Goal: Find specific page/section: Find specific page/section

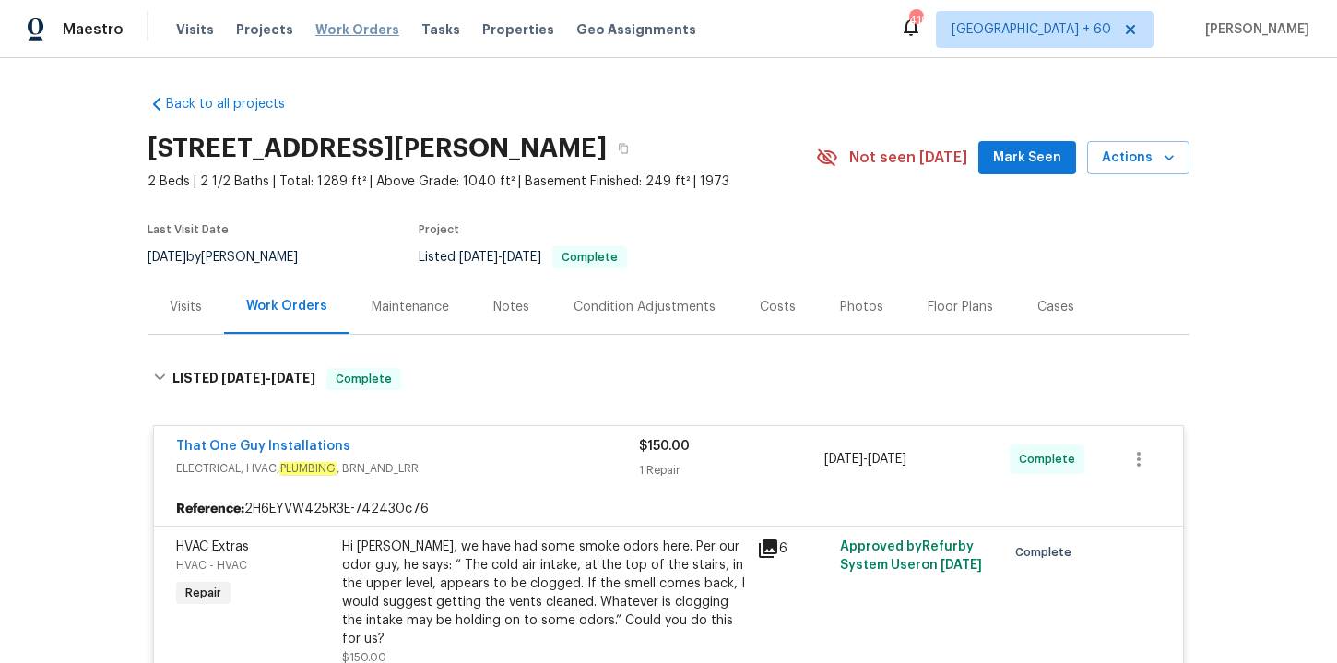
click at [337, 22] on span "Work Orders" at bounding box center [357, 29] width 84 height 18
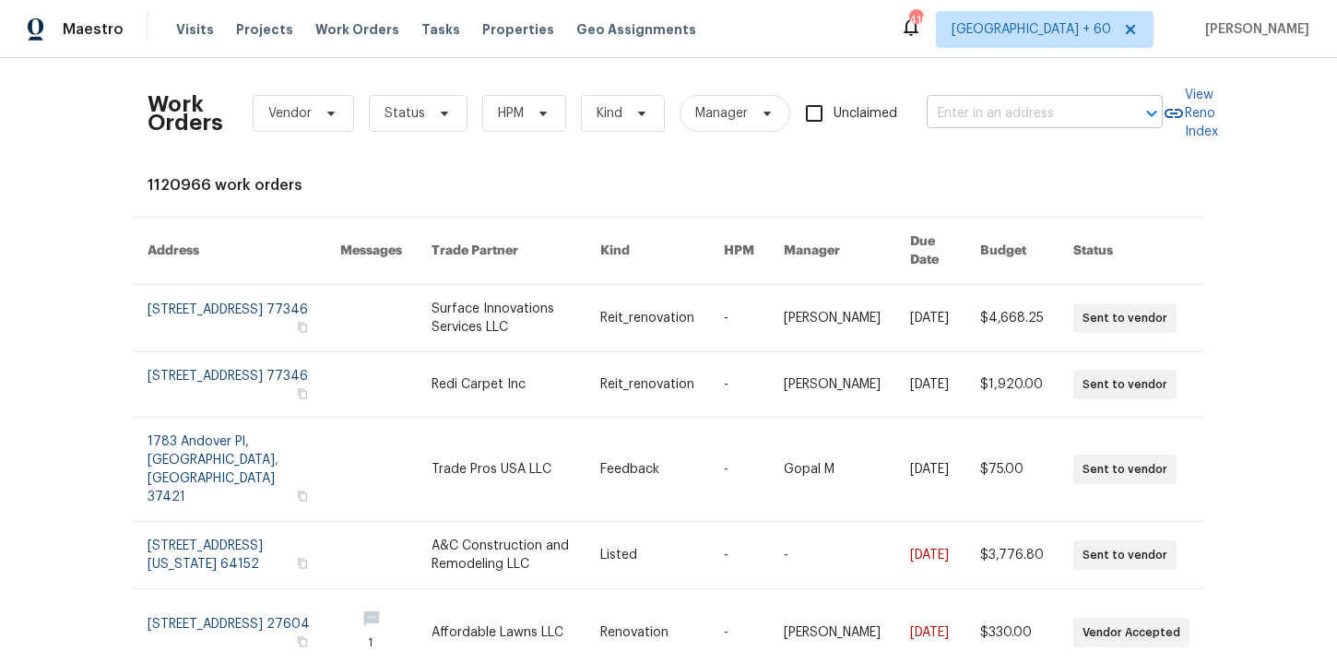
click at [1008, 120] on input "text" at bounding box center [1019, 114] width 184 height 29
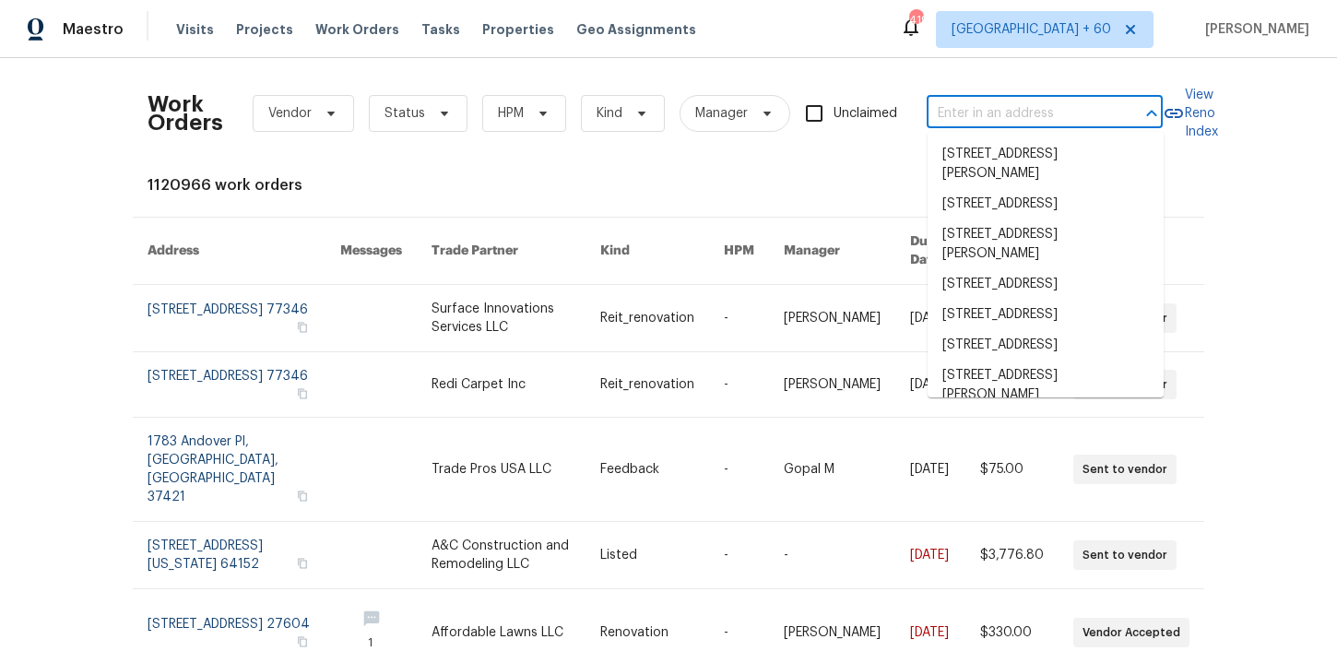
paste input "[STREET_ADDRESS][PERSON_NAME]"
type input "[STREET_ADDRESS][PERSON_NAME]"
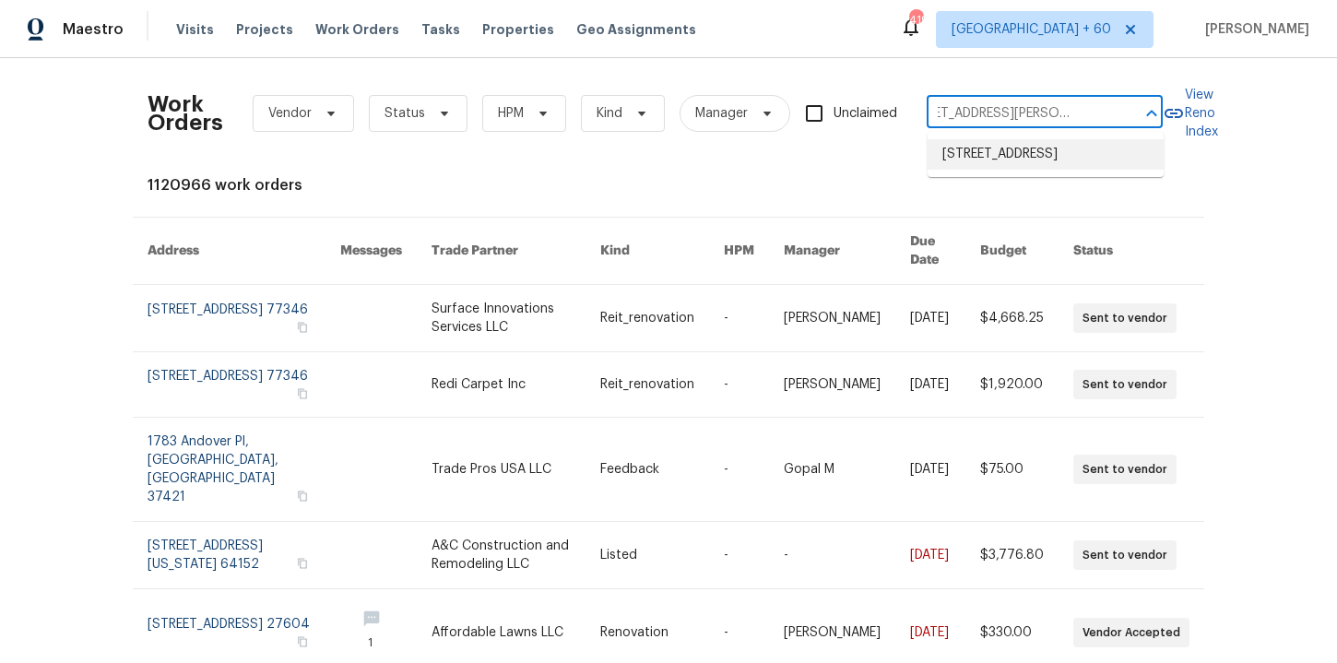
click at [1024, 158] on li "[STREET_ADDRESS]" at bounding box center [1045, 154] width 236 height 30
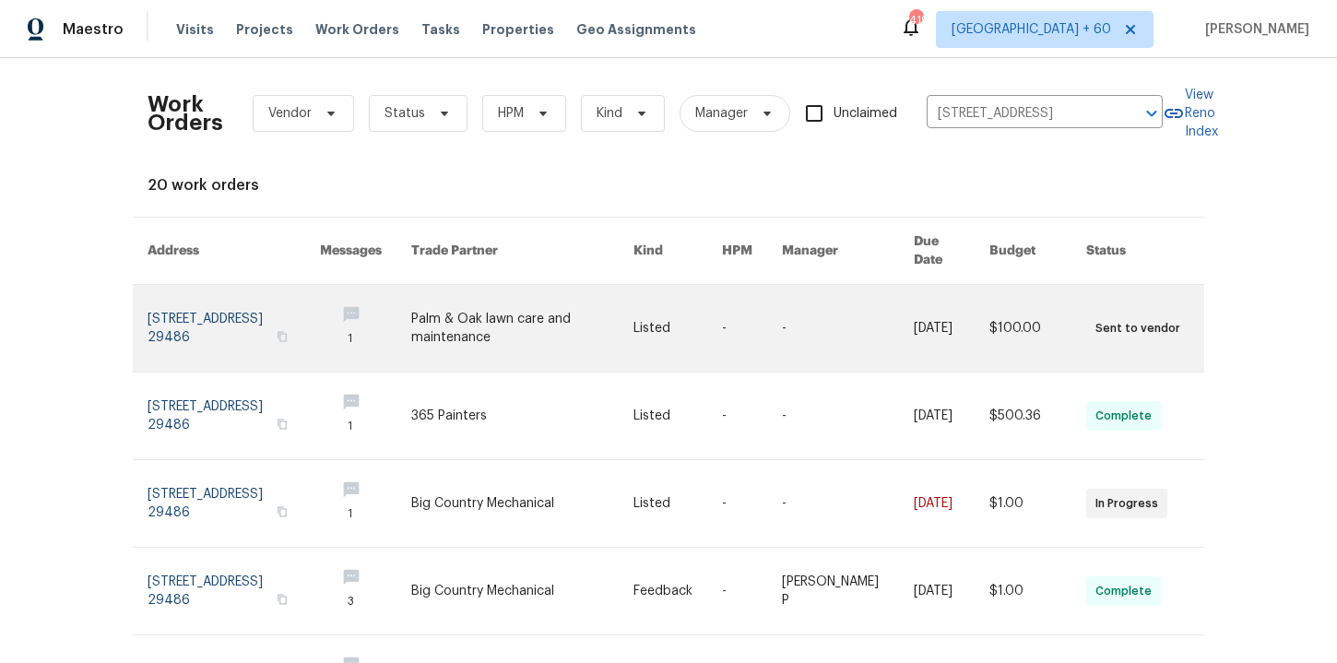
click at [211, 301] on link at bounding box center [234, 328] width 172 height 87
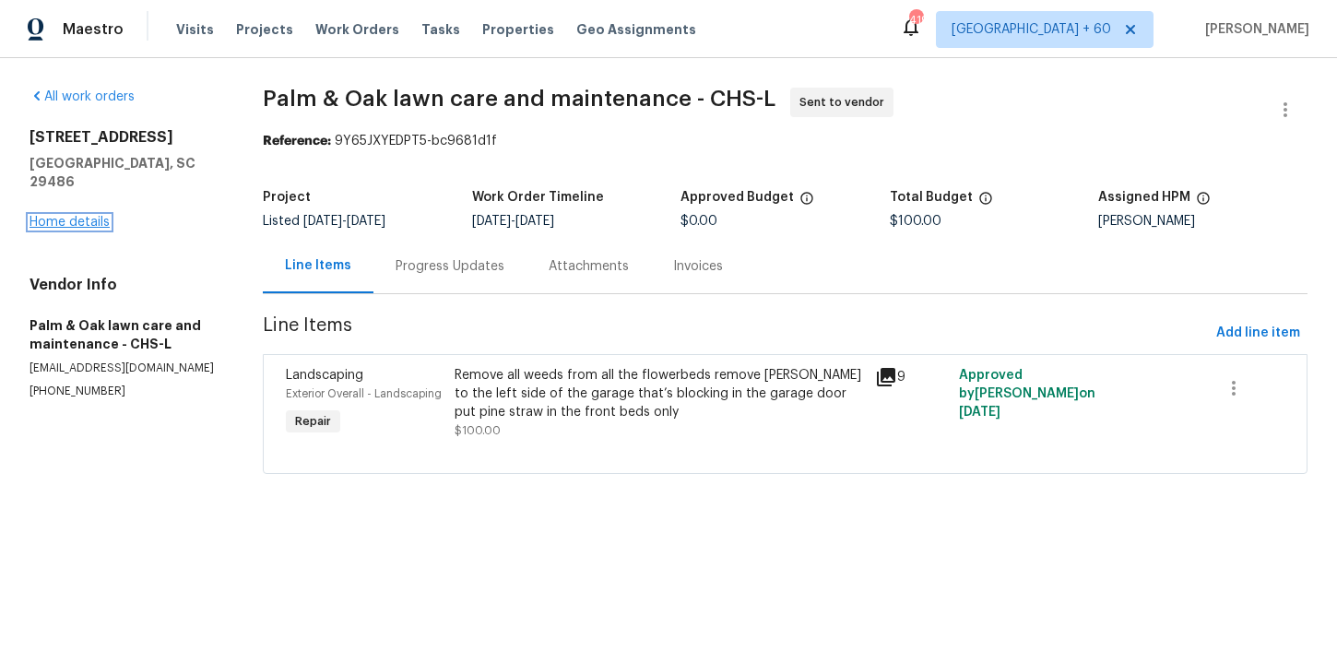
click at [96, 216] on link "Home details" at bounding box center [70, 222] width 80 height 13
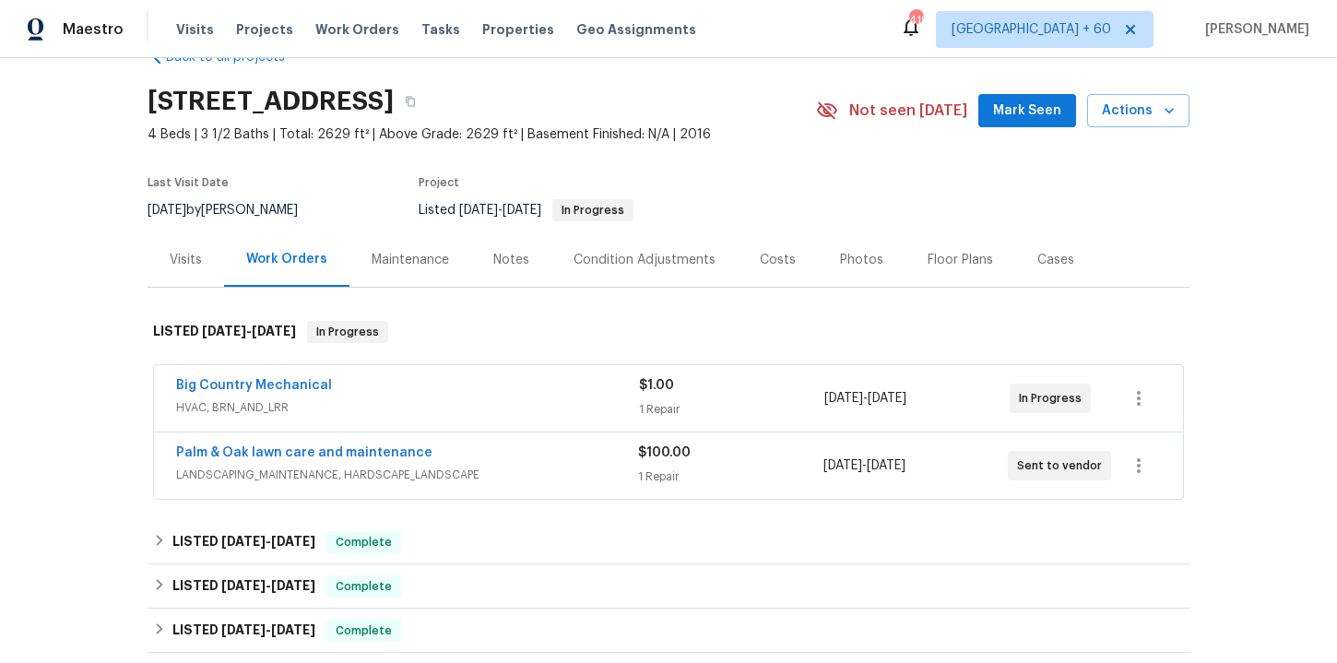
scroll to position [211, 0]
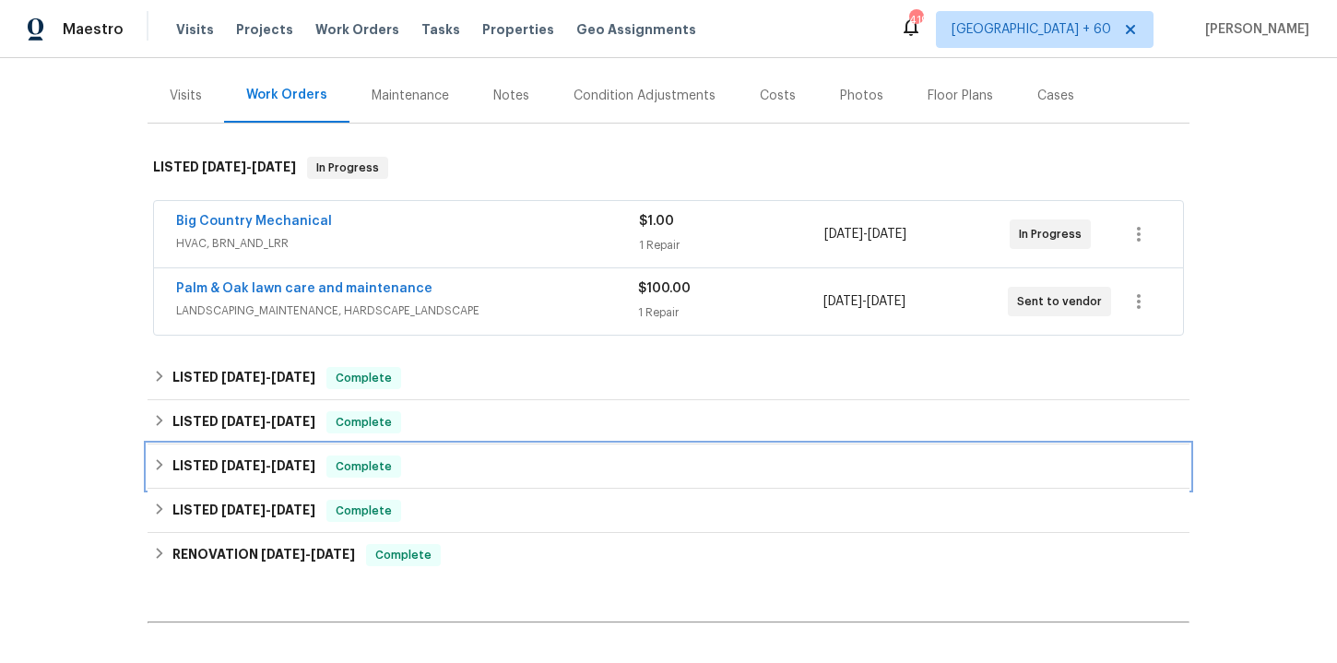
click at [493, 470] on div "LISTED [DATE] - [DATE] Complete" at bounding box center [668, 466] width 1031 height 22
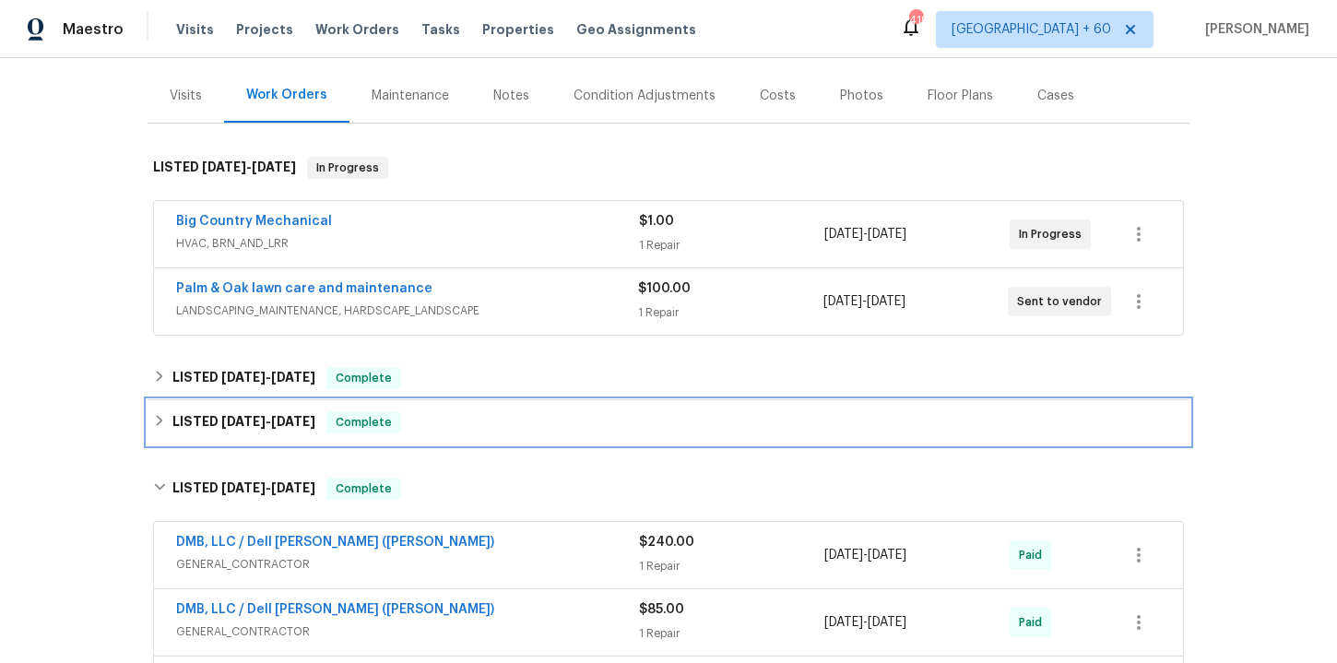
click at [515, 431] on div "LISTED [DATE] - [DATE] Complete" at bounding box center [668, 422] width 1031 height 22
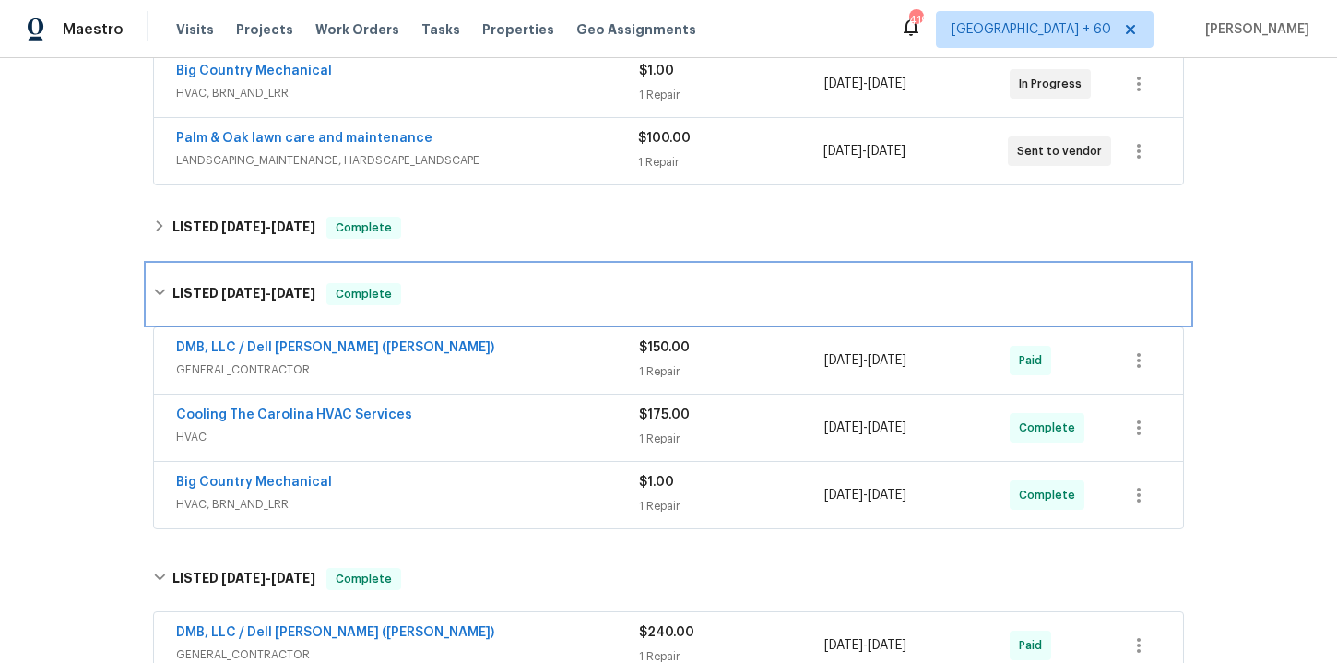
scroll to position [468, 0]
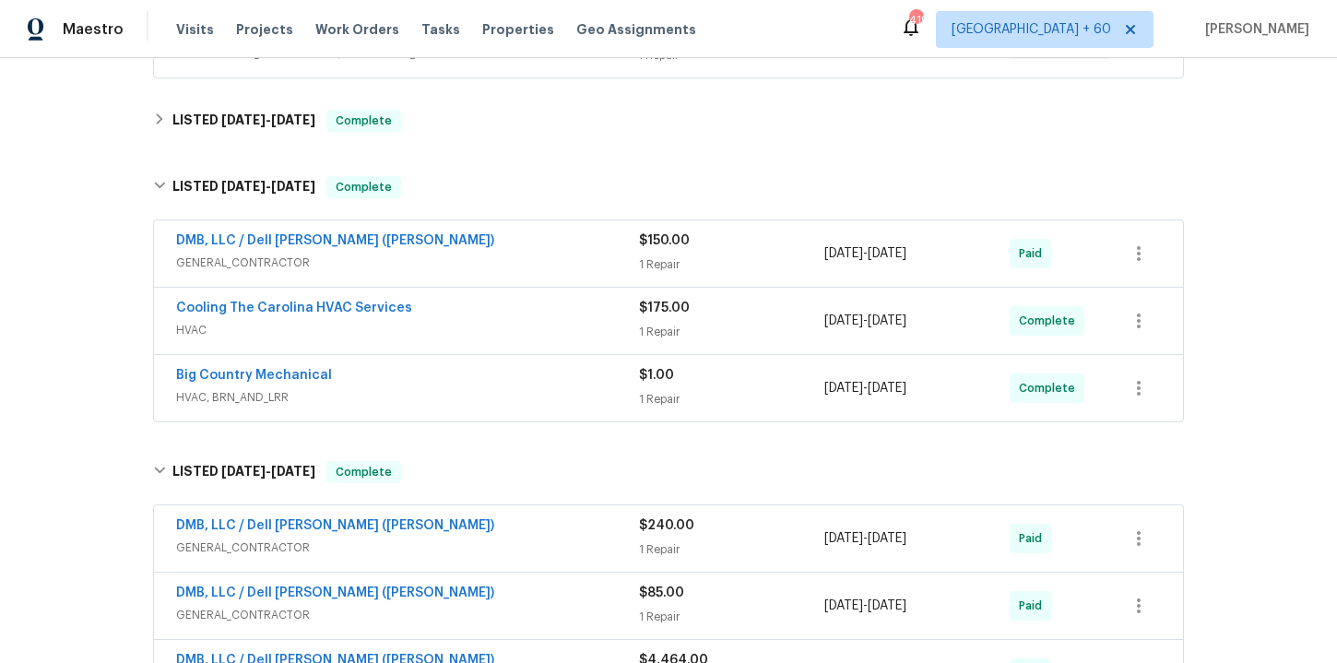
click at [530, 396] on span "HVAC, BRN_AND_LRR" at bounding box center [407, 397] width 463 height 18
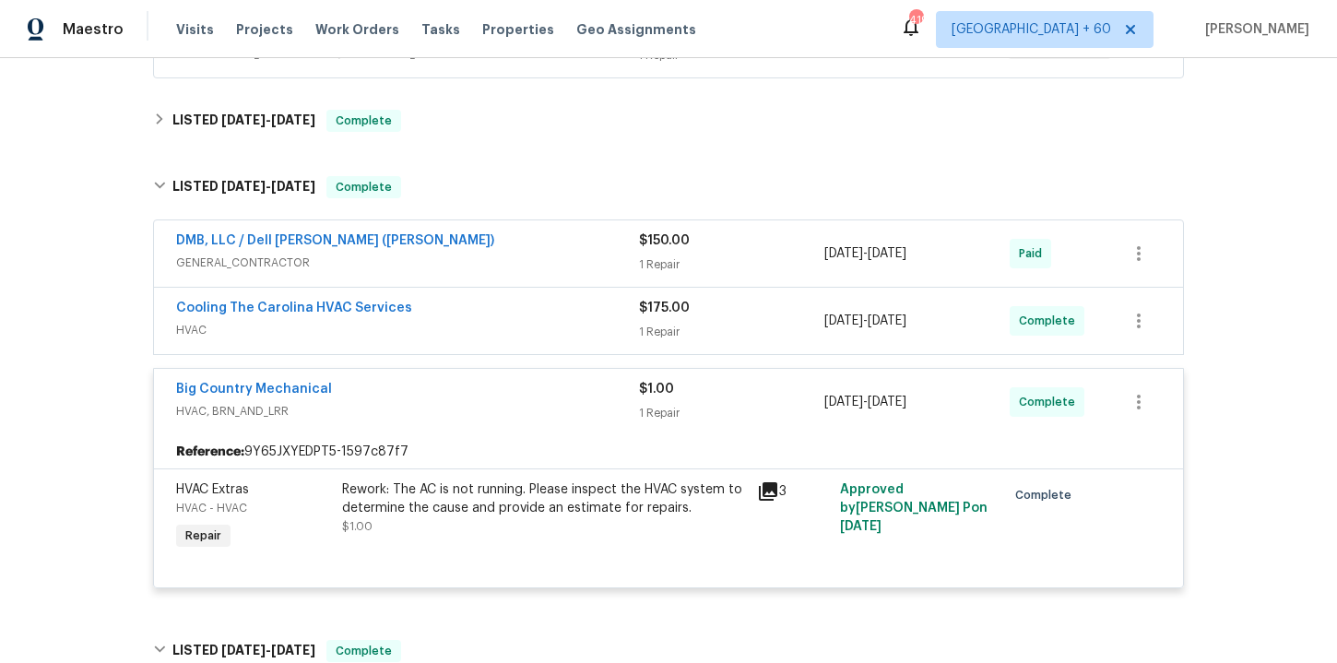
click at [529, 313] on div "Cooling The Carolina HVAC Services" at bounding box center [407, 310] width 463 height 22
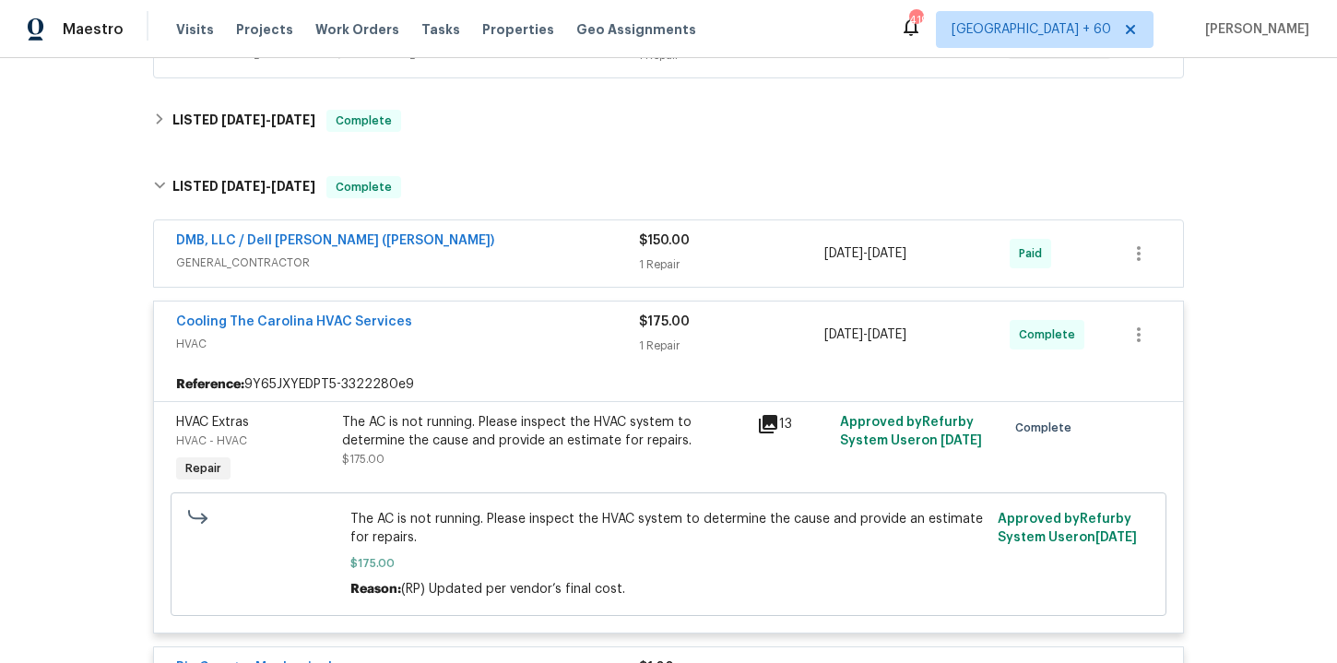
click at [522, 244] on div "DMB, LLC / Dell [PERSON_NAME] ([PERSON_NAME])" at bounding box center [407, 242] width 463 height 22
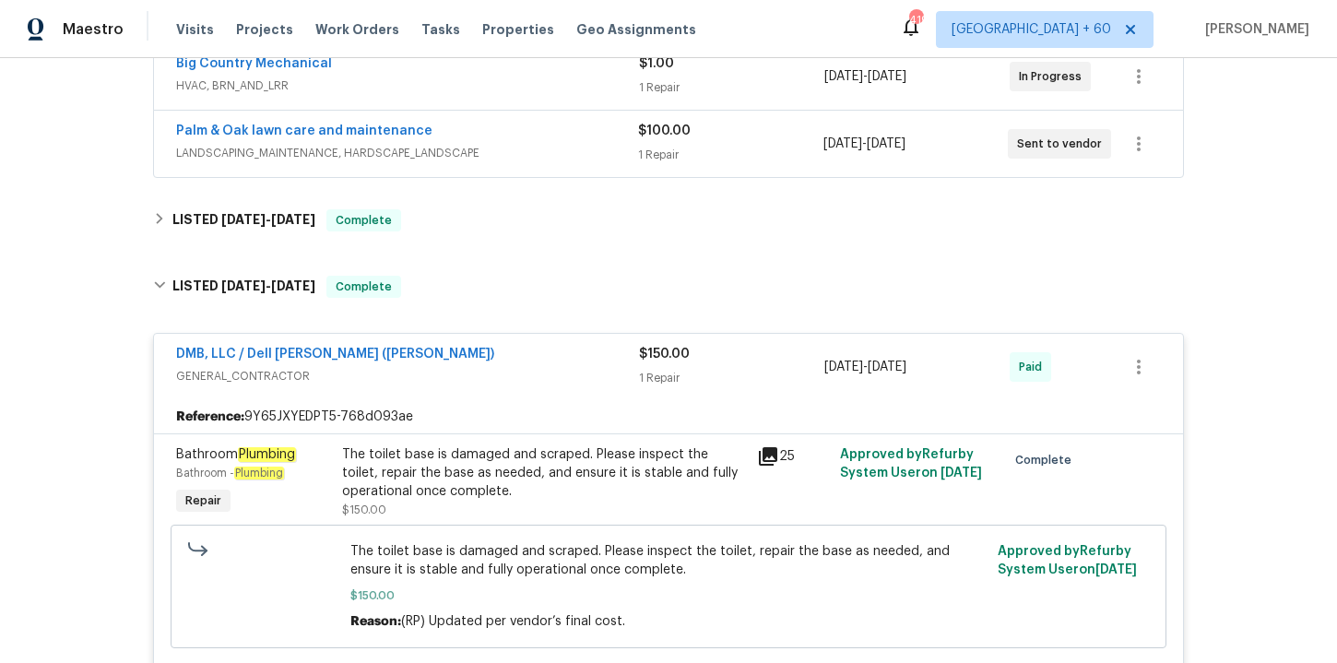
scroll to position [298, 0]
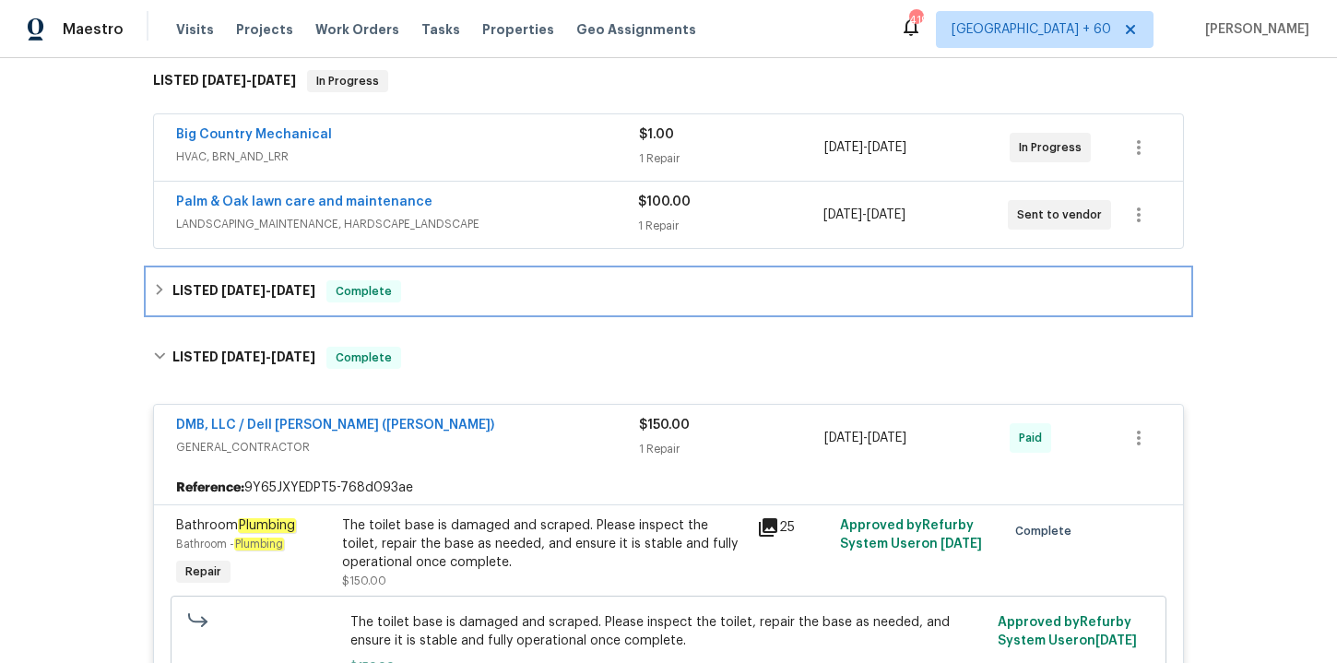
click at [525, 287] on div "LISTED [DATE] - [DATE] Complete" at bounding box center [668, 291] width 1031 height 22
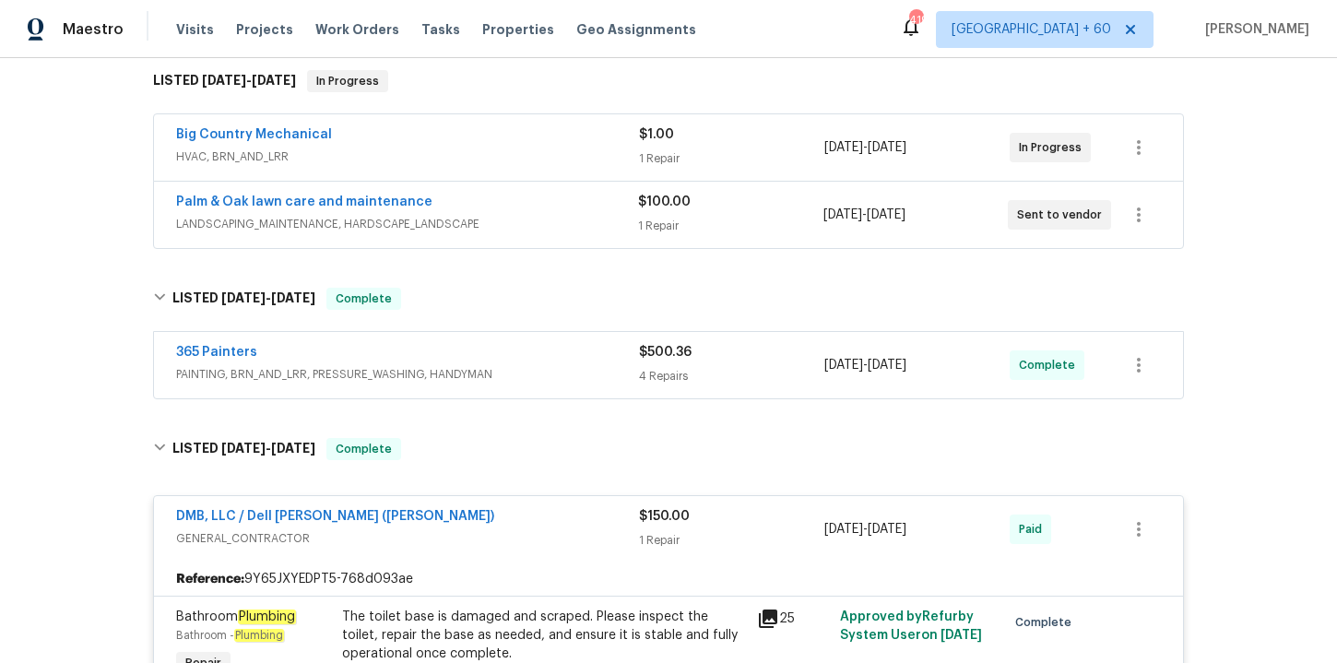
click at [549, 365] on span "PAINTING, BRN_AND_LRR, PRESSURE_WASHING, HANDYMAN" at bounding box center [407, 374] width 463 height 18
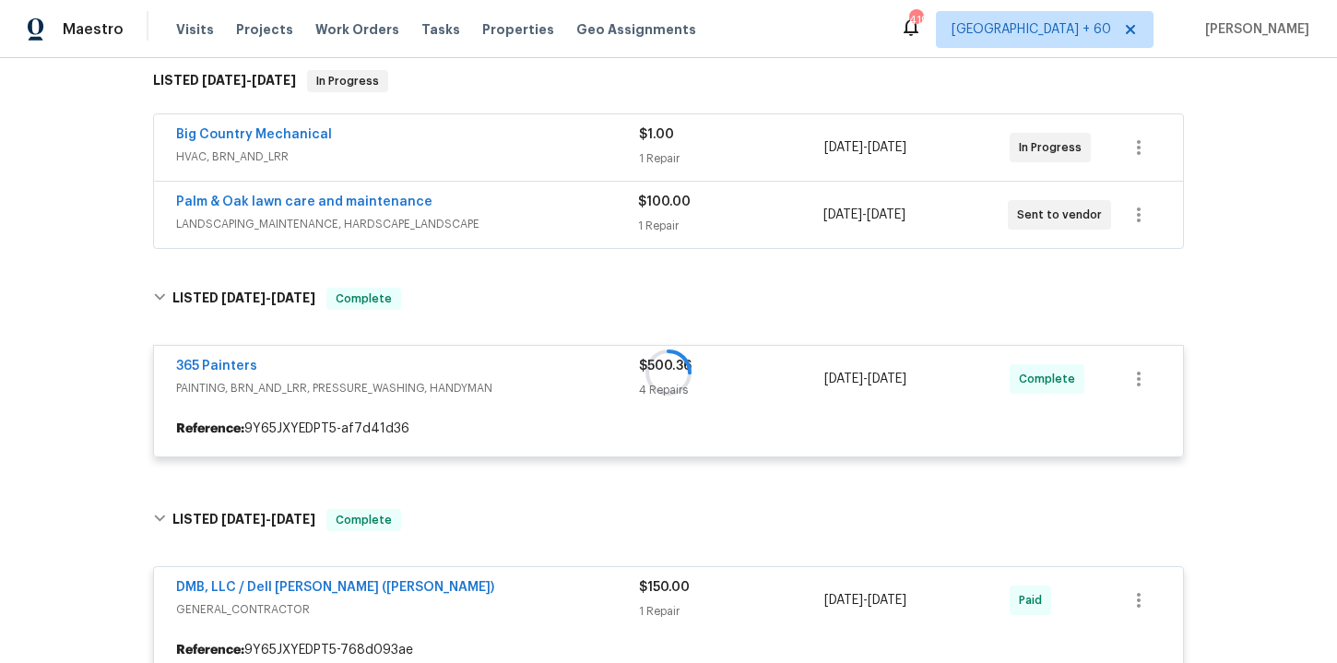
click at [557, 229] on span "LANDSCAPING_MAINTENANCE, HARDSCAPE_LANDSCAPE" at bounding box center [407, 224] width 462 height 18
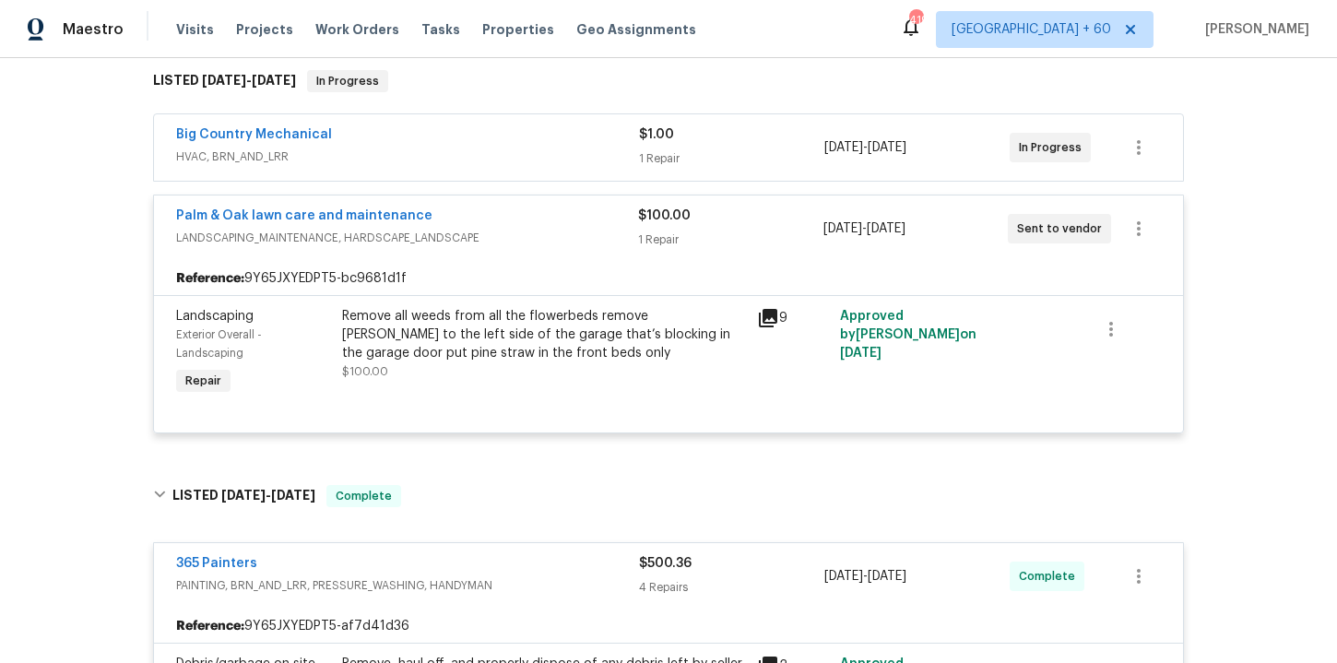
click at [522, 153] on span "HVAC, BRN_AND_LRR" at bounding box center [407, 157] width 463 height 18
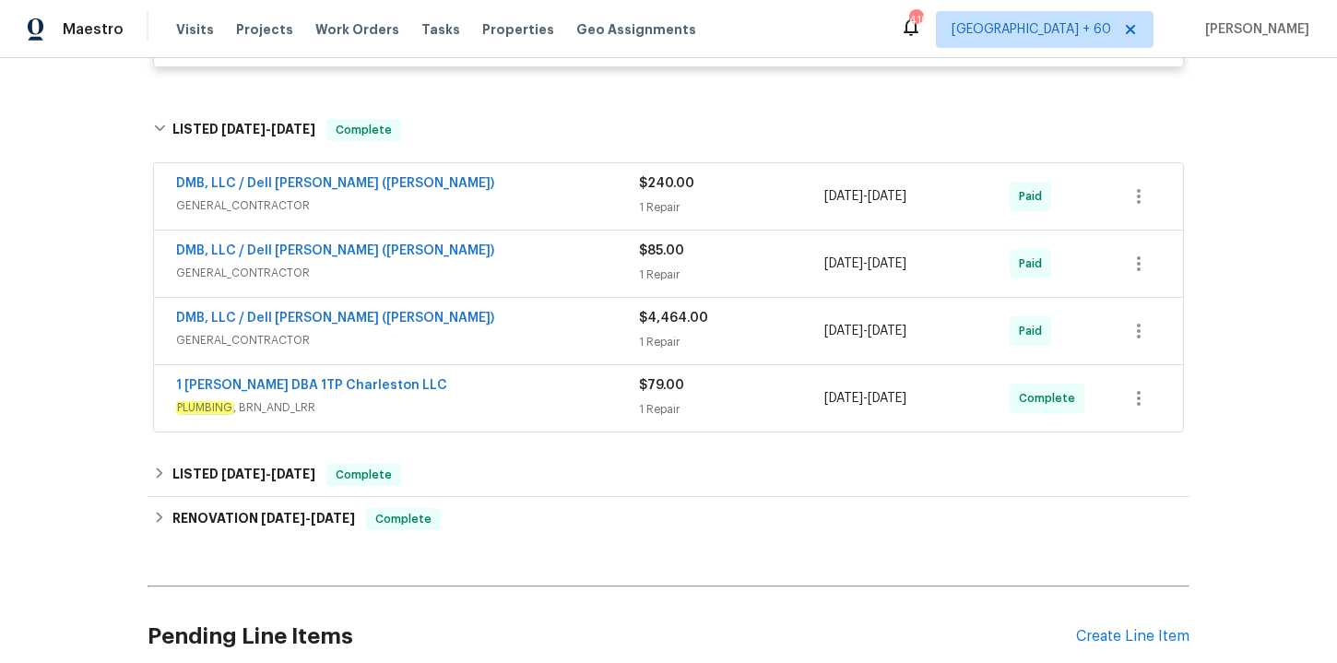
scroll to position [2614, 0]
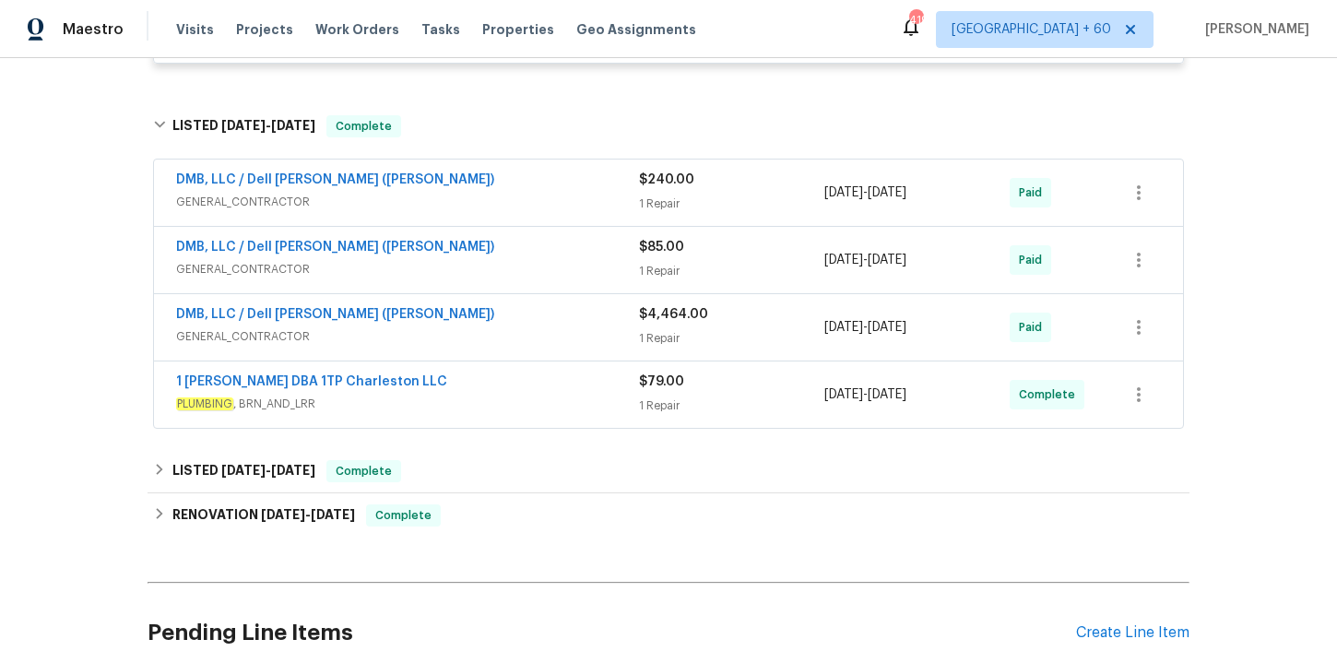
click at [542, 327] on div "DMB, LLC / Dell [PERSON_NAME] ([PERSON_NAME])" at bounding box center [407, 316] width 463 height 22
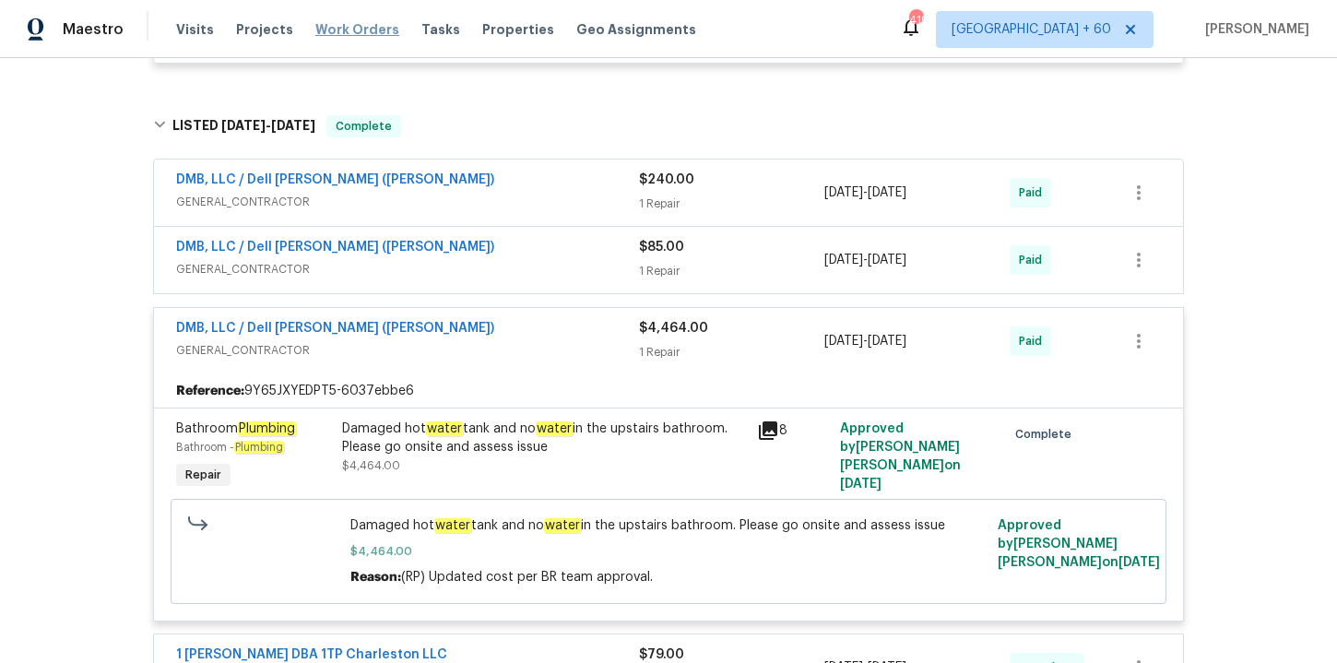
click at [352, 25] on span "Work Orders" at bounding box center [357, 29] width 84 height 18
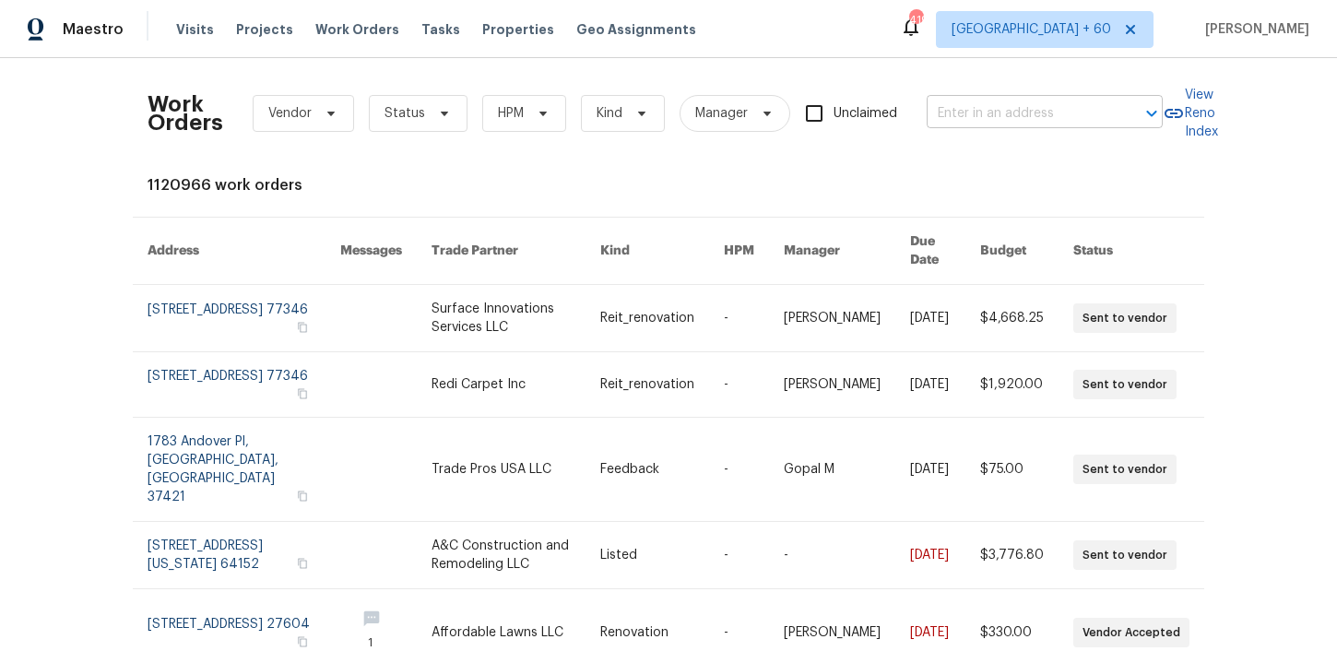
click at [1008, 119] on input "text" at bounding box center [1019, 114] width 184 height 29
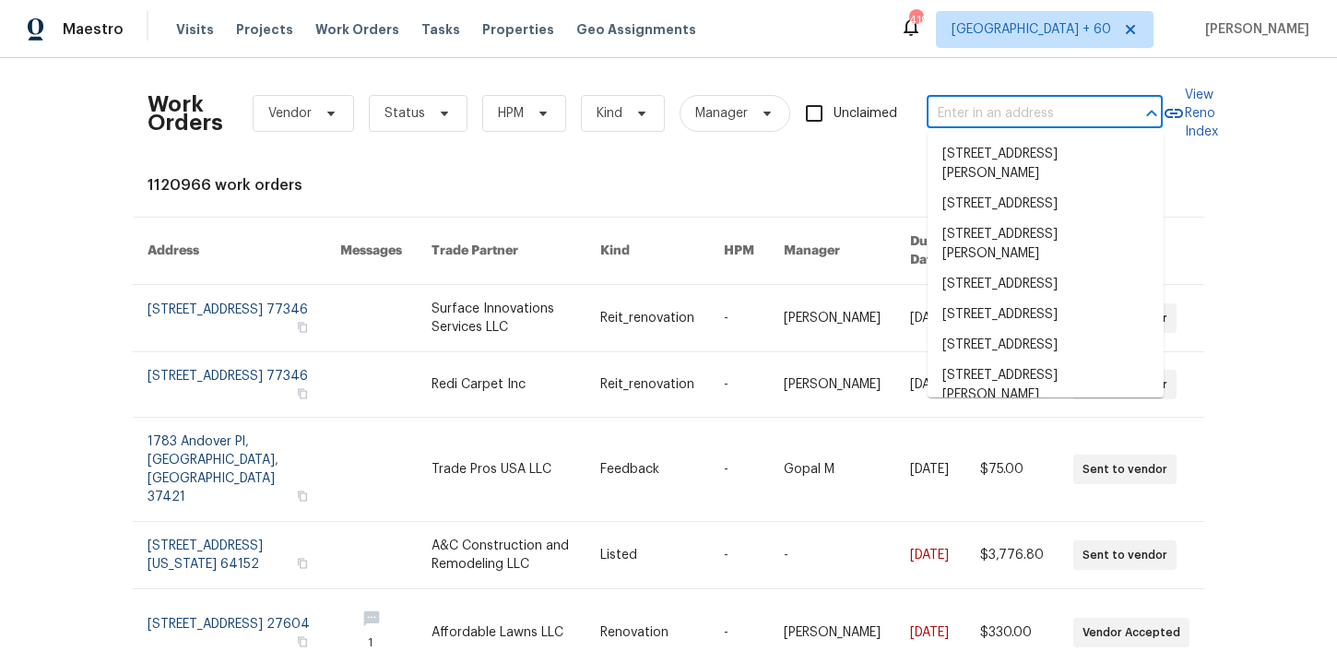
paste input "2007 [PERSON_NAME] [PERSON_NAME], VA 20164"
type input "2007 [PERSON_NAME] [PERSON_NAME], VA 20164"
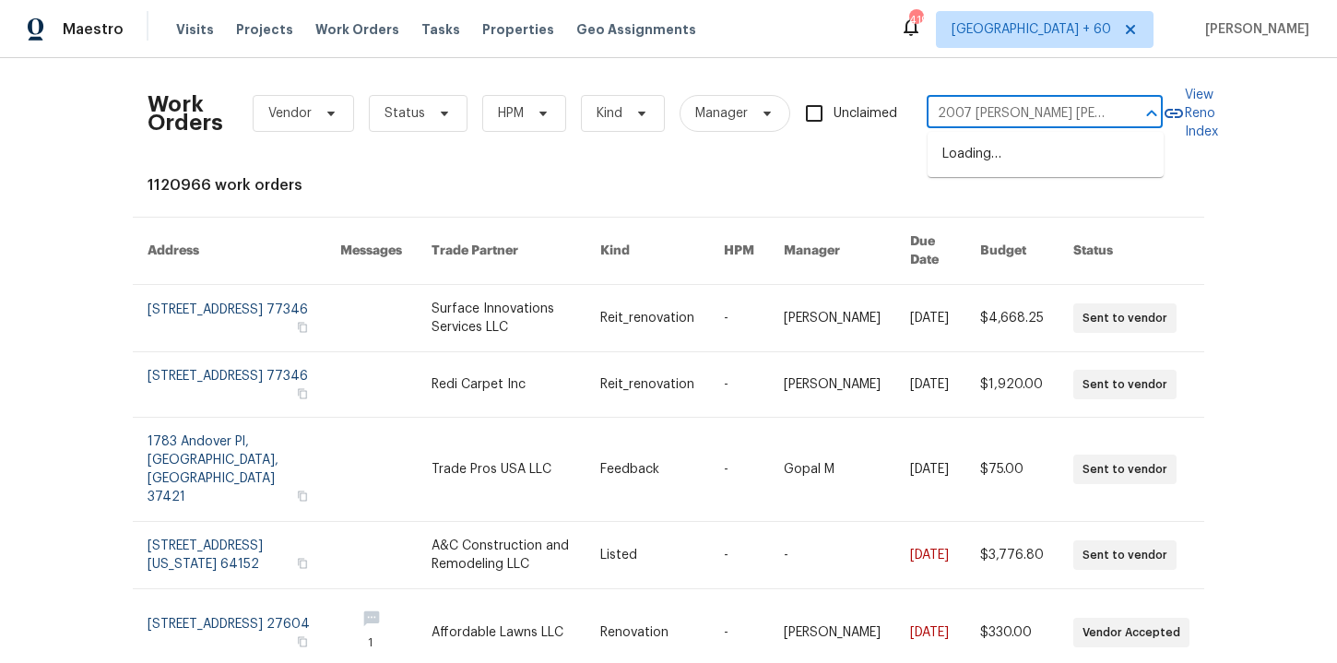
scroll to position [0, 47]
click at [1021, 161] on li "[STREET_ADDRESS][PERSON_NAME][PERSON_NAME]" at bounding box center [1045, 164] width 236 height 50
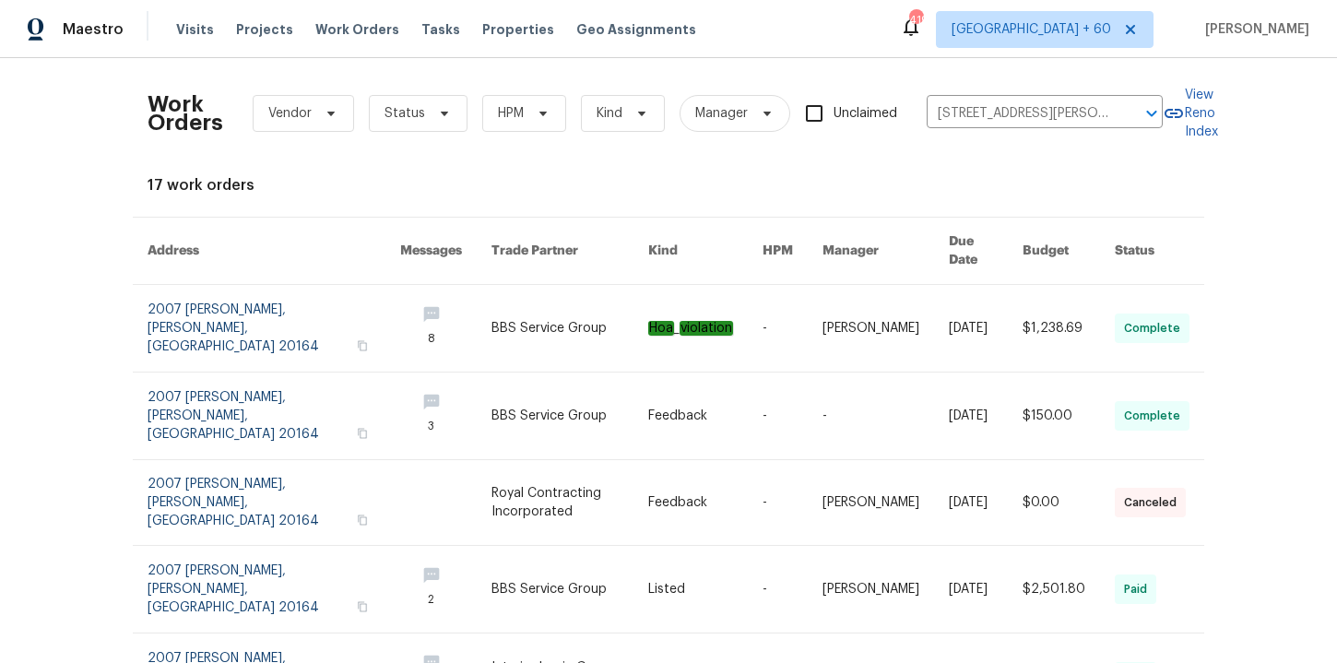
click at [196, 303] on link at bounding box center [274, 328] width 253 height 87
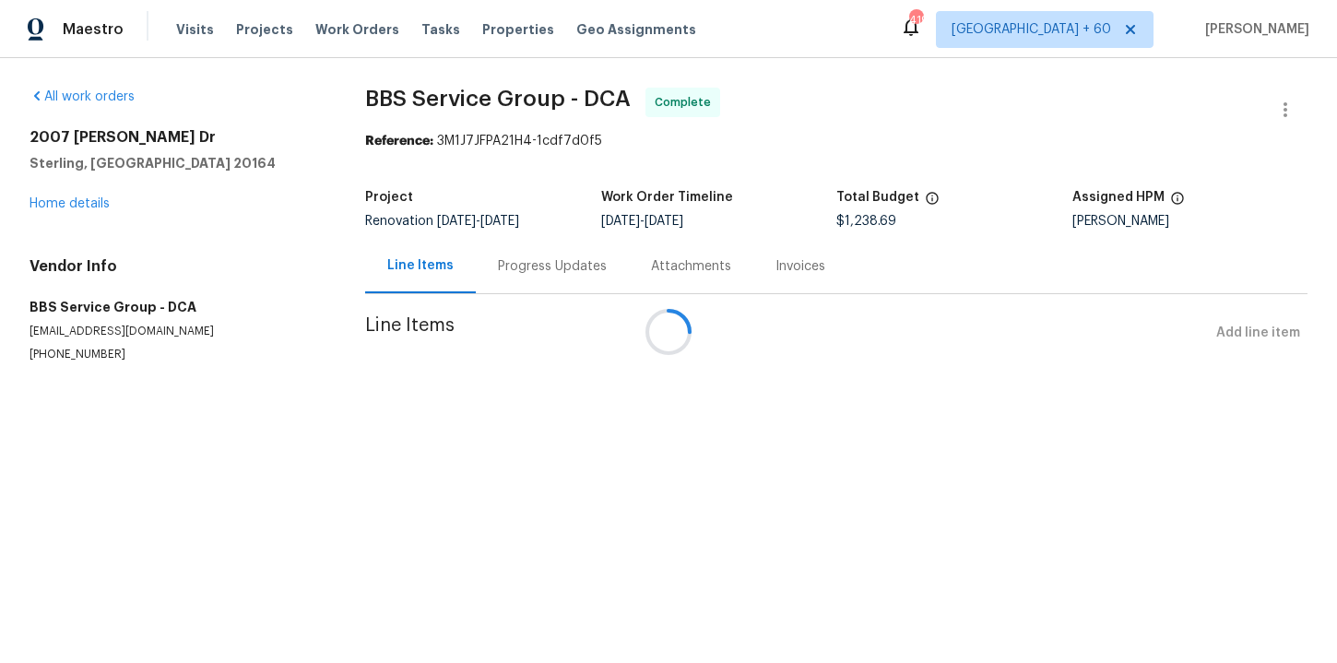
click at [96, 202] on div at bounding box center [668, 331] width 1337 height 663
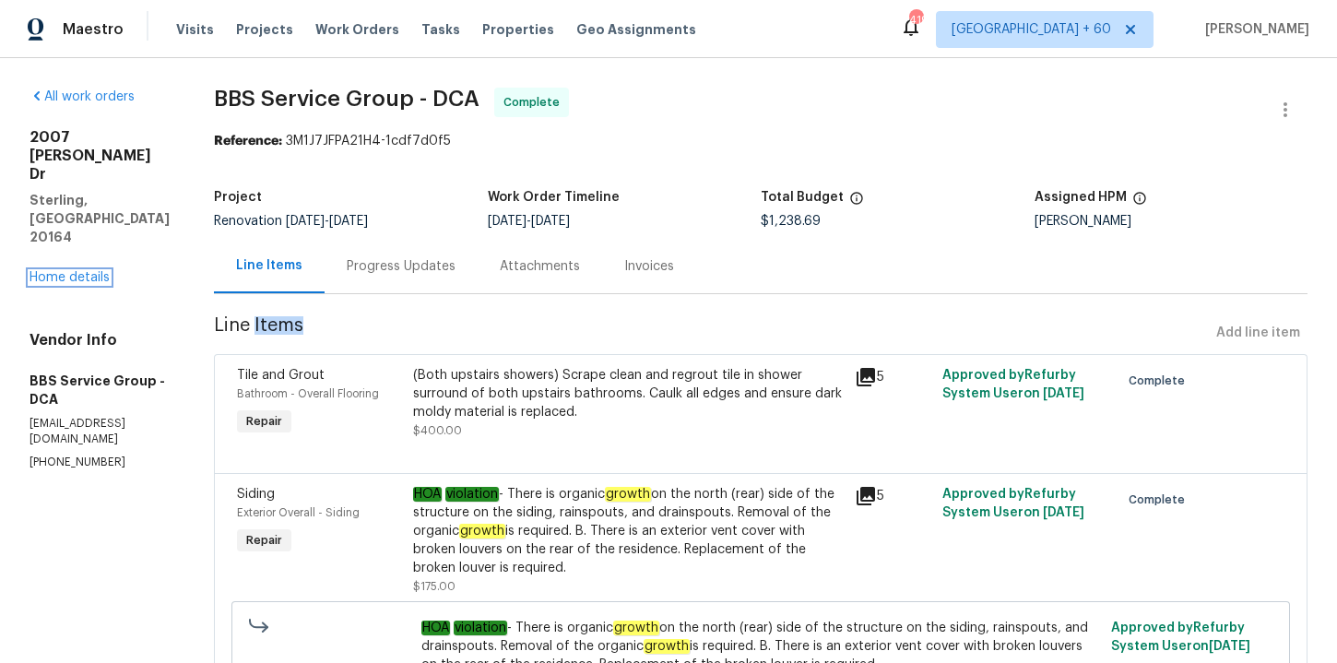
click at [96, 271] on link "Home details" at bounding box center [70, 277] width 80 height 13
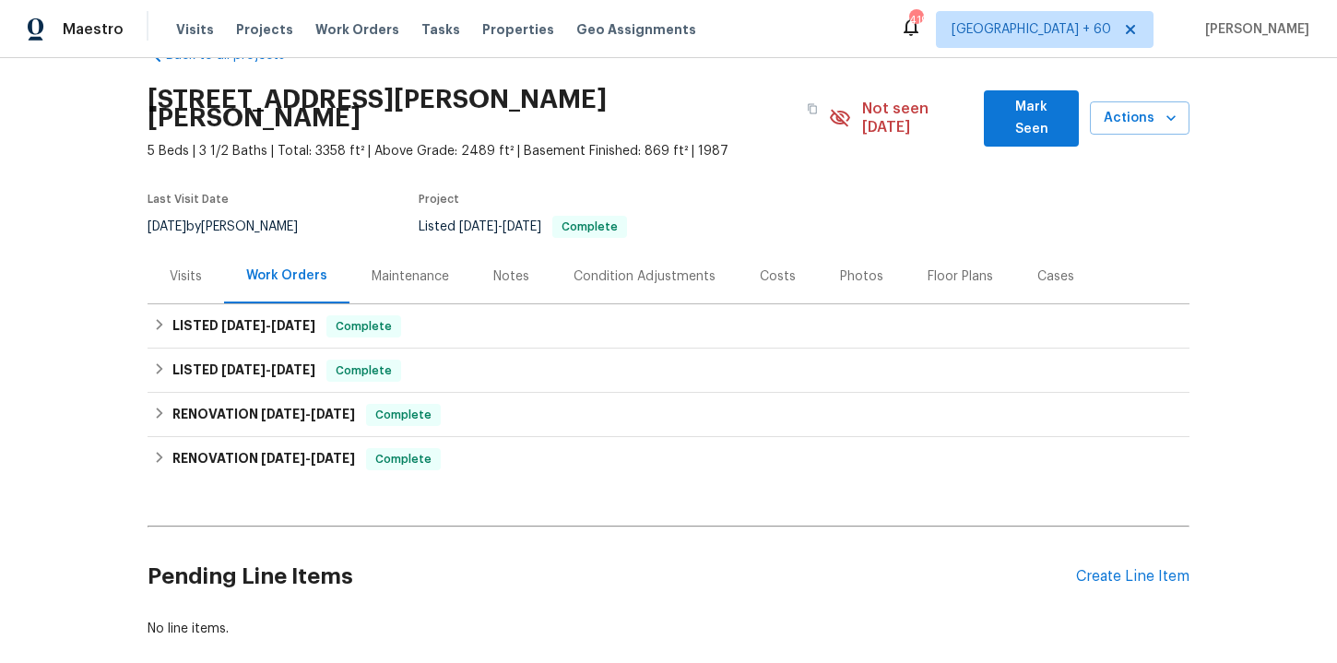
scroll to position [51, 0]
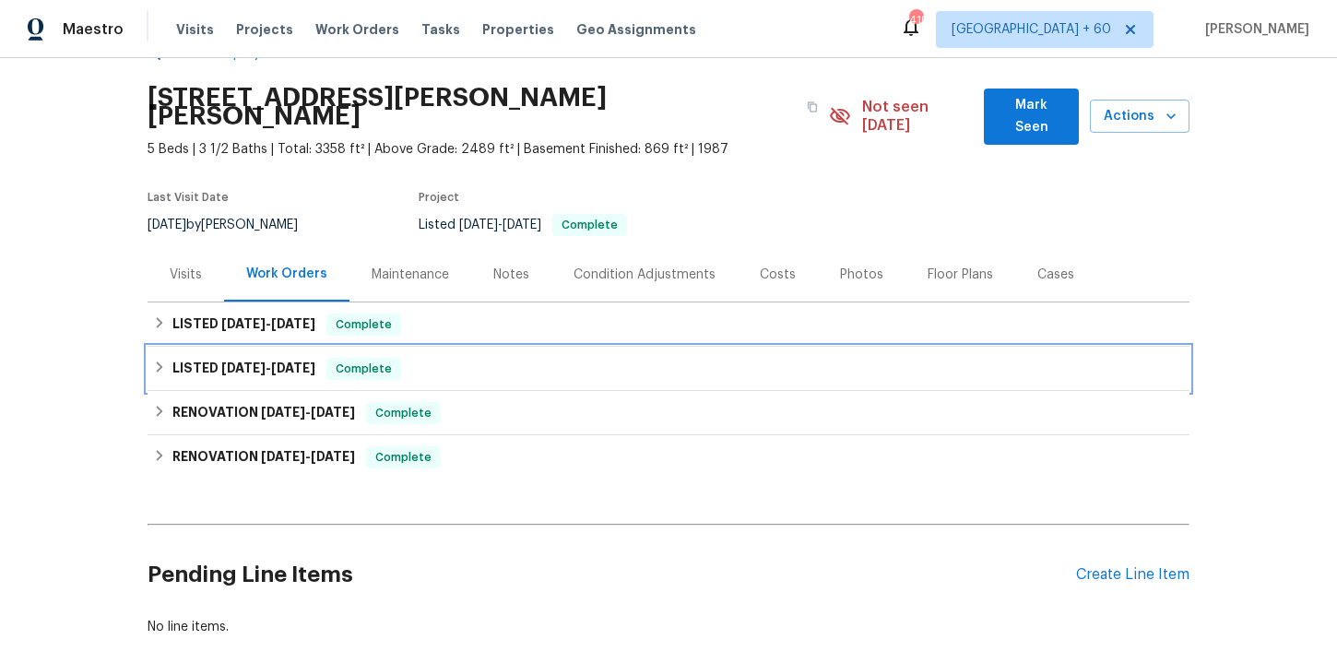
click at [536, 358] on div "LISTED [DATE] - [DATE] Complete" at bounding box center [668, 369] width 1031 height 22
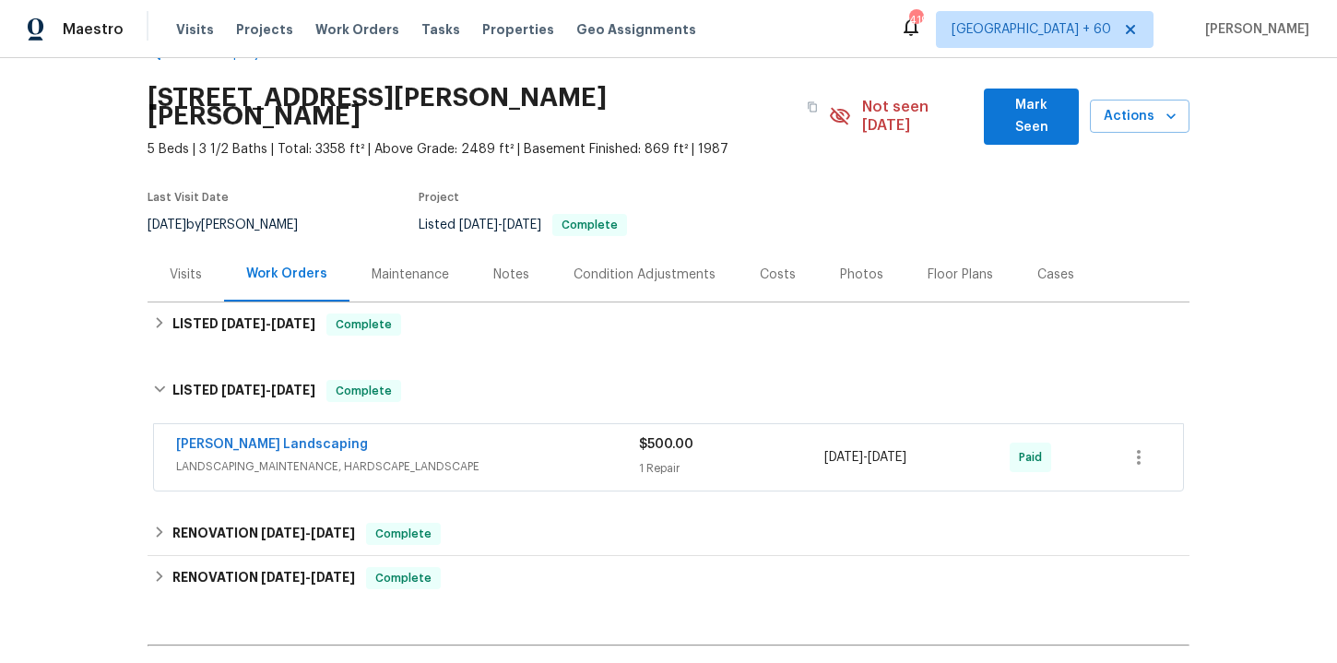
click at [564, 457] on span "LANDSCAPING_MAINTENANCE, HARDSCAPE_LANDSCAPE" at bounding box center [407, 466] width 463 height 18
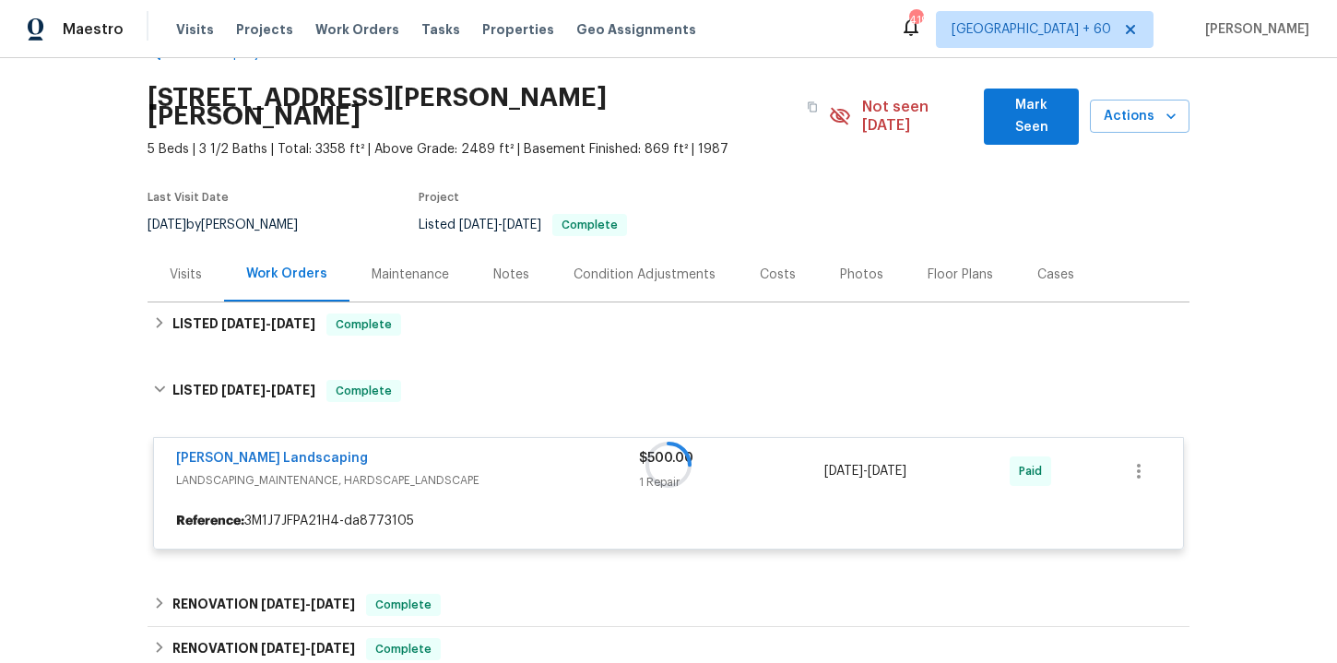
click at [526, 329] on div "Back to all projects [STREET_ADDRESS][PERSON_NAME][PERSON_NAME] 5 Beds | 3 1/2 …" at bounding box center [669, 436] width 1042 height 813
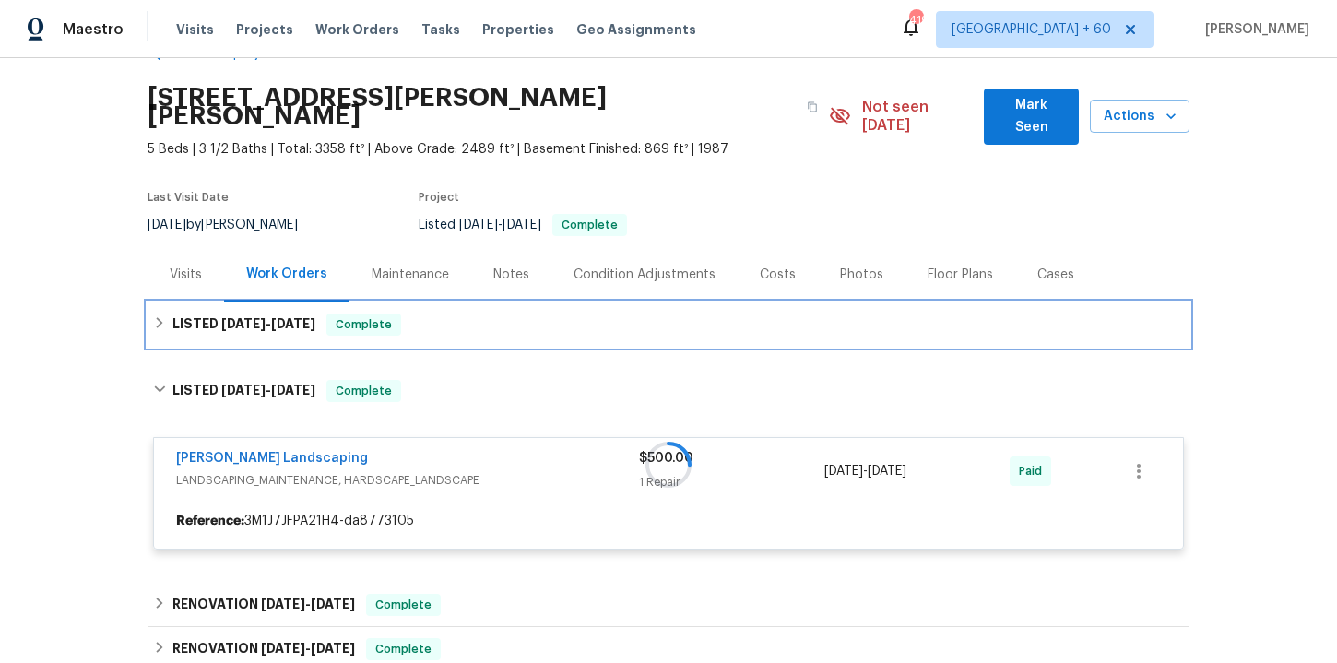
click at [527, 313] on div "LISTED [DATE] - [DATE] Complete" at bounding box center [668, 324] width 1031 height 22
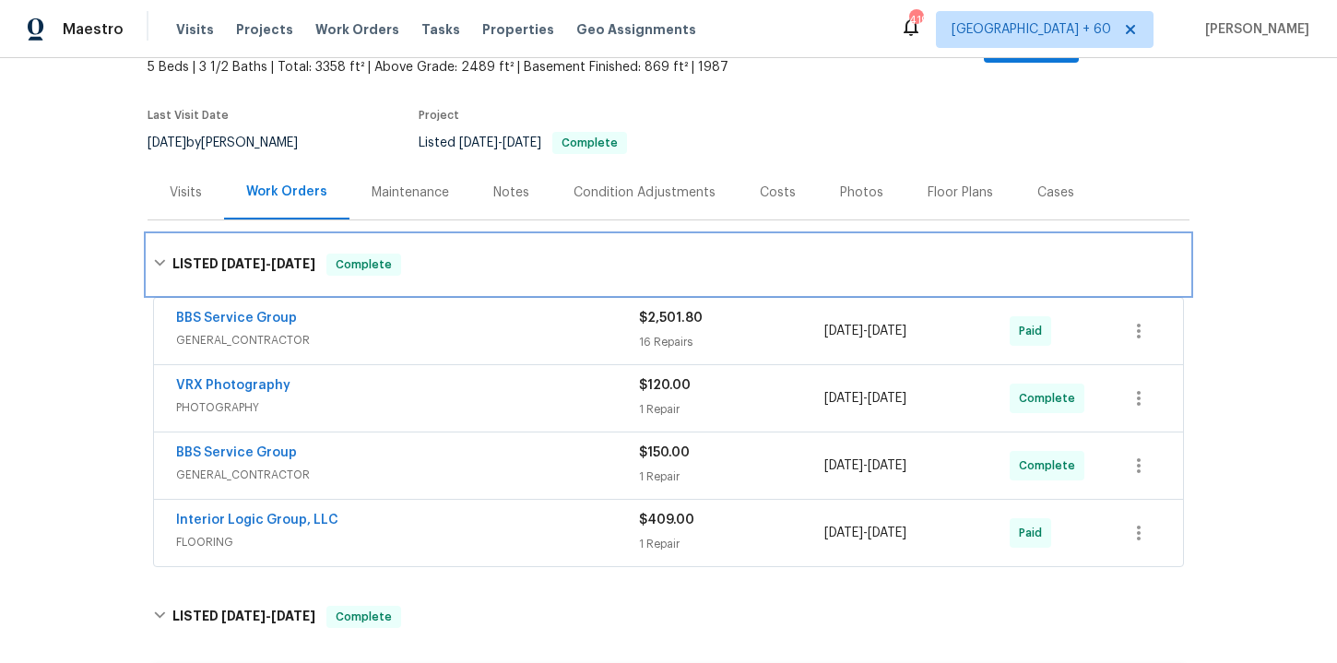
scroll to position [137, 0]
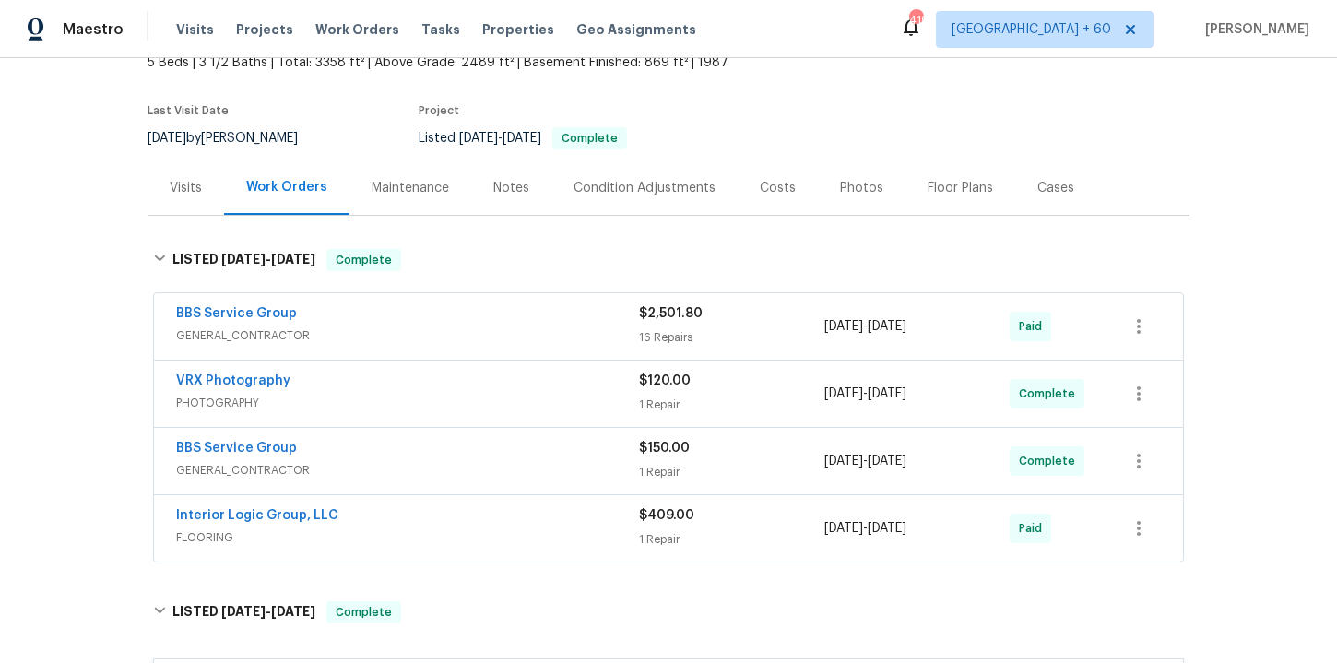
click at [576, 528] on span "FLOORING" at bounding box center [407, 537] width 463 height 18
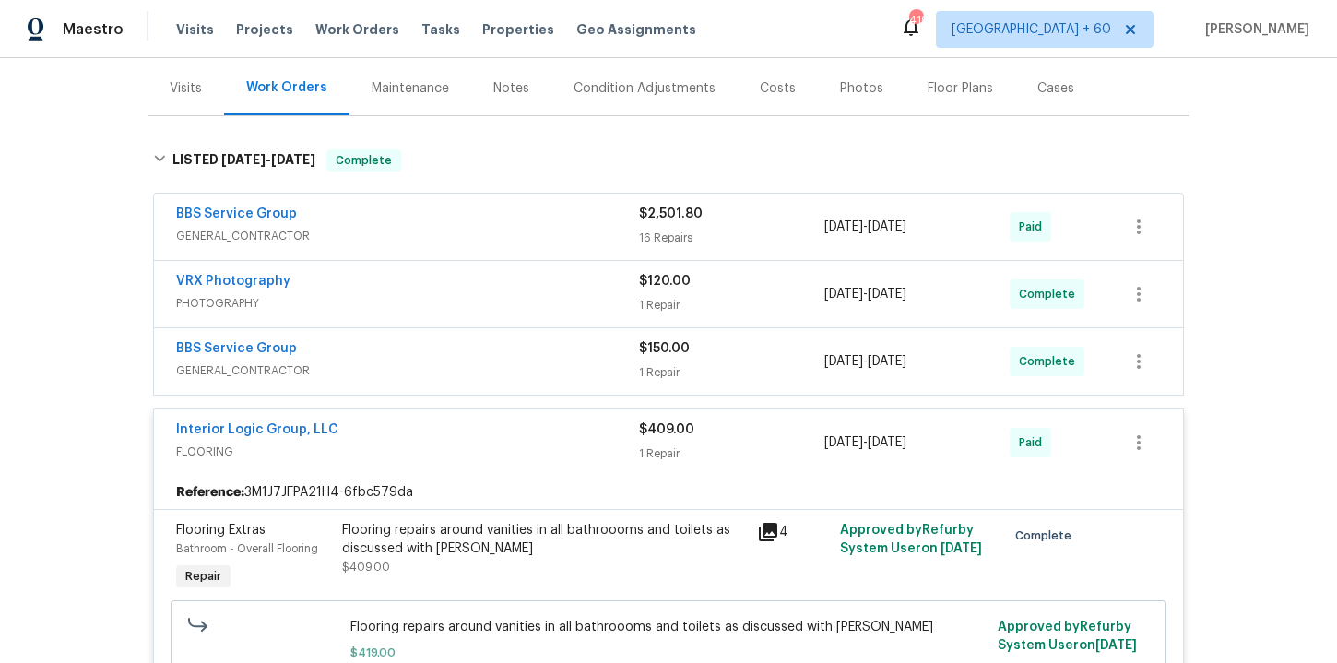
scroll to position [245, 0]
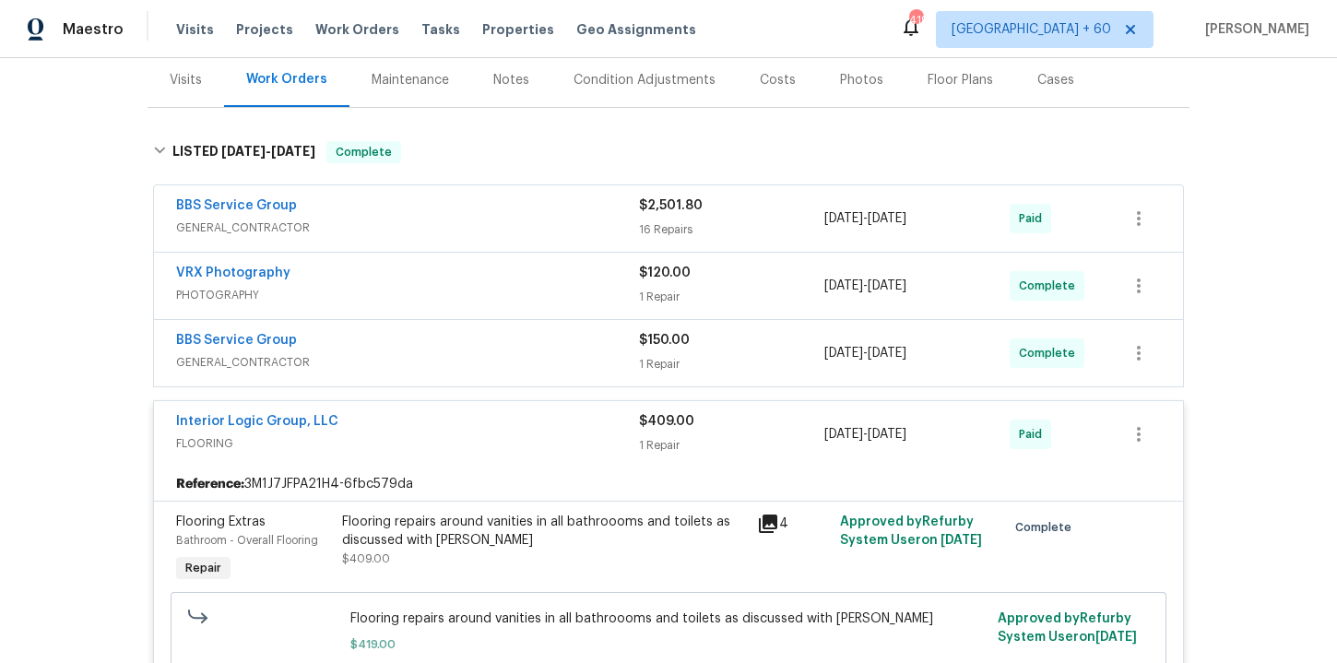
click at [500, 353] on span "GENERAL_CONTRACTOR" at bounding box center [407, 362] width 463 height 18
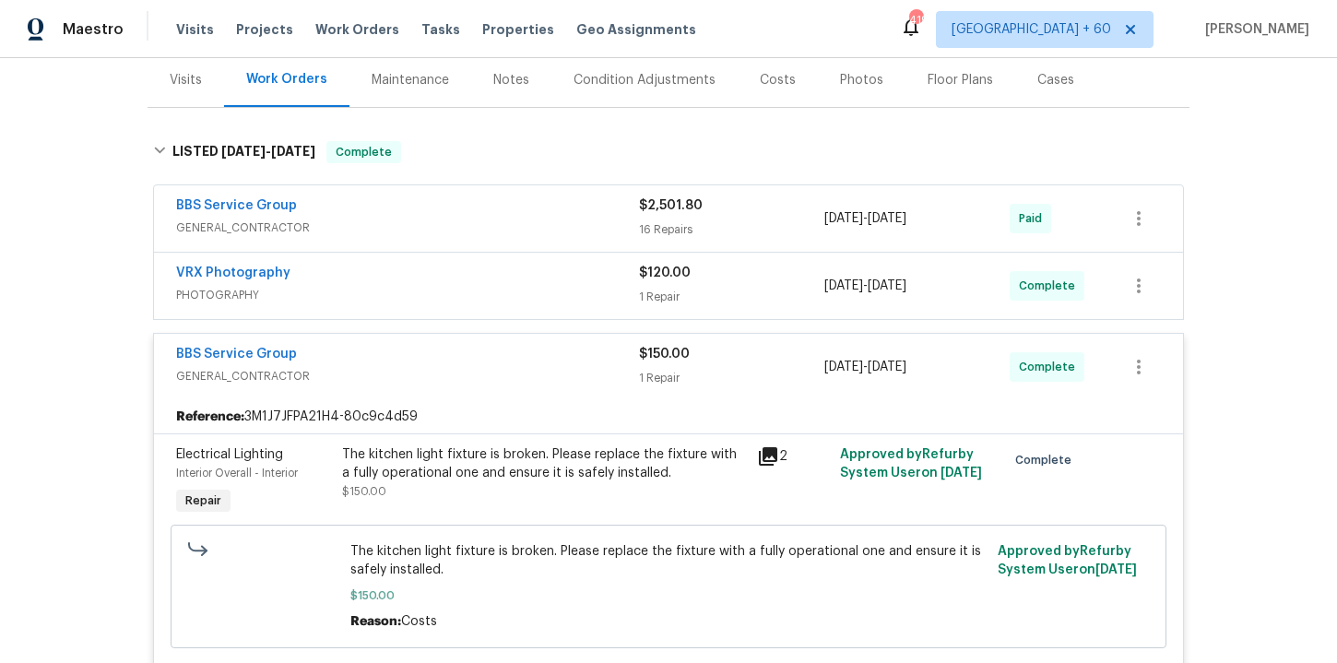
click at [476, 286] on span "PHOTOGRAPHY" at bounding box center [407, 295] width 463 height 18
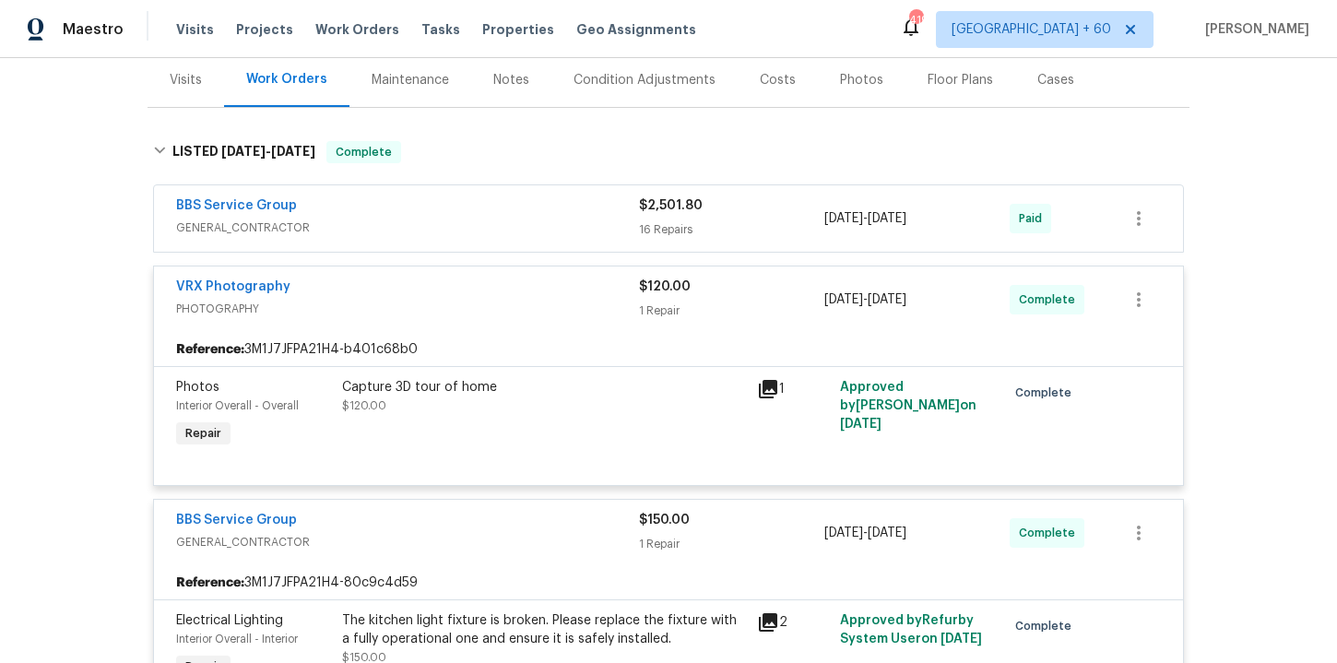
click at [475, 218] on span "GENERAL_CONTRACTOR" at bounding box center [407, 227] width 463 height 18
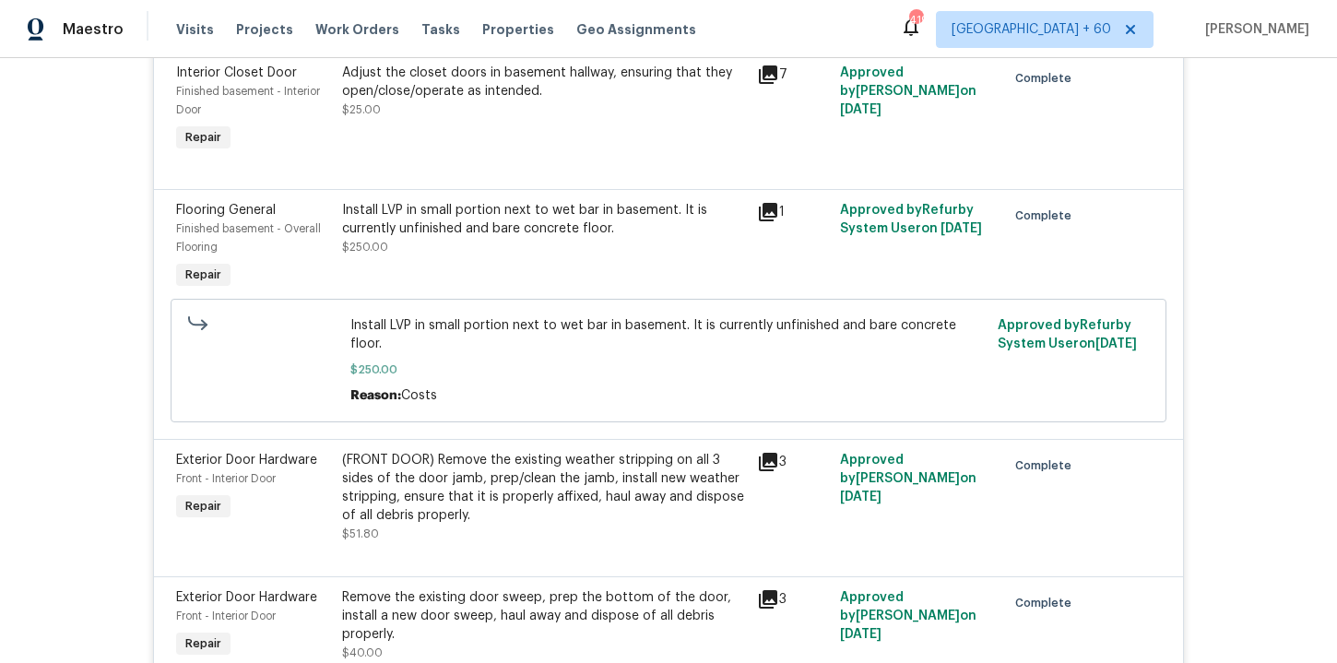
scroll to position [984, 0]
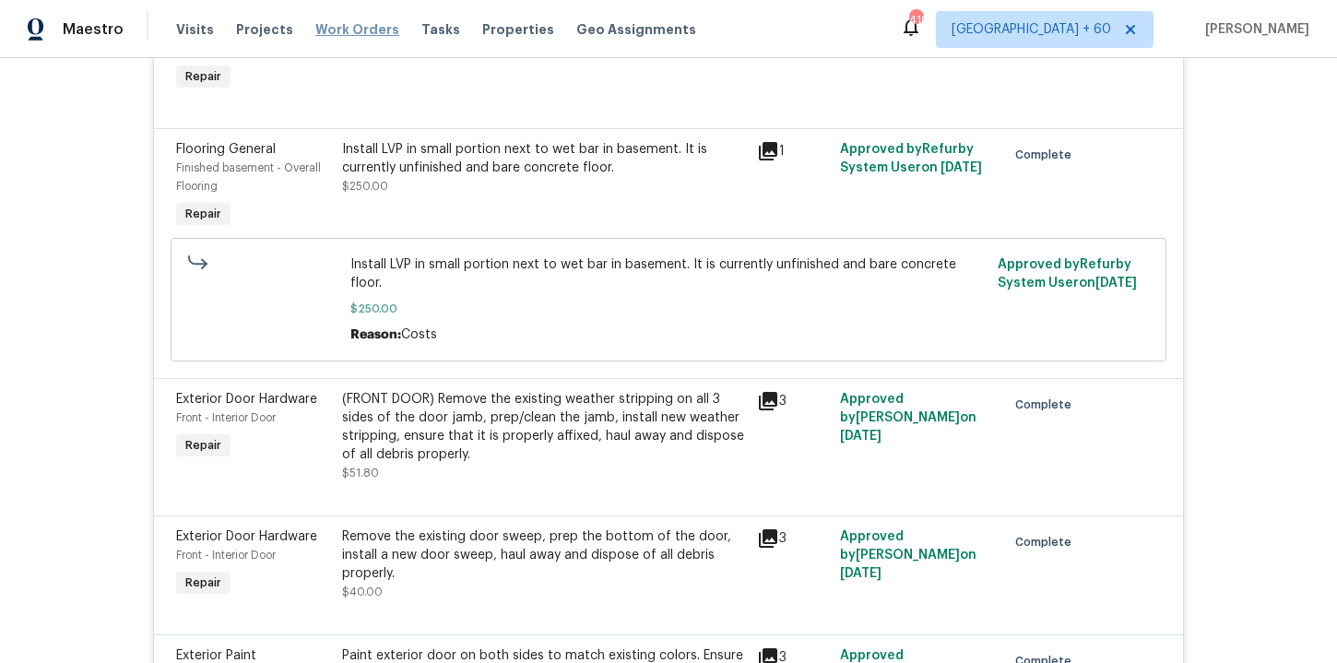
click at [372, 30] on span "Work Orders" at bounding box center [357, 29] width 84 height 18
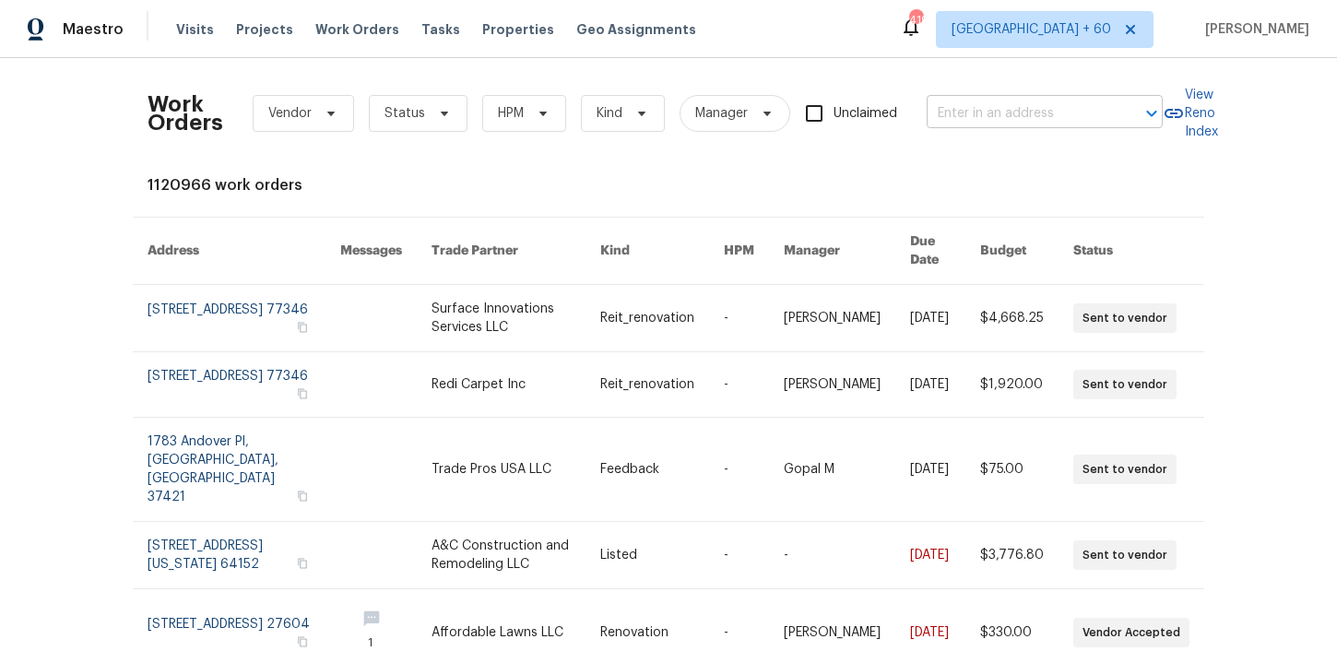
click at [988, 101] on input "text" at bounding box center [1019, 114] width 184 height 29
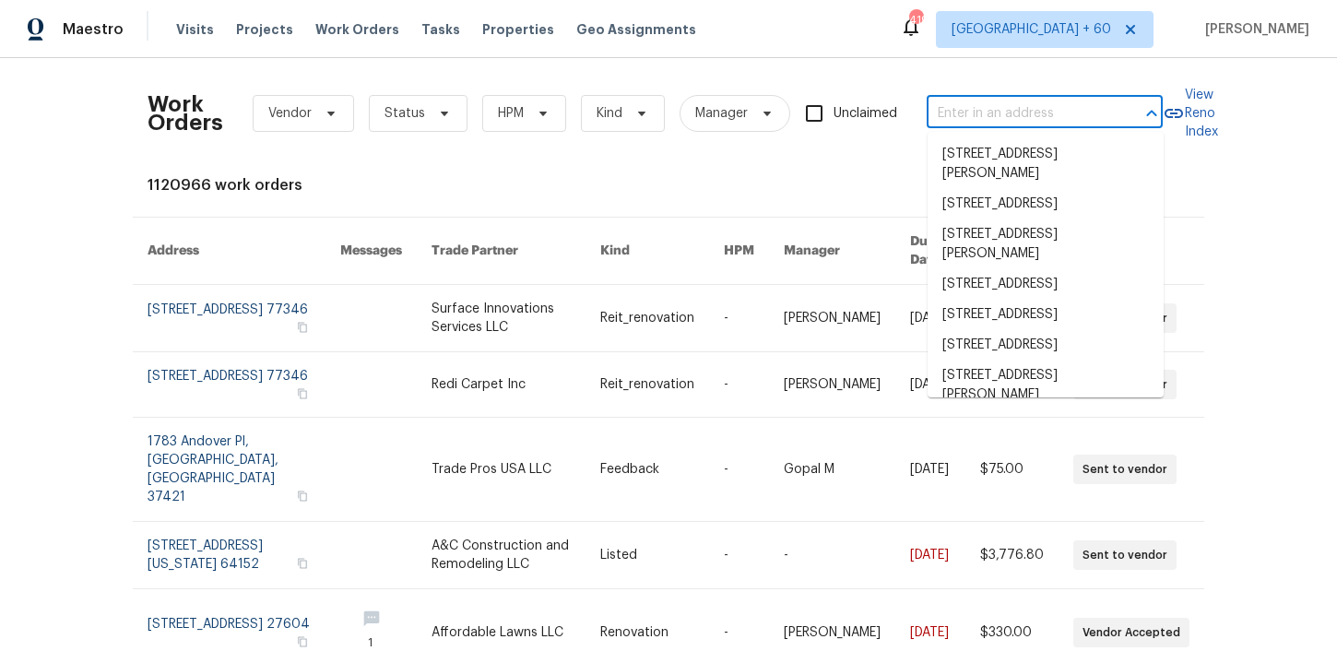
paste input "[STREET_ADDRESS][PERSON_NAME]"
type input "[STREET_ADDRESS][PERSON_NAME]"
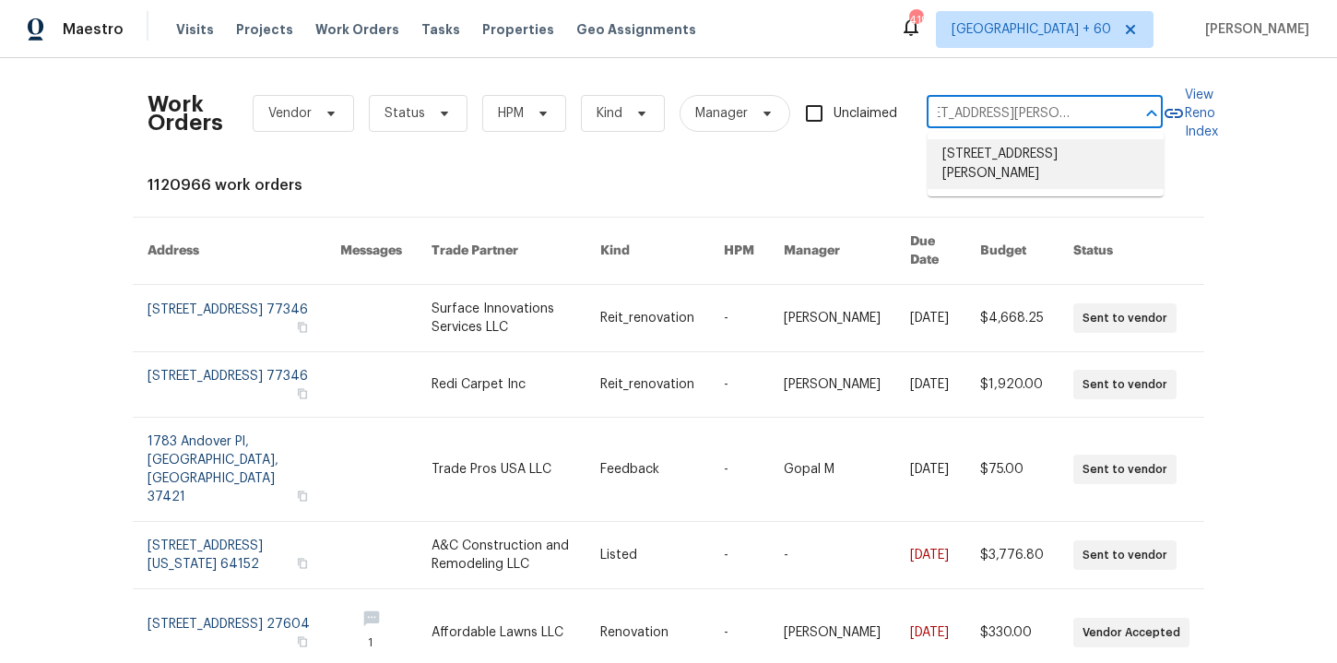
click at [1007, 152] on li "[STREET_ADDRESS][PERSON_NAME]" at bounding box center [1045, 164] width 236 height 50
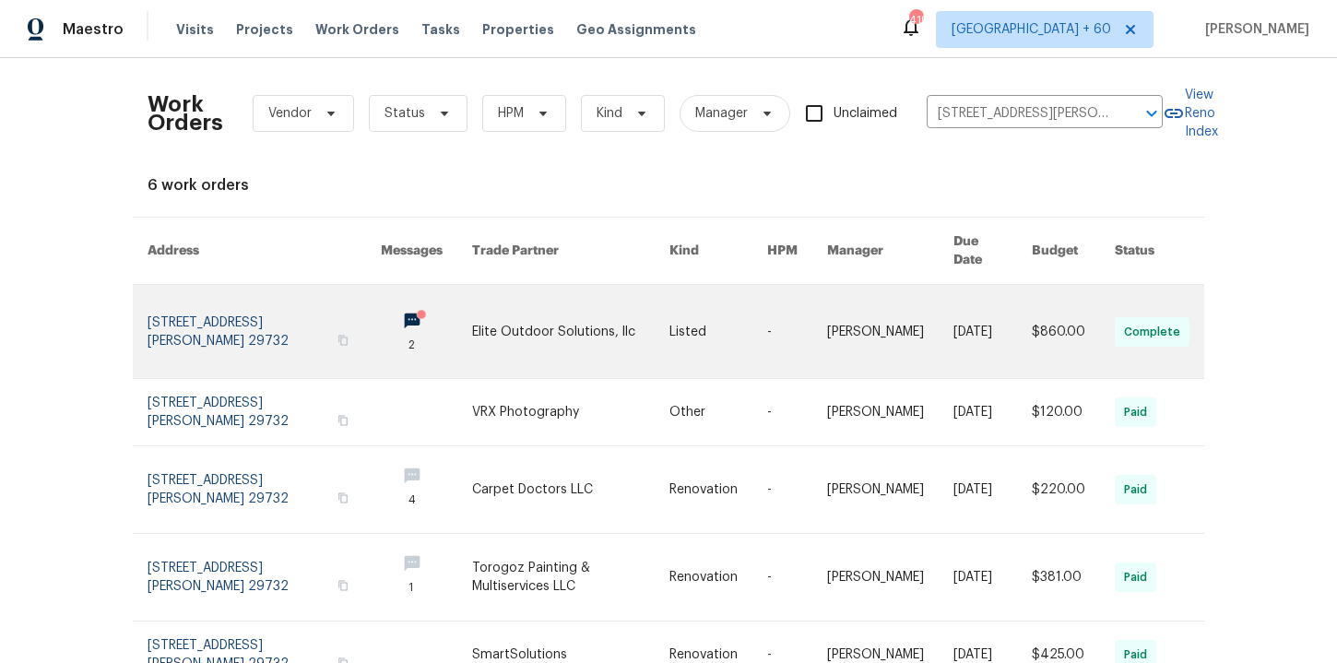
click at [267, 295] on link at bounding box center [264, 331] width 233 height 93
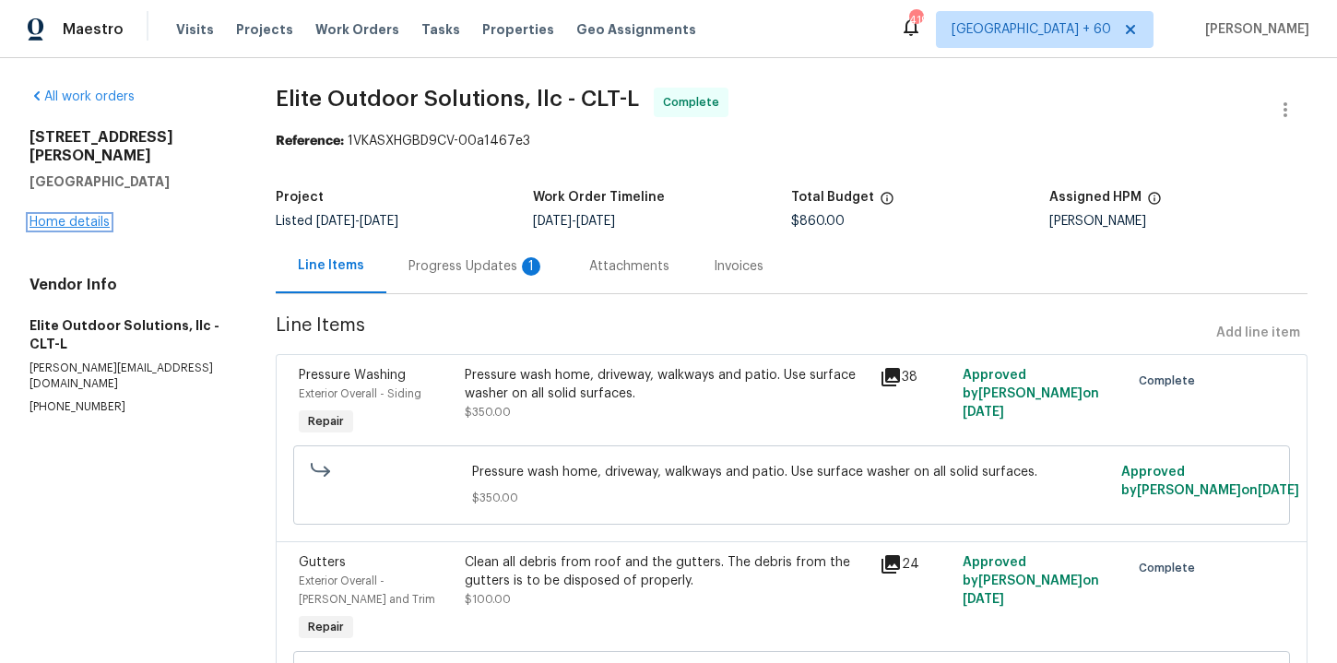
click at [92, 216] on link "Home details" at bounding box center [70, 222] width 80 height 13
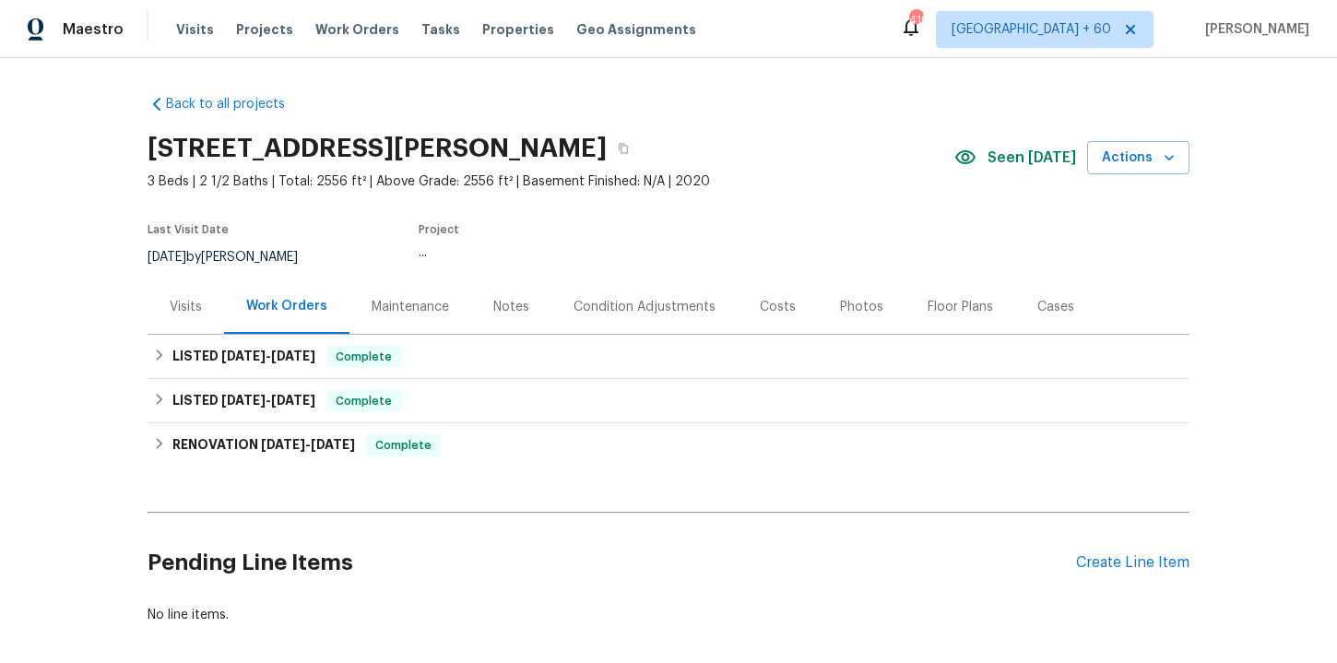
scroll to position [33, 0]
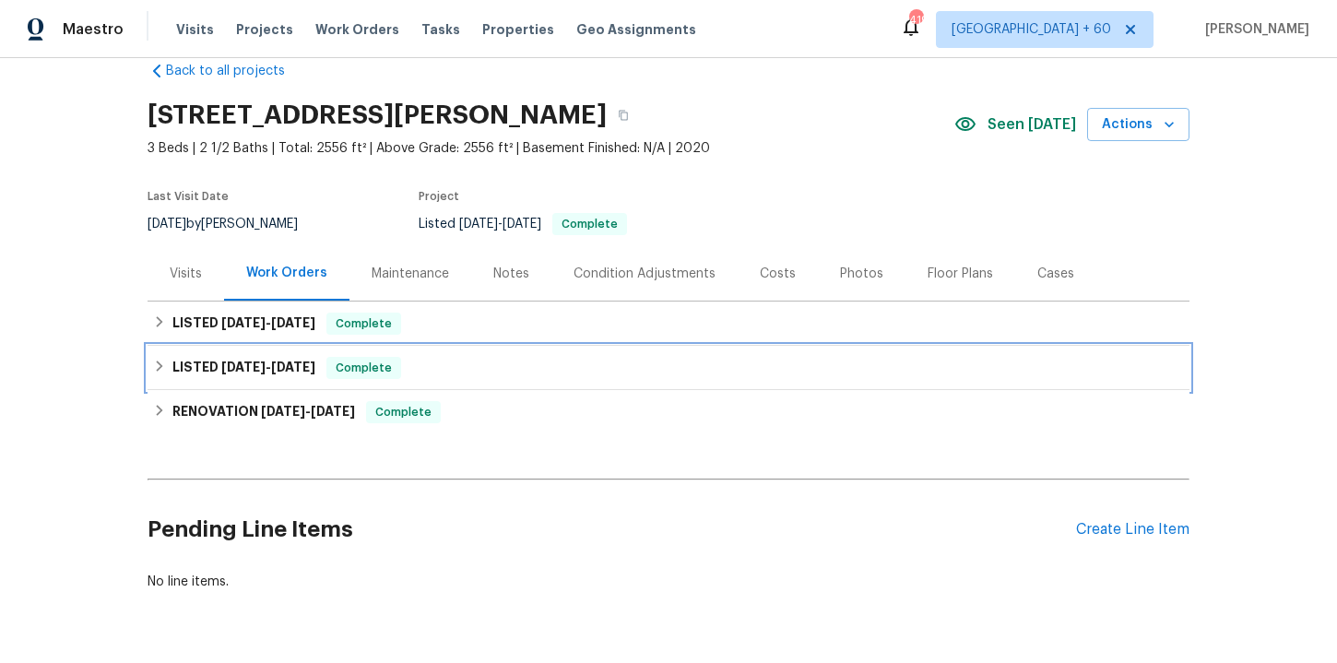
click at [494, 372] on div "LISTED [DATE] - [DATE] Complete" at bounding box center [668, 368] width 1031 height 22
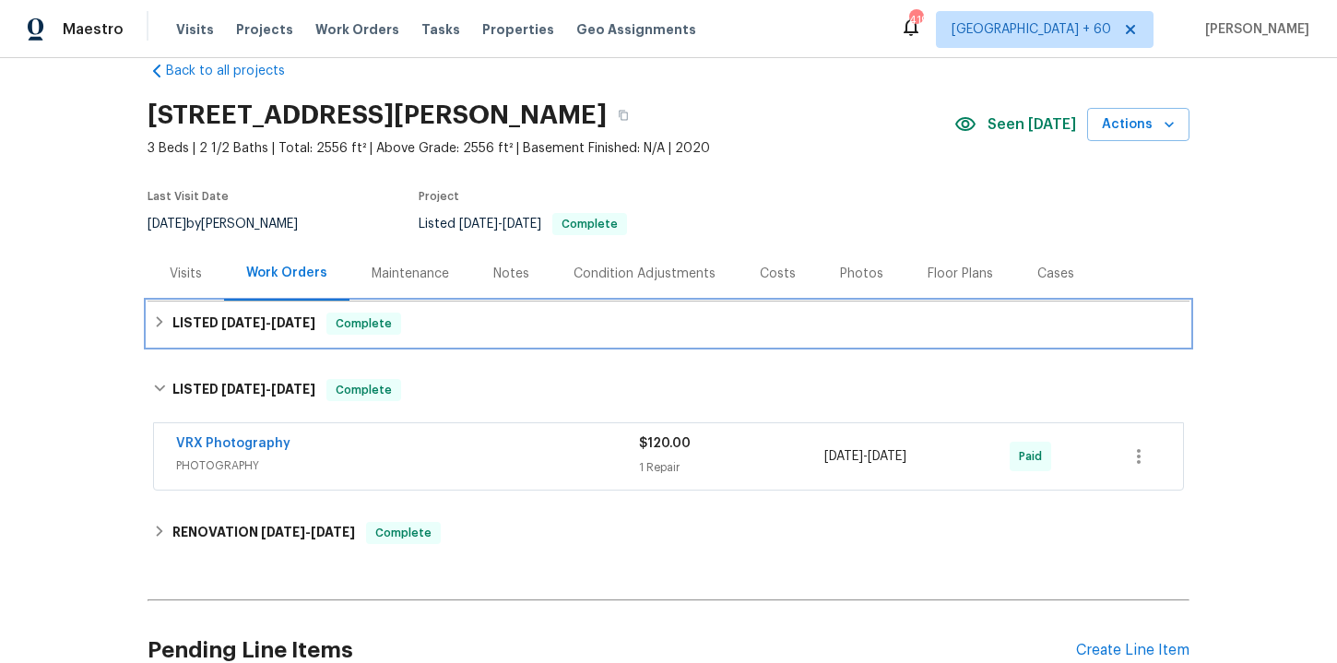
click at [493, 332] on div "LISTED [DATE] - [DATE] Complete" at bounding box center [668, 324] width 1031 height 22
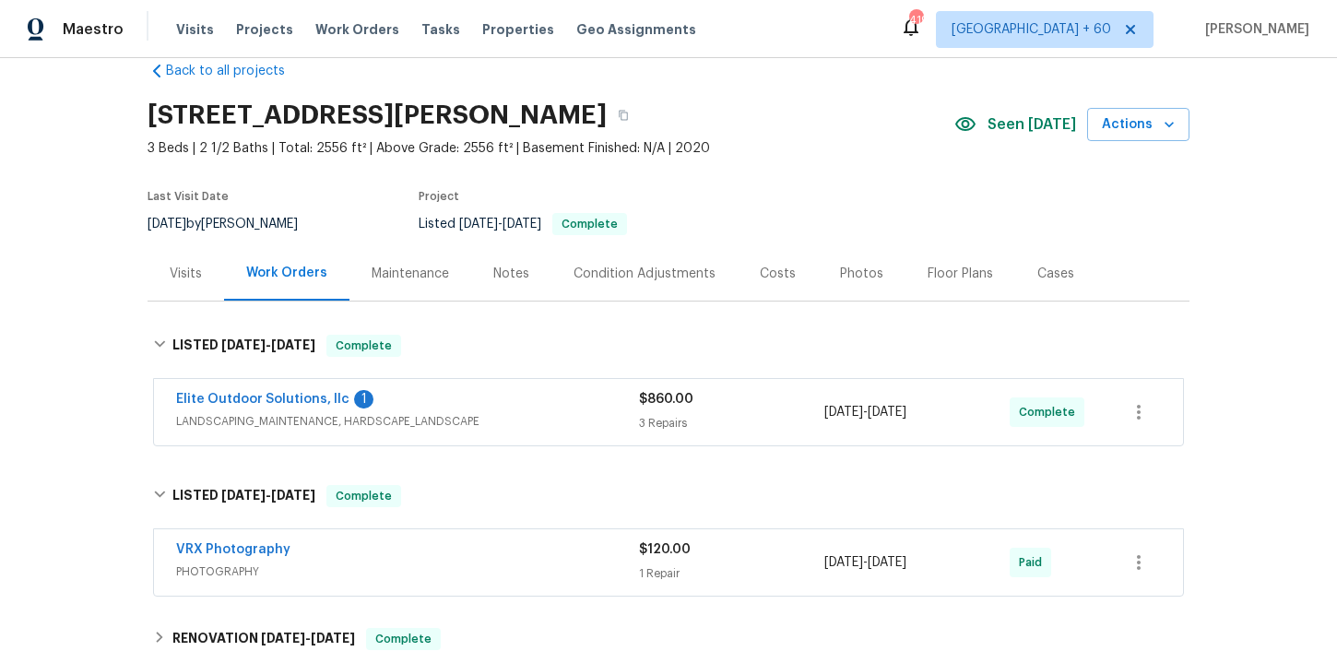
click at [520, 397] on div "Elite Outdoor Solutions, llc 1" at bounding box center [407, 401] width 463 height 22
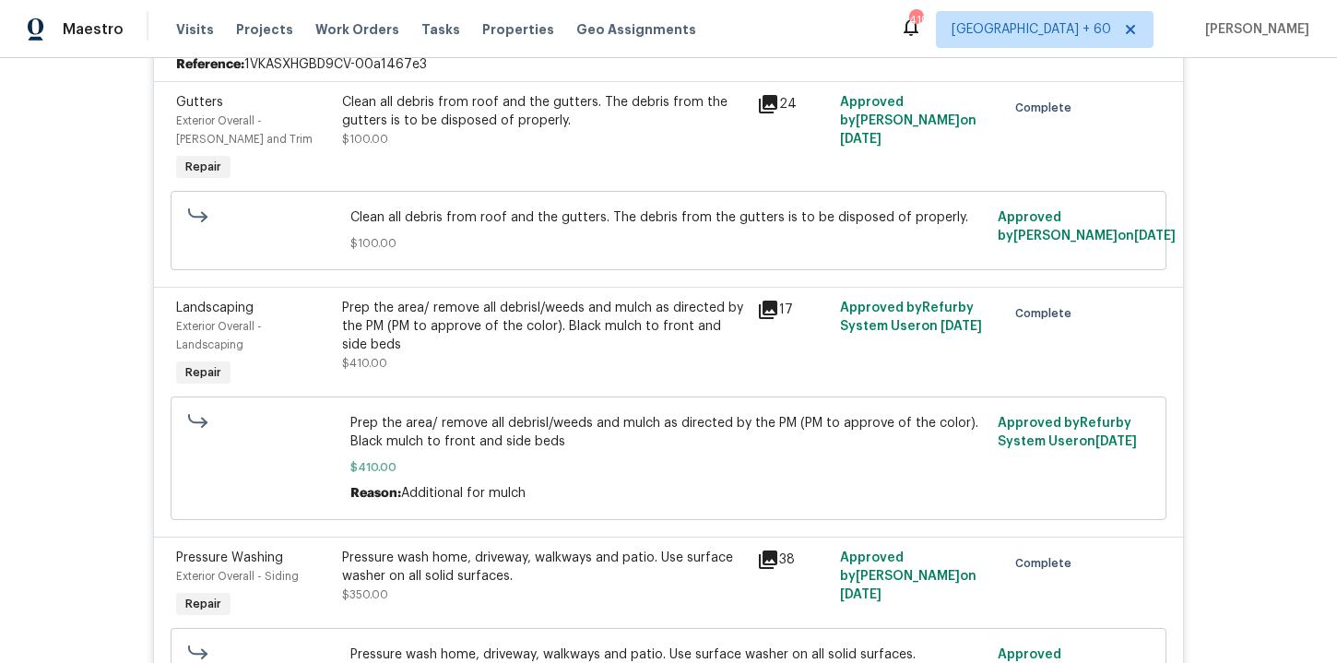
scroll to position [384, 0]
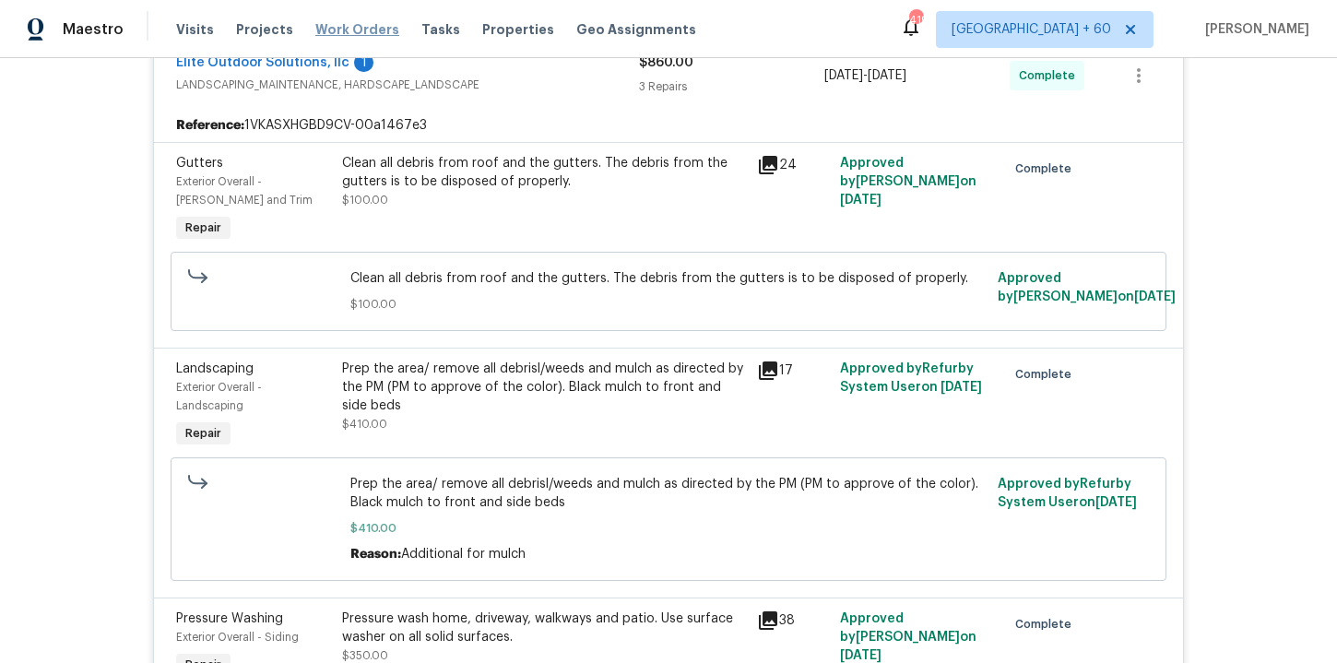
click at [354, 31] on span "Work Orders" at bounding box center [357, 29] width 84 height 18
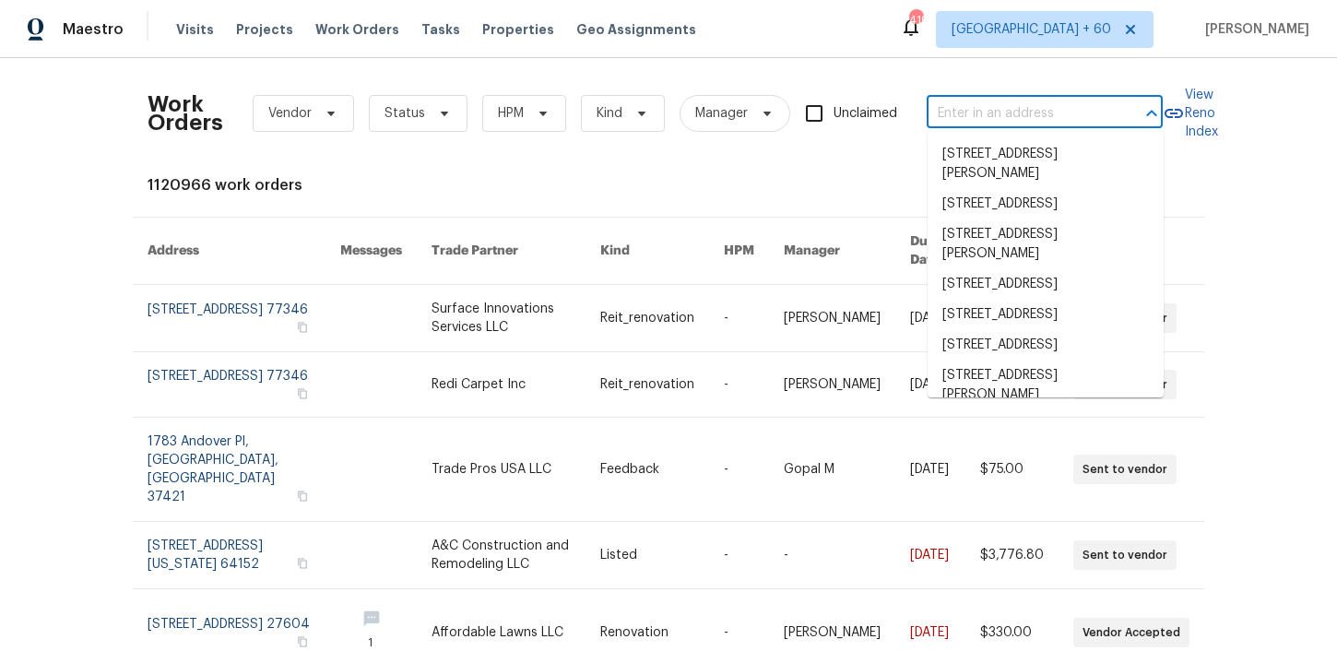
click at [959, 121] on input "text" at bounding box center [1019, 114] width 184 height 29
paste input "[STREET_ADDRESS][PERSON_NAME]"
type input "[STREET_ADDRESS][PERSON_NAME]"
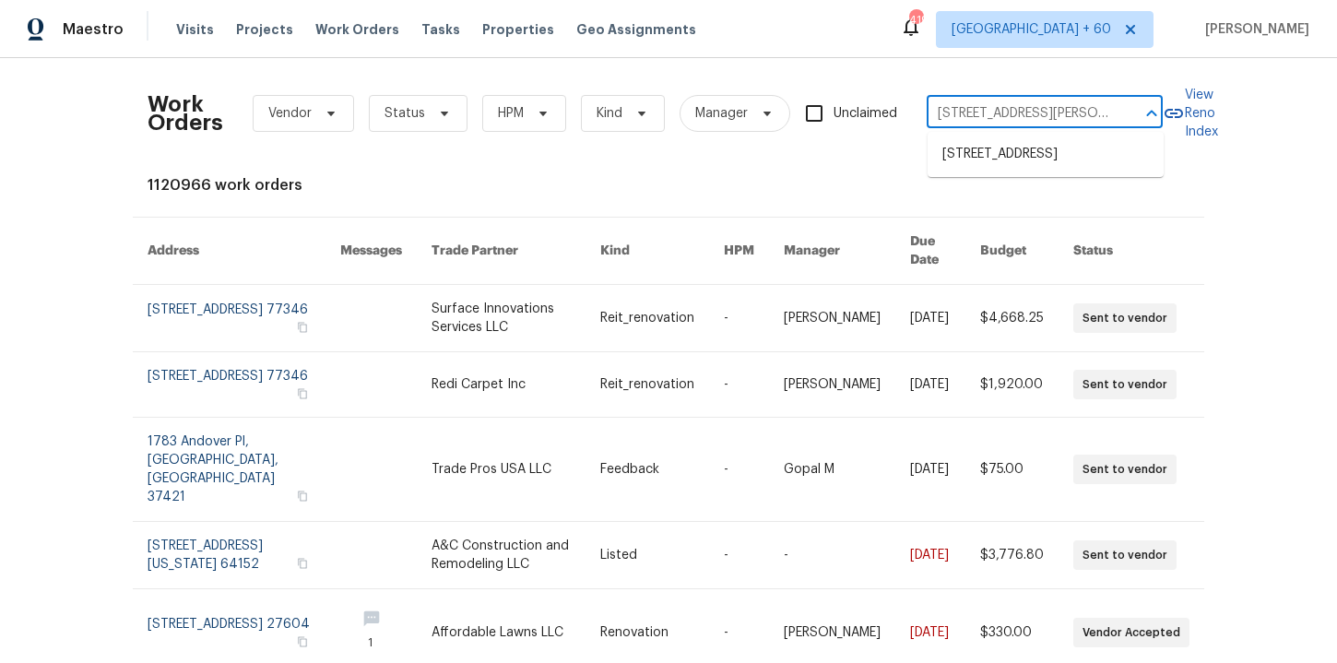
scroll to position [0, 85]
drag, startPoint x: 1010, startPoint y: 165, endPoint x: 785, endPoint y: 181, distance: 226.4
click at [1010, 165] on li "[STREET_ADDRESS]" at bounding box center [1045, 154] width 236 height 30
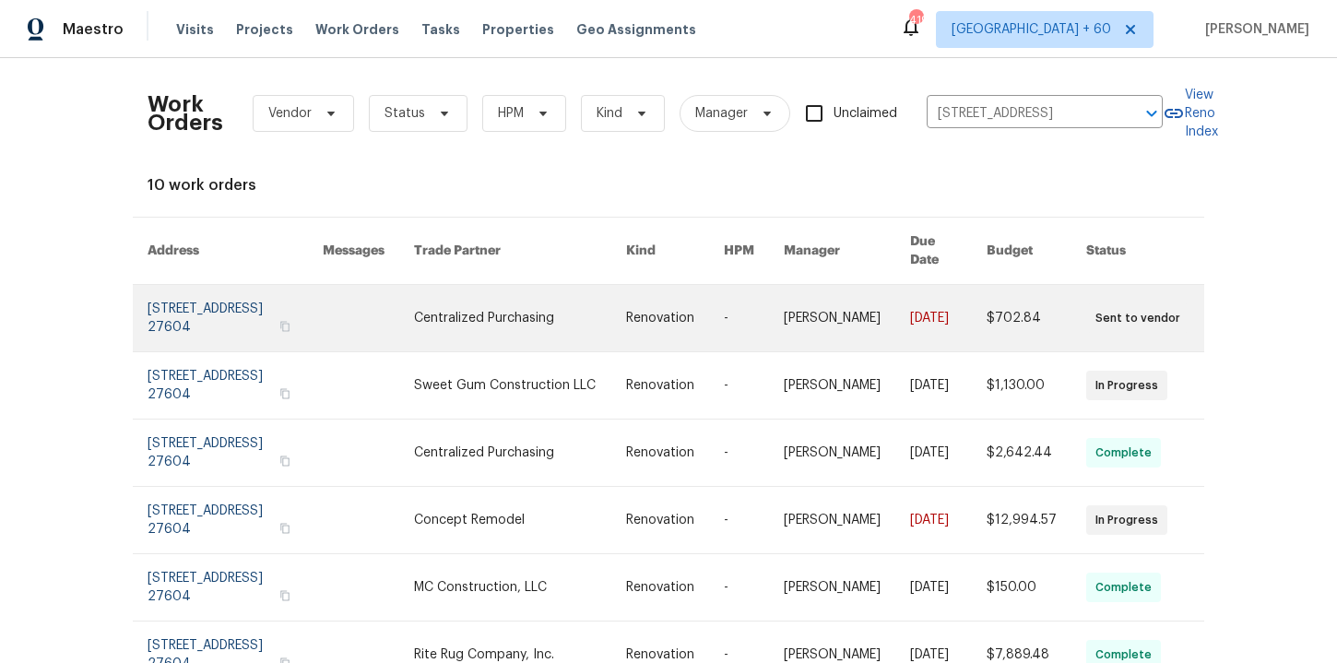
click at [232, 291] on link at bounding box center [235, 318] width 175 height 66
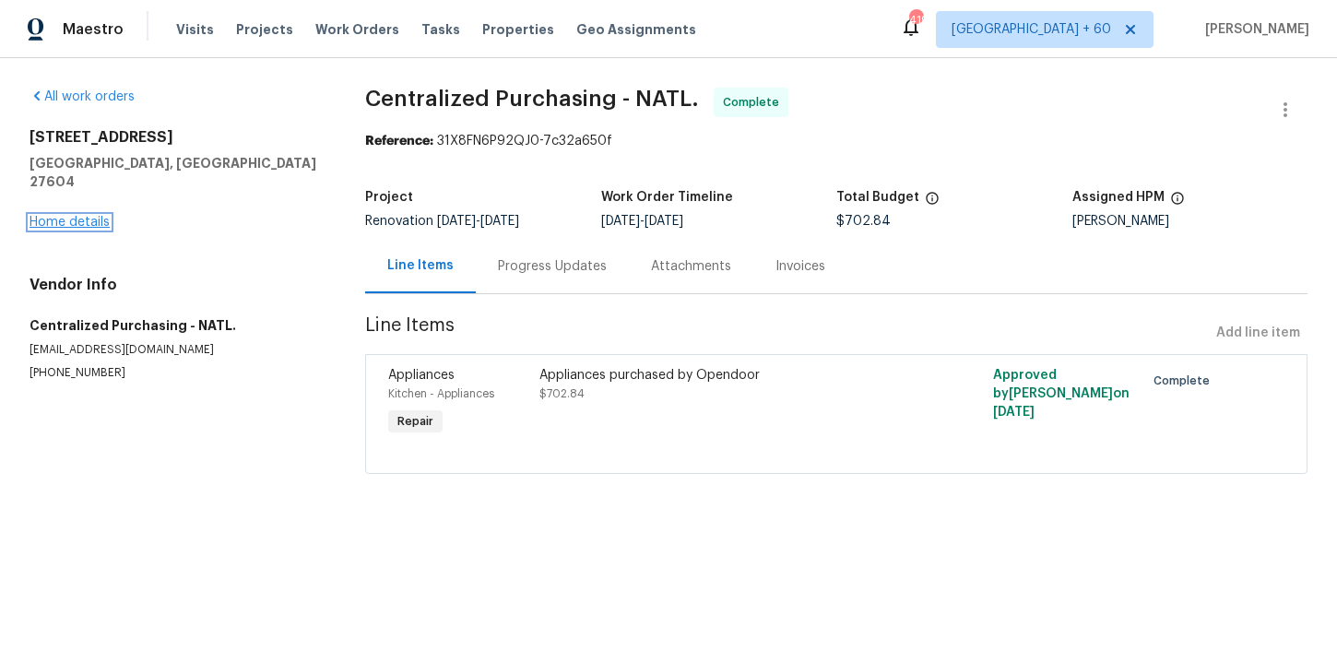
click at [93, 216] on link "Home details" at bounding box center [70, 222] width 80 height 13
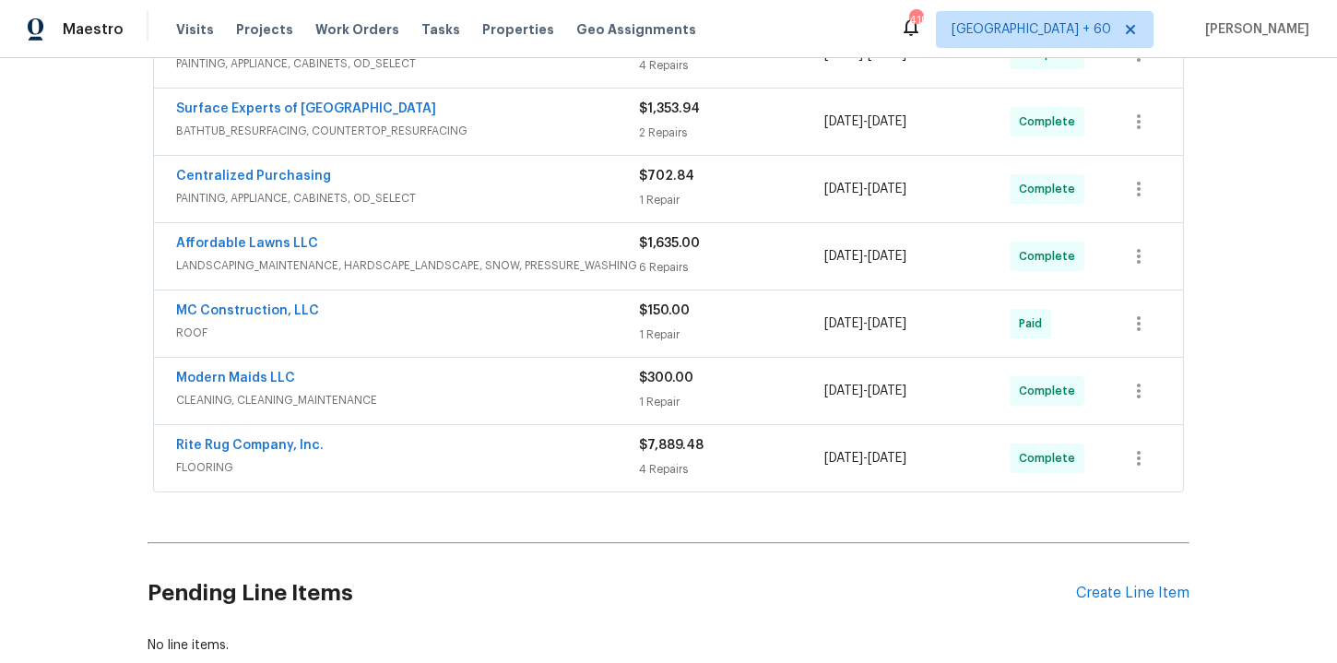
scroll to position [580, 0]
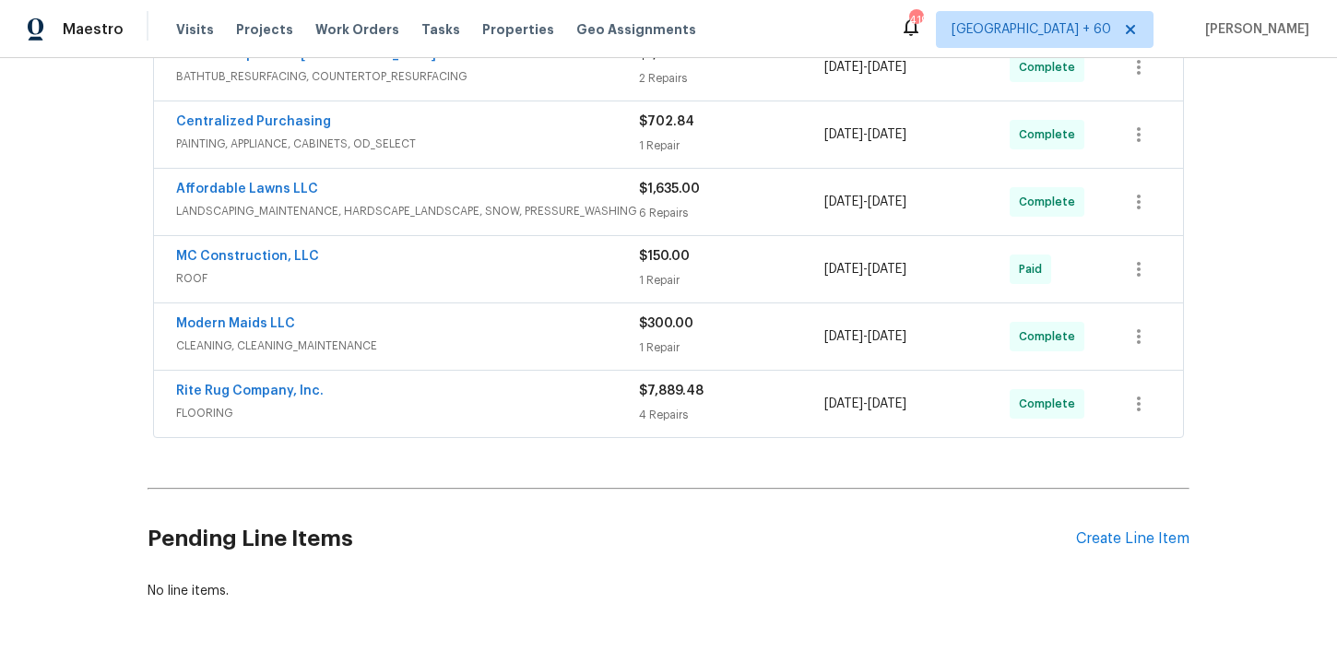
click at [532, 275] on span "ROOF" at bounding box center [407, 278] width 463 height 18
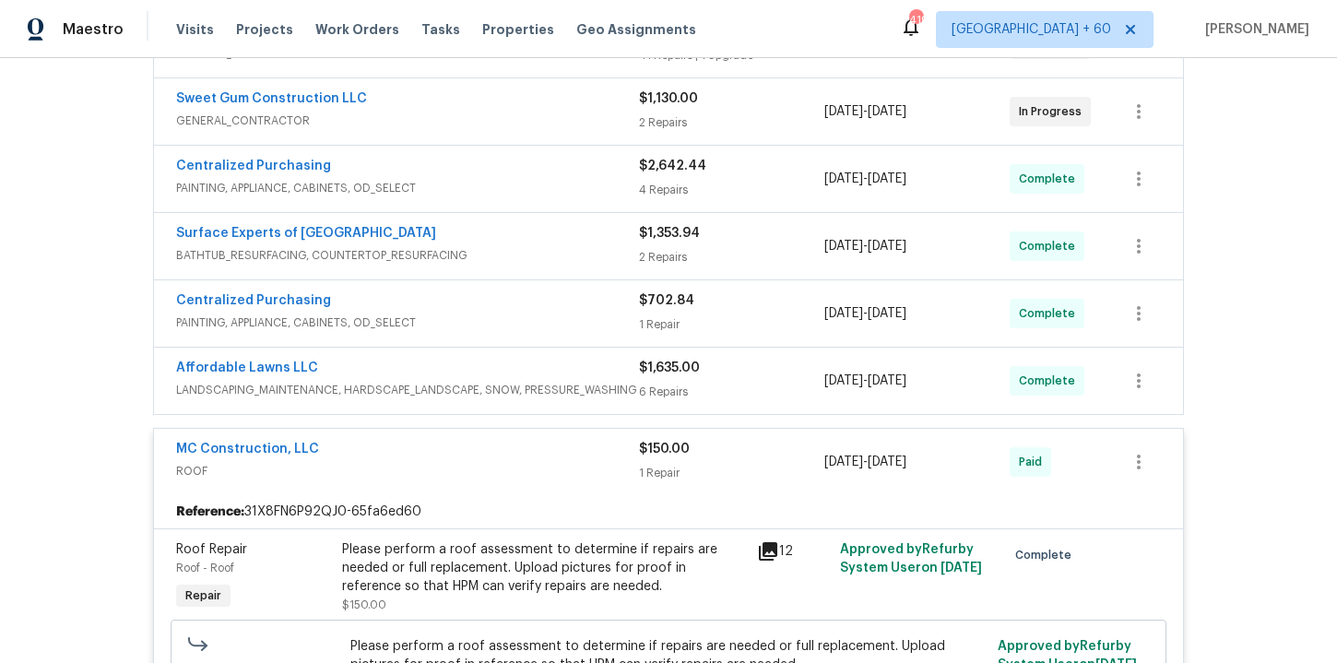
scroll to position [325, 0]
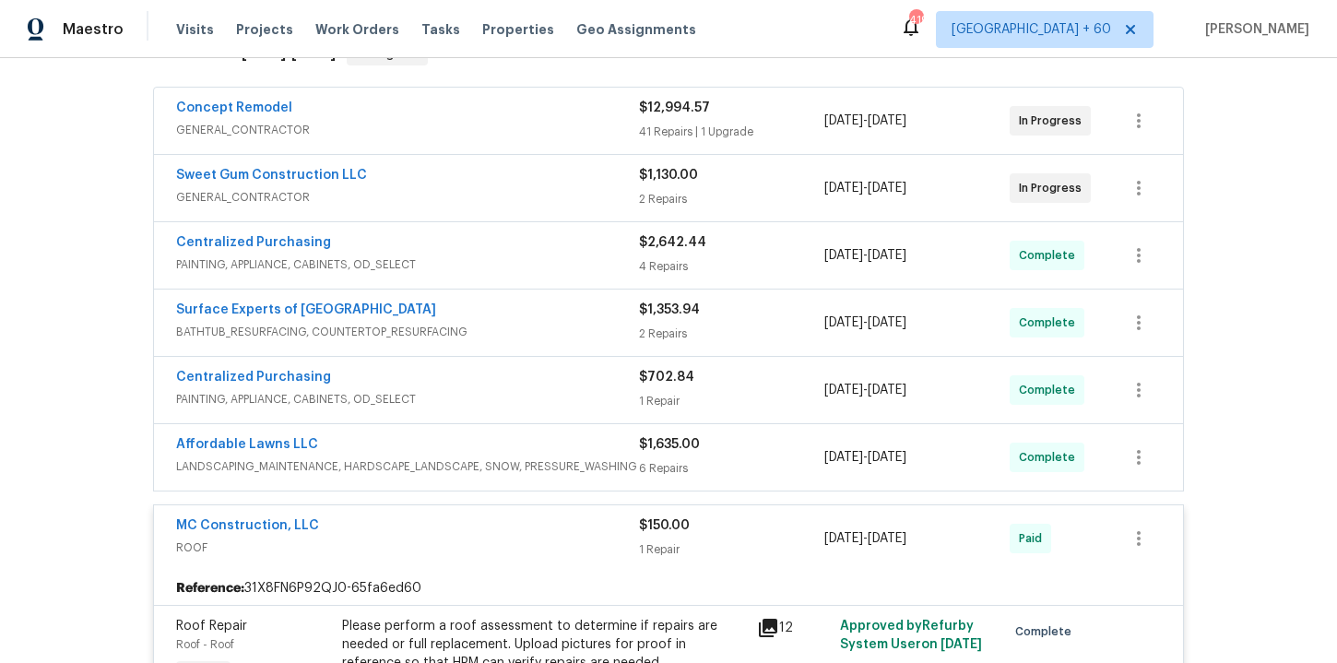
click at [534, 321] on div "Surface Experts of [GEOGRAPHIC_DATA]" at bounding box center [407, 312] width 463 height 22
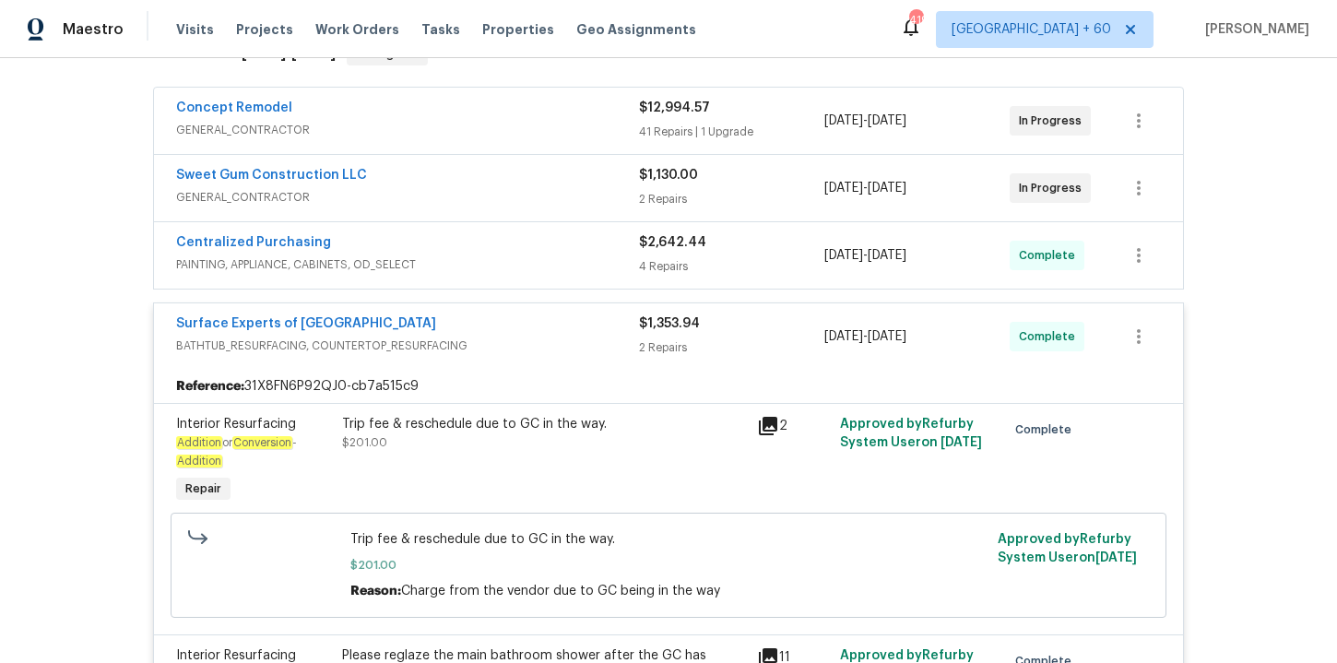
click at [514, 251] on div "Centralized Purchasing" at bounding box center [407, 244] width 463 height 22
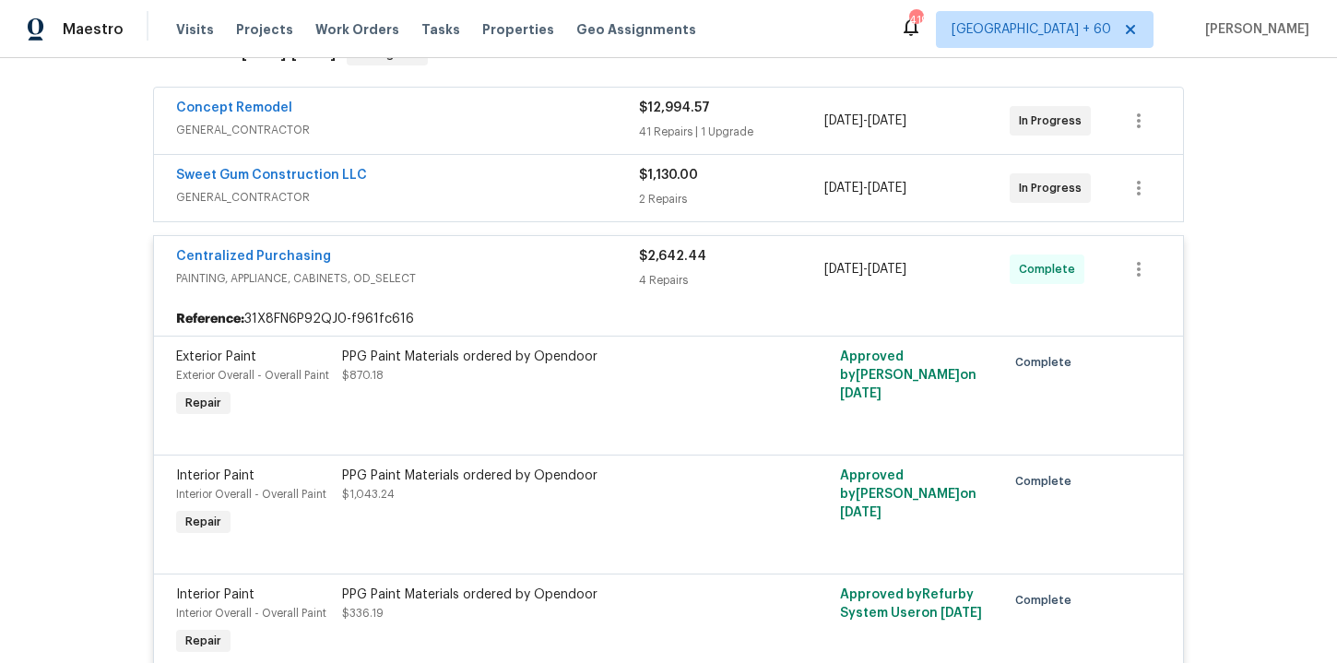
scroll to position [255, 0]
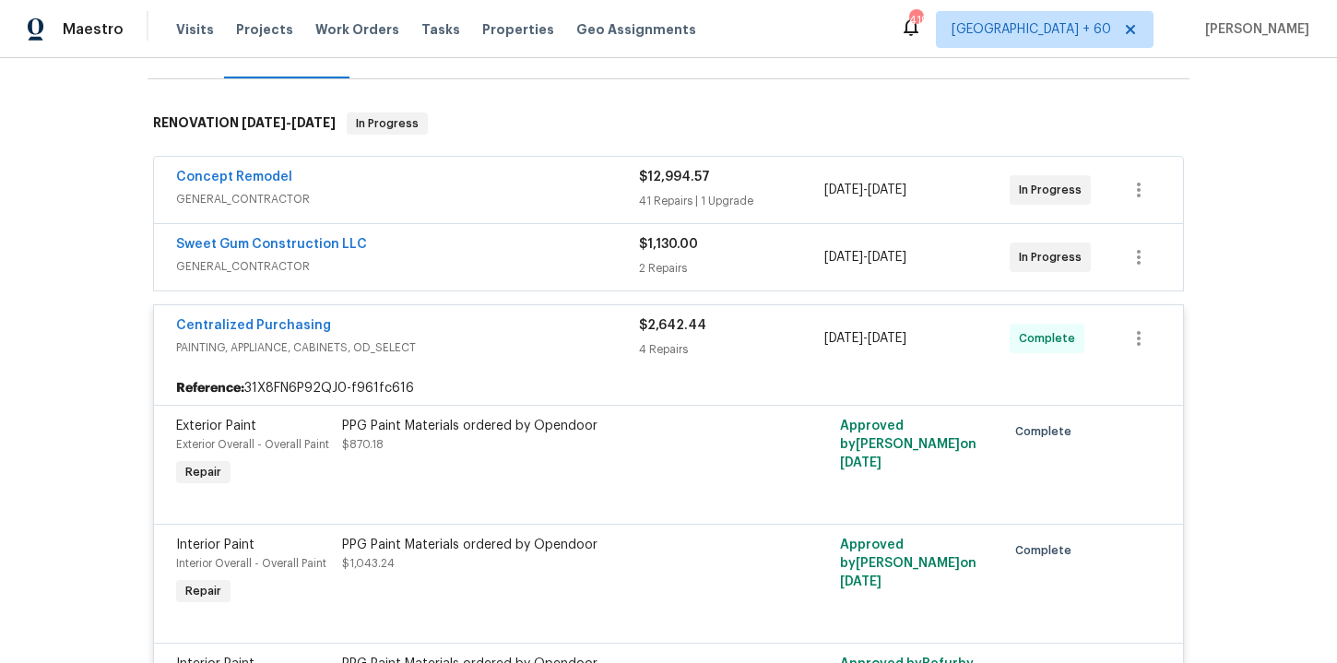
click at [520, 175] on div "Concept Remodel" at bounding box center [407, 179] width 463 height 22
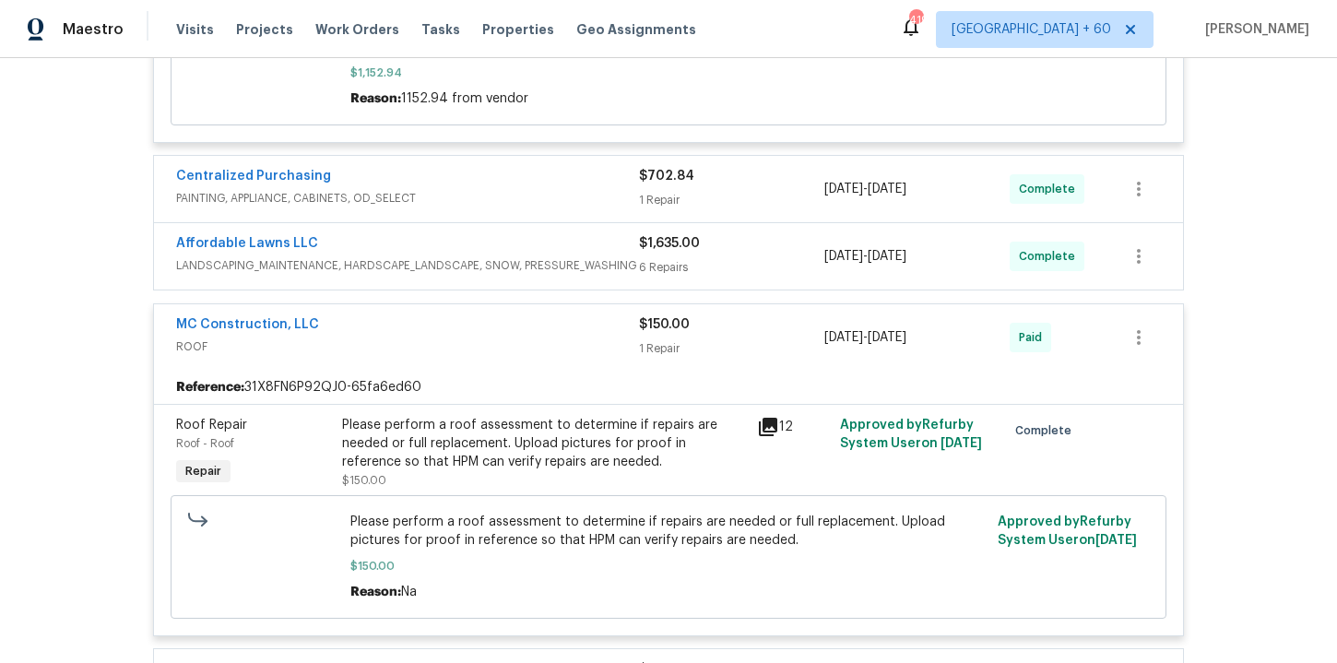
scroll to position [8957, 0]
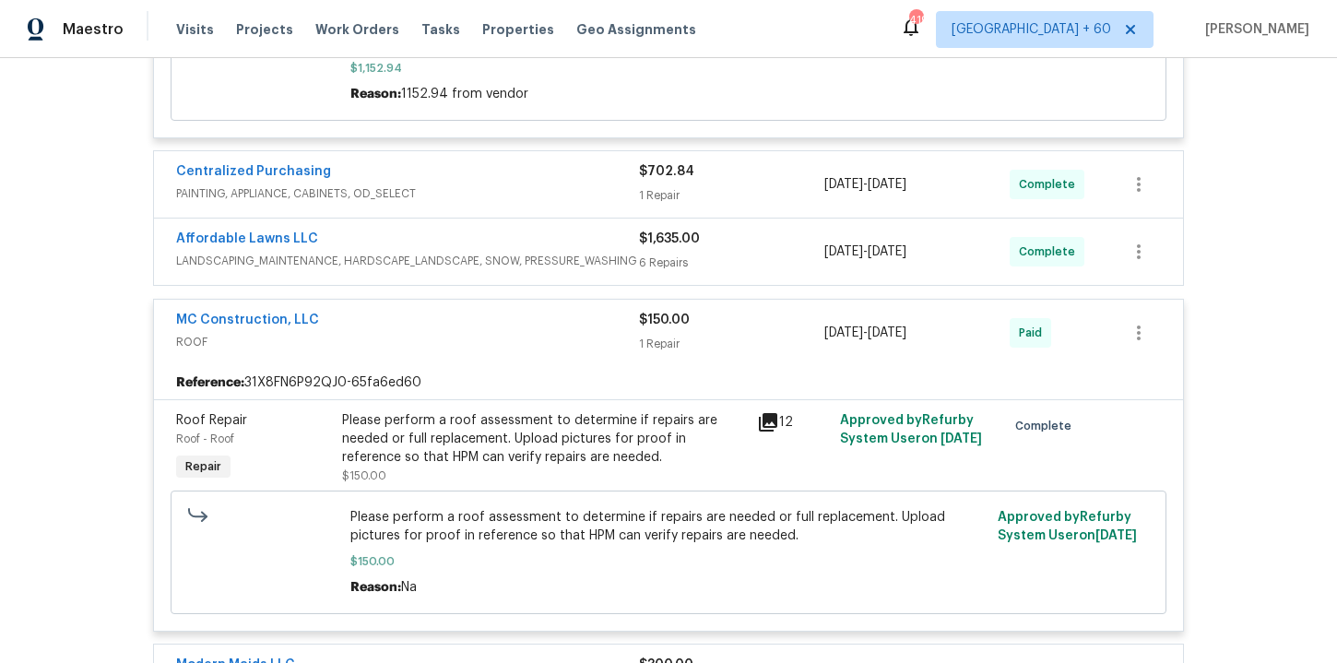
click at [536, 164] on div "Centralized Purchasing" at bounding box center [407, 173] width 463 height 22
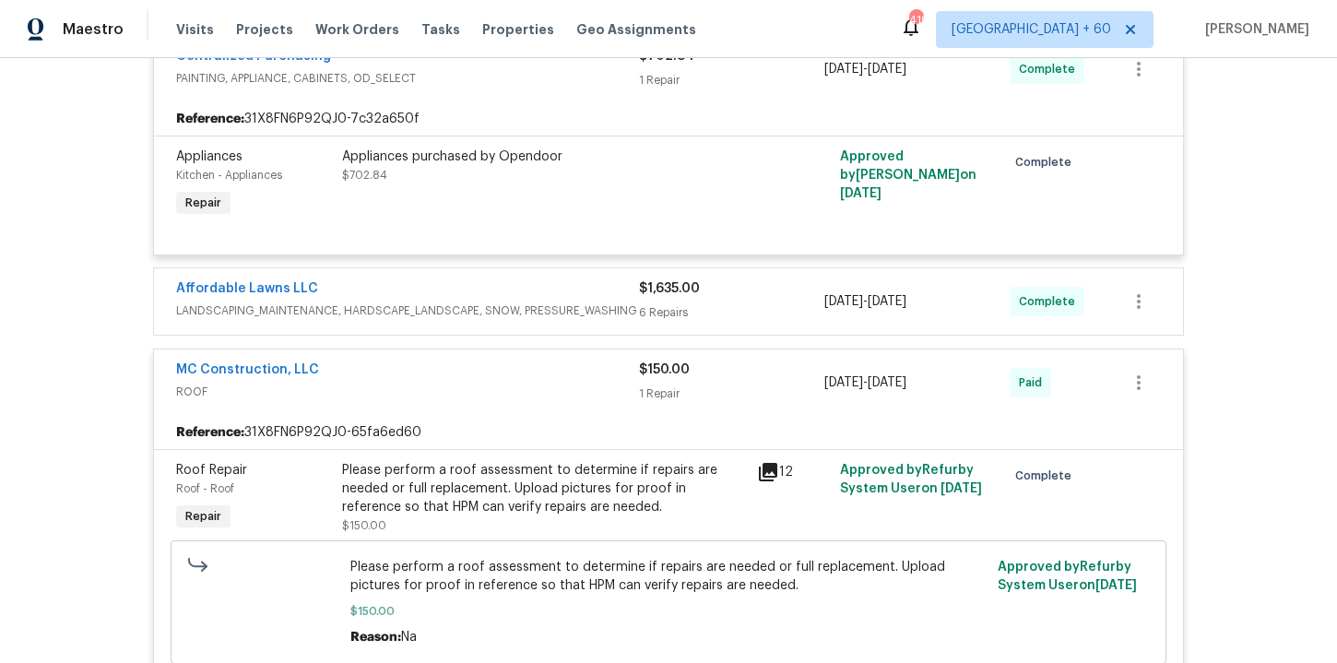
scroll to position [9137, 0]
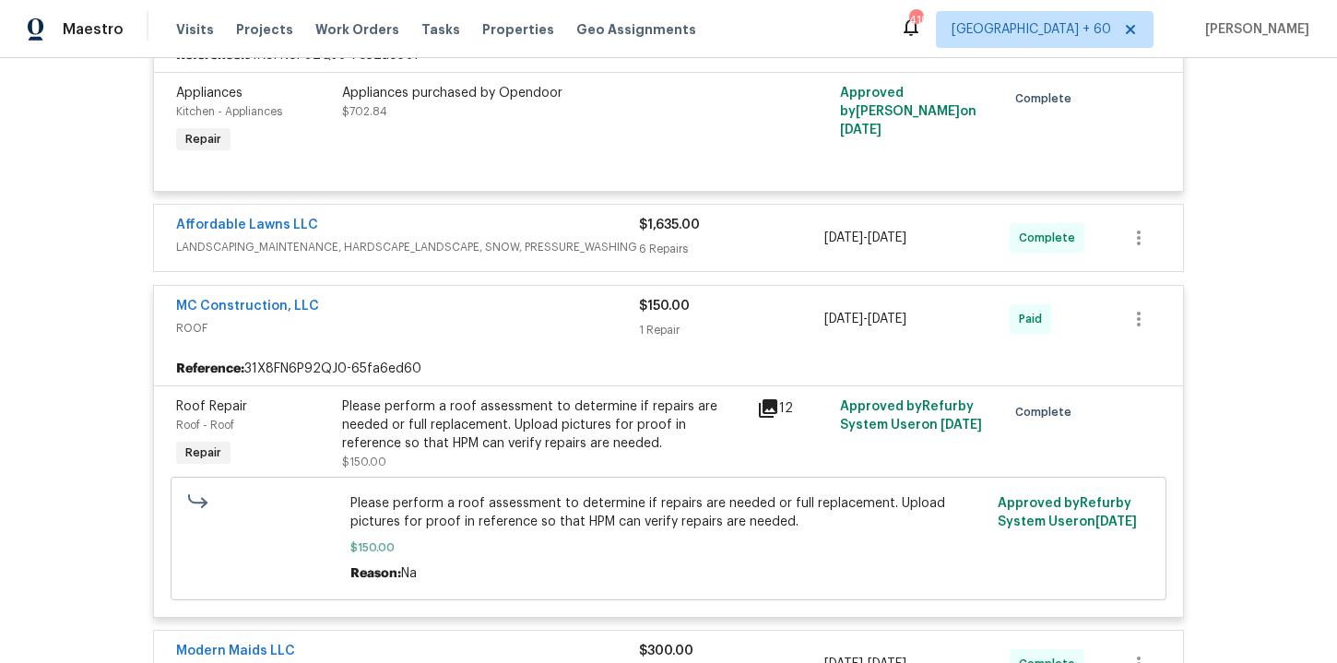
click at [568, 242] on span "LANDSCAPING_MAINTENANCE, HARDSCAPE_LANDSCAPE, SNOW, PRESSURE_WASHING" at bounding box center [407, 247] width 463 height 18
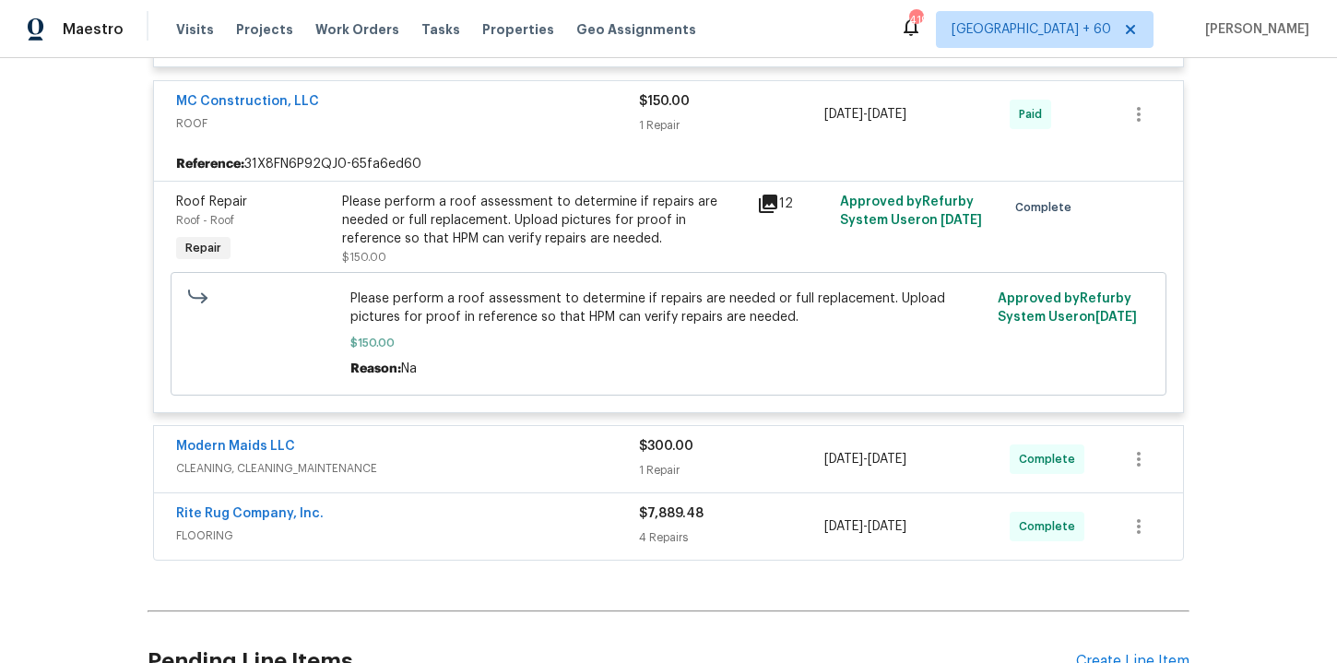
scroll to position [10383, 0]
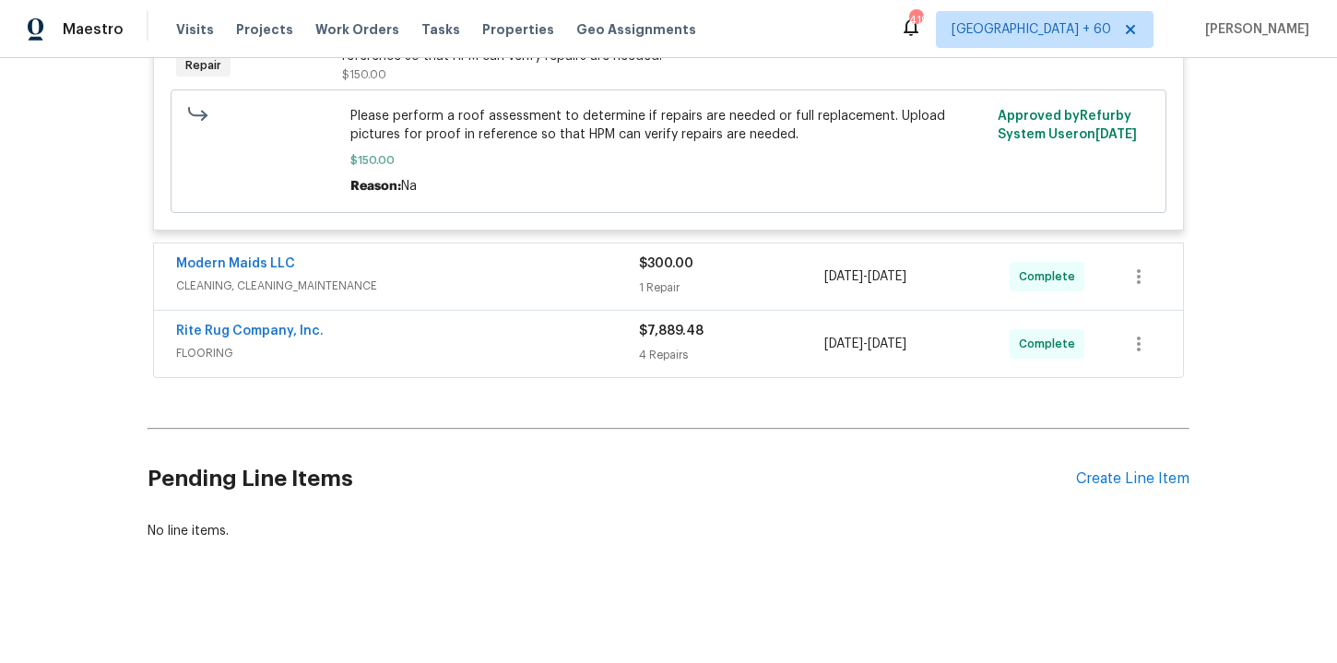
click at [559, 289] on span "CLEANING, CLEANING_MAINTENANCE" at bounding box center [407, 286] width 463 height 18
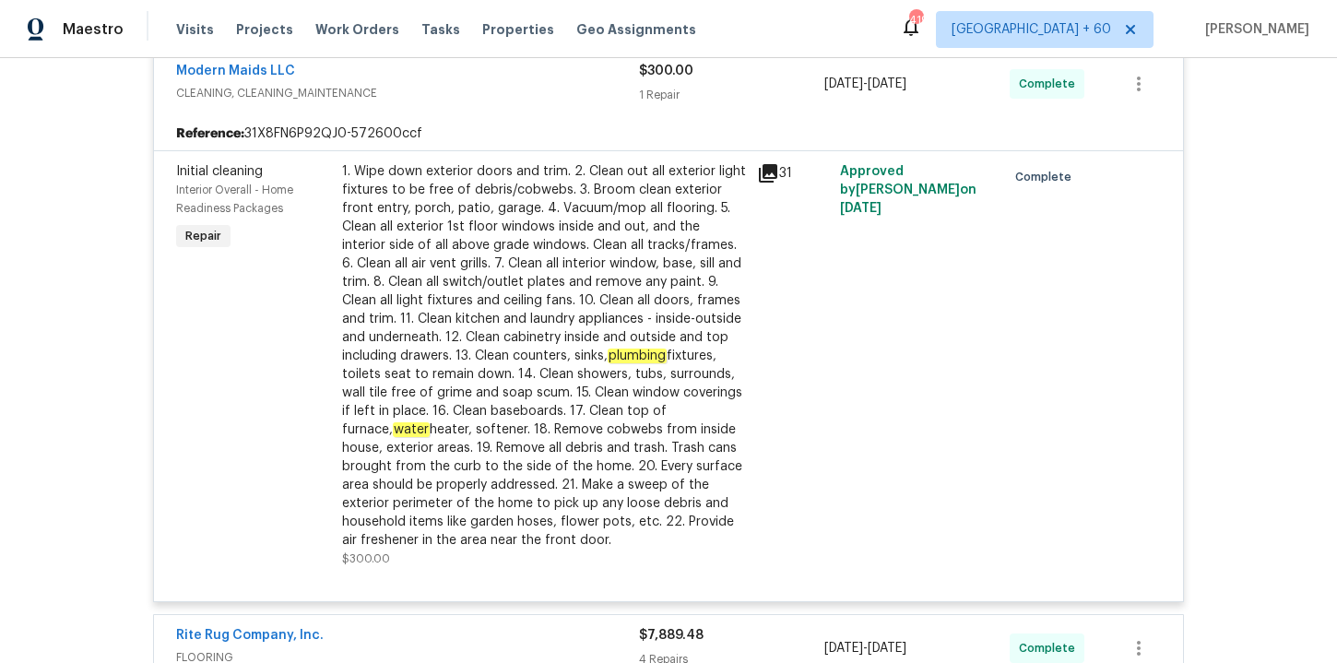
scroll to position [10823, 0]
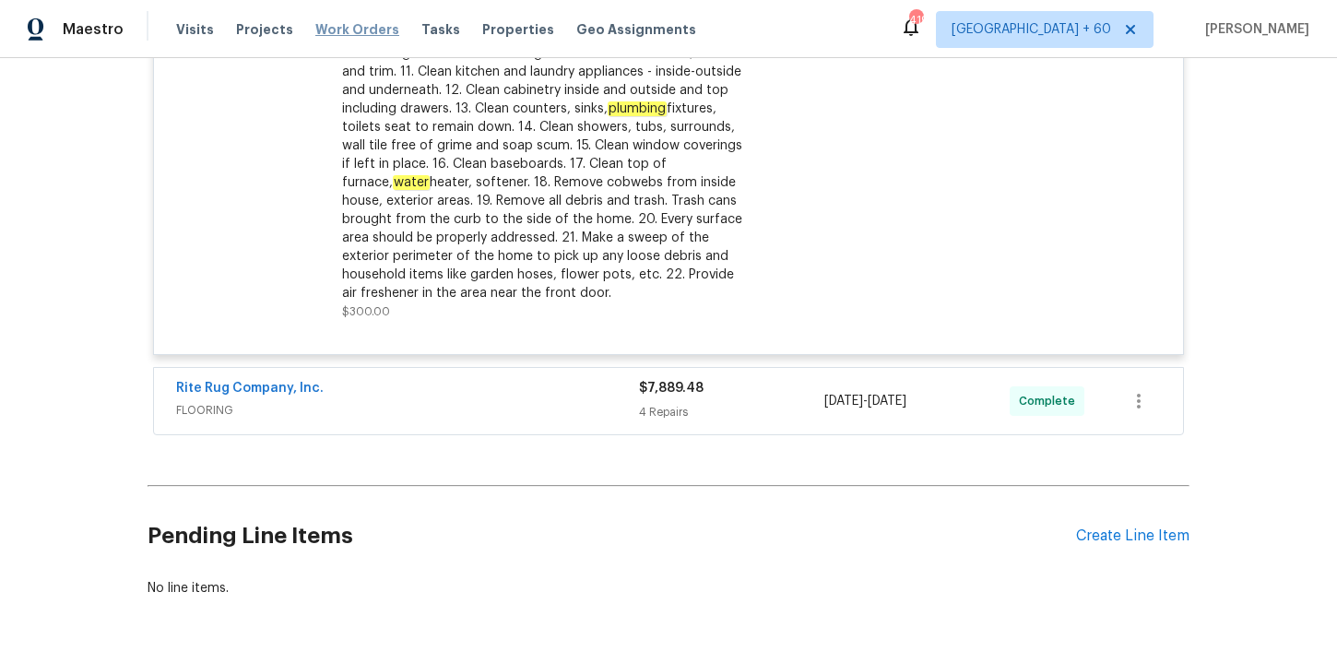
click at [377, 30] on span "Work Orders" at bounding box center [357, 29] width 84 height 18
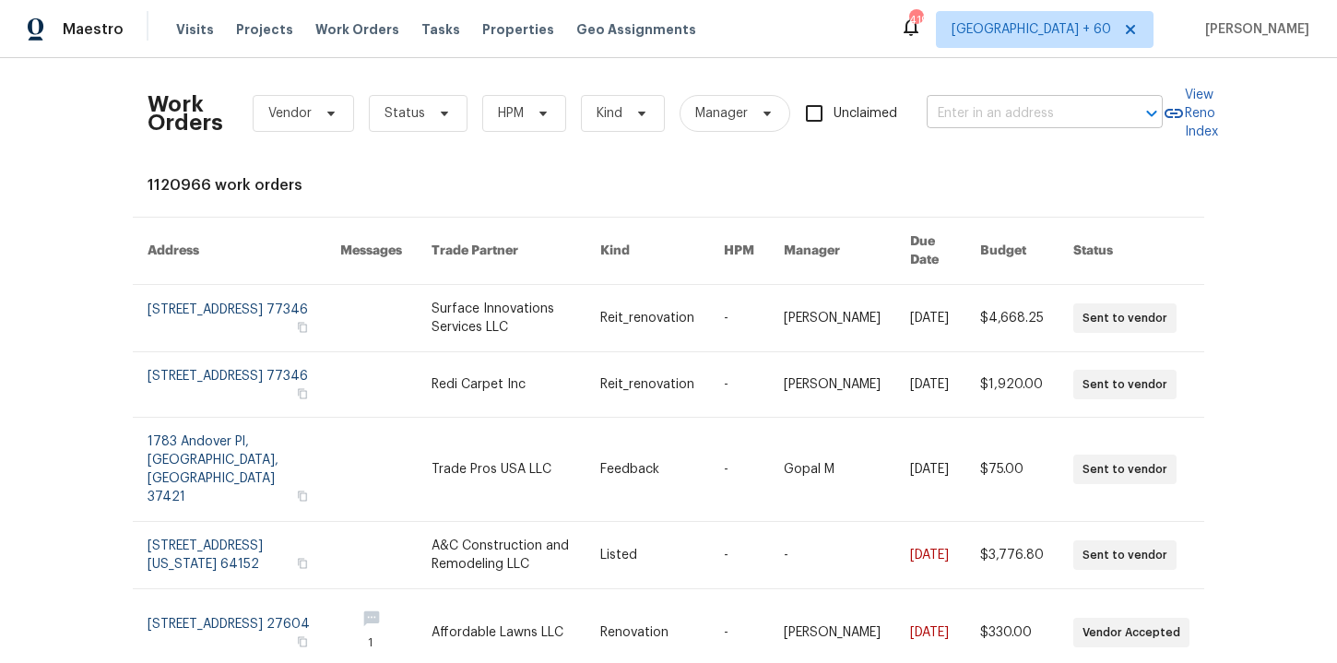
click at [1008, 110] on input "text" at bounding box center [1019, 114] width 184 height 29
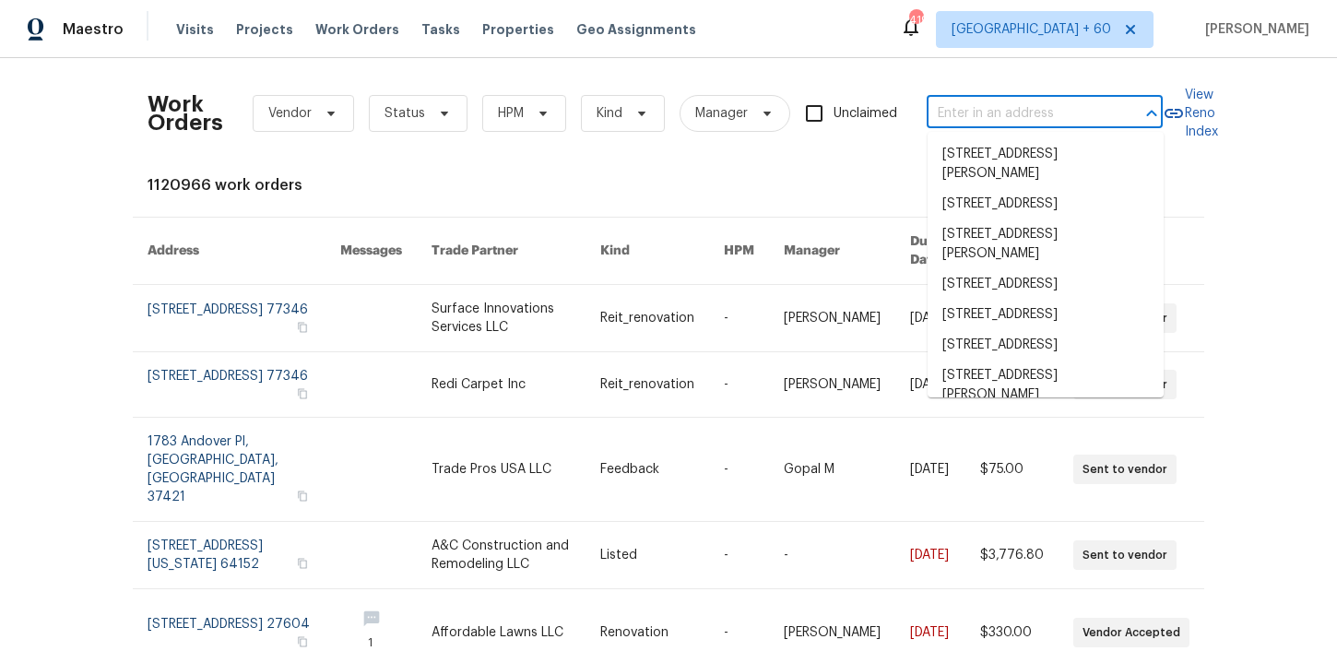
paste input "[STREET_ADDRESS][PERSON_NAME]"
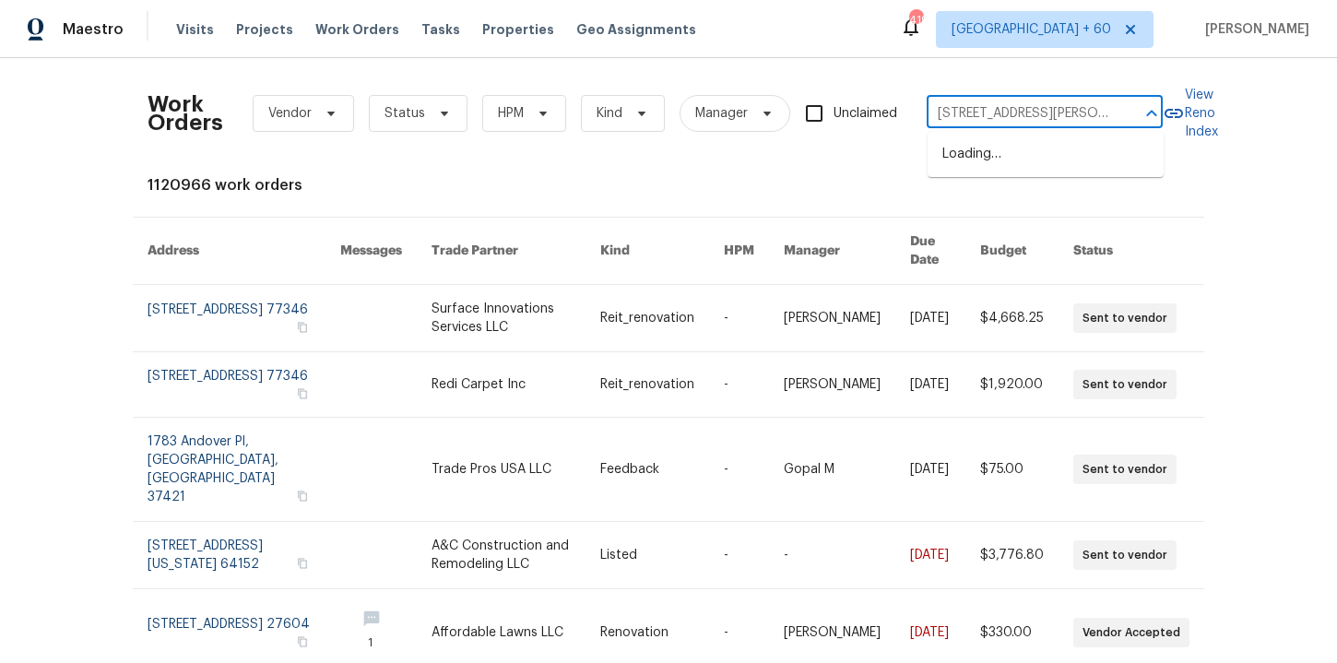
type input "[STREET_ADDRESS][PERSON_NAME]"
click at [993, 170] on li "[STREET_ADDRESS]" at bounding box center [1045, 154] width 236 height 30
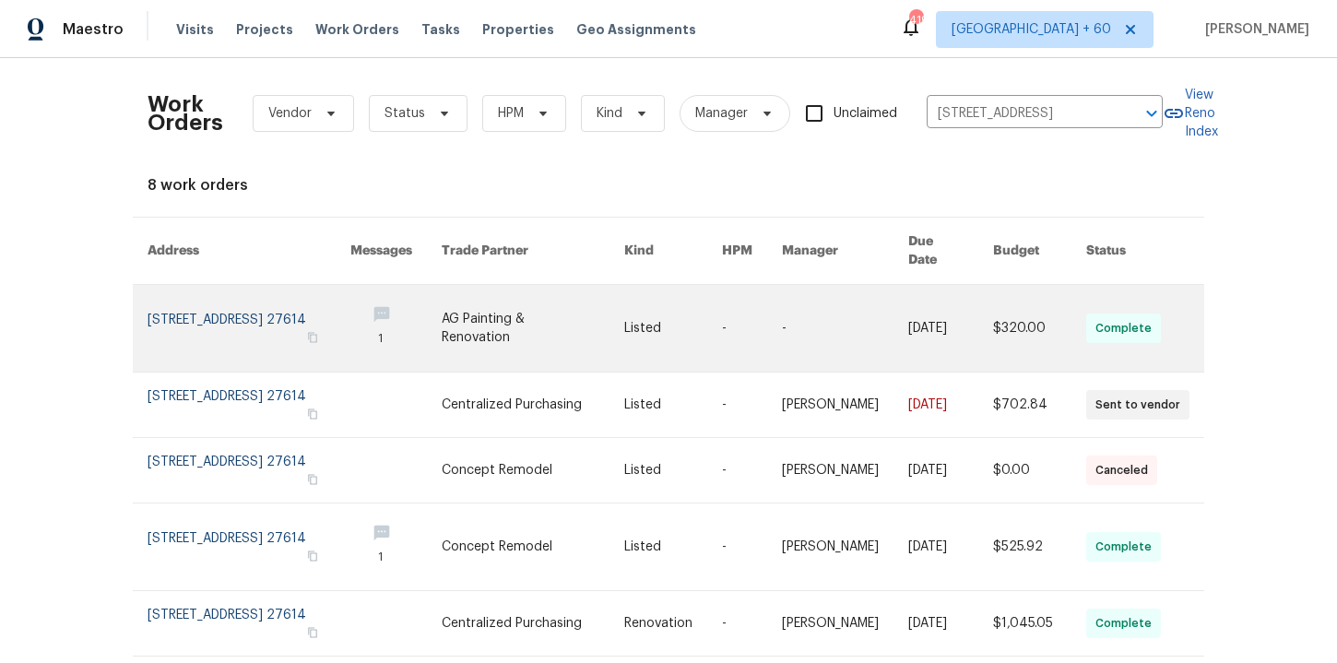
click at [254, 335] on link at bounding box center [249, 328] width 203 height 87
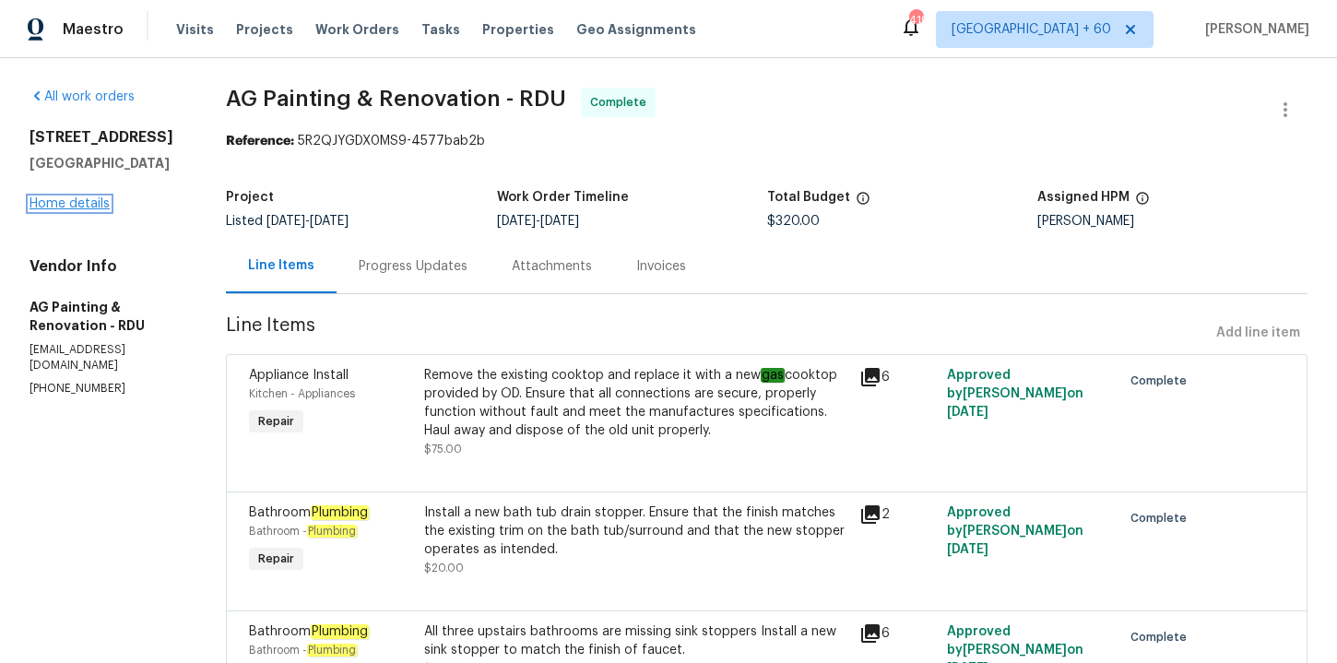
click at [84, 210] on link "Home details" at bounding box center [70, 203] width 80 height 13
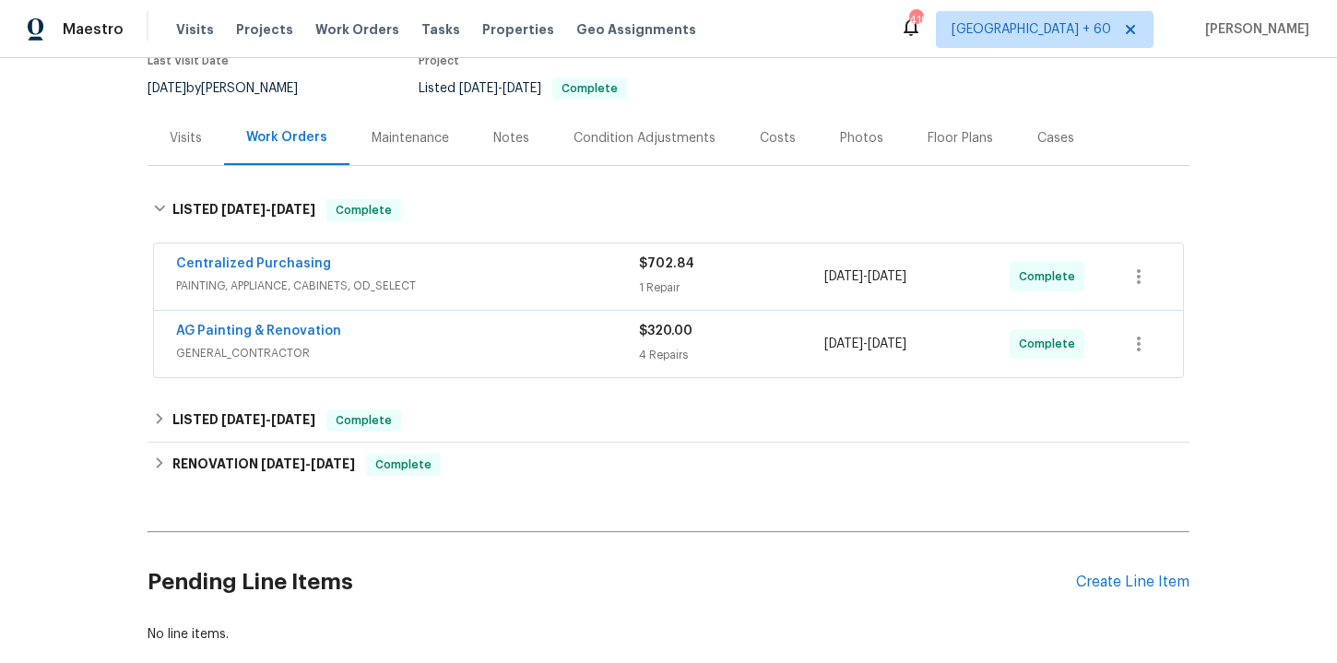
scroll to position [169, 0]
click at [488, 345] on span "GENERAL_CONTRACTOR" at bounding box center [407, 353] width 463 height 18
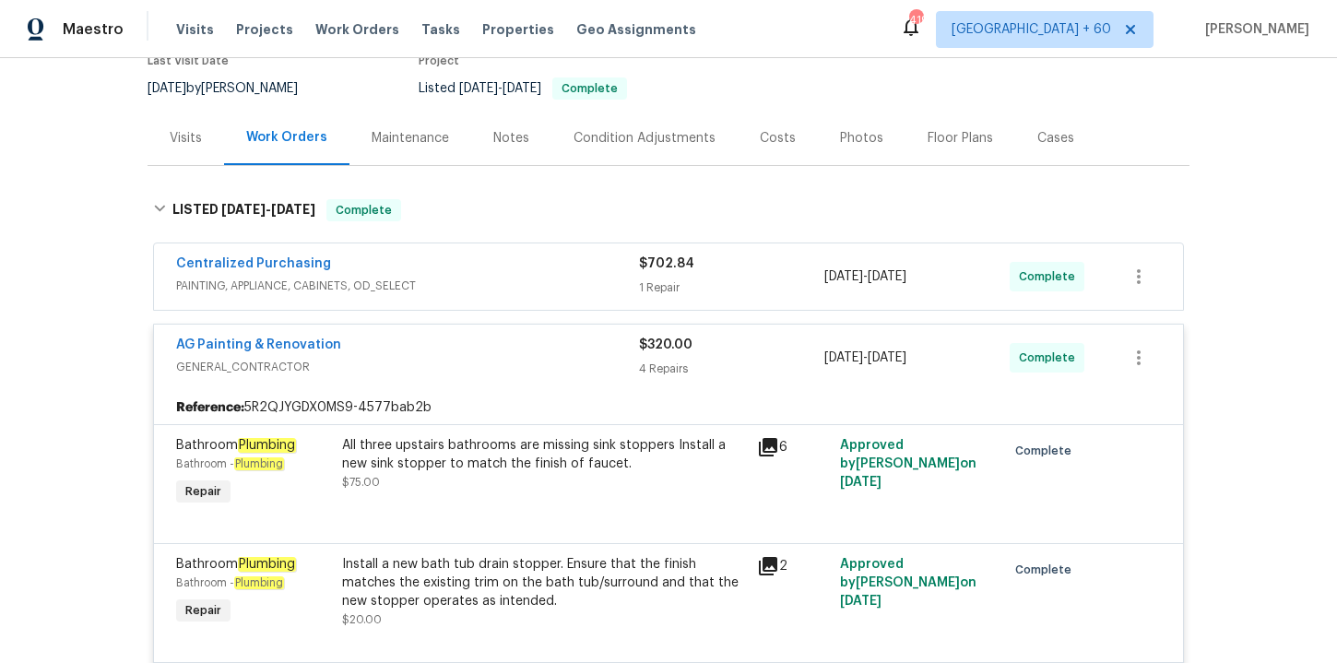
click at [496, 277] on span "PAINTING, APPLIANCE, CABINETS, OD_SELECT" at bounding box center [407, 286] width 463 height 18
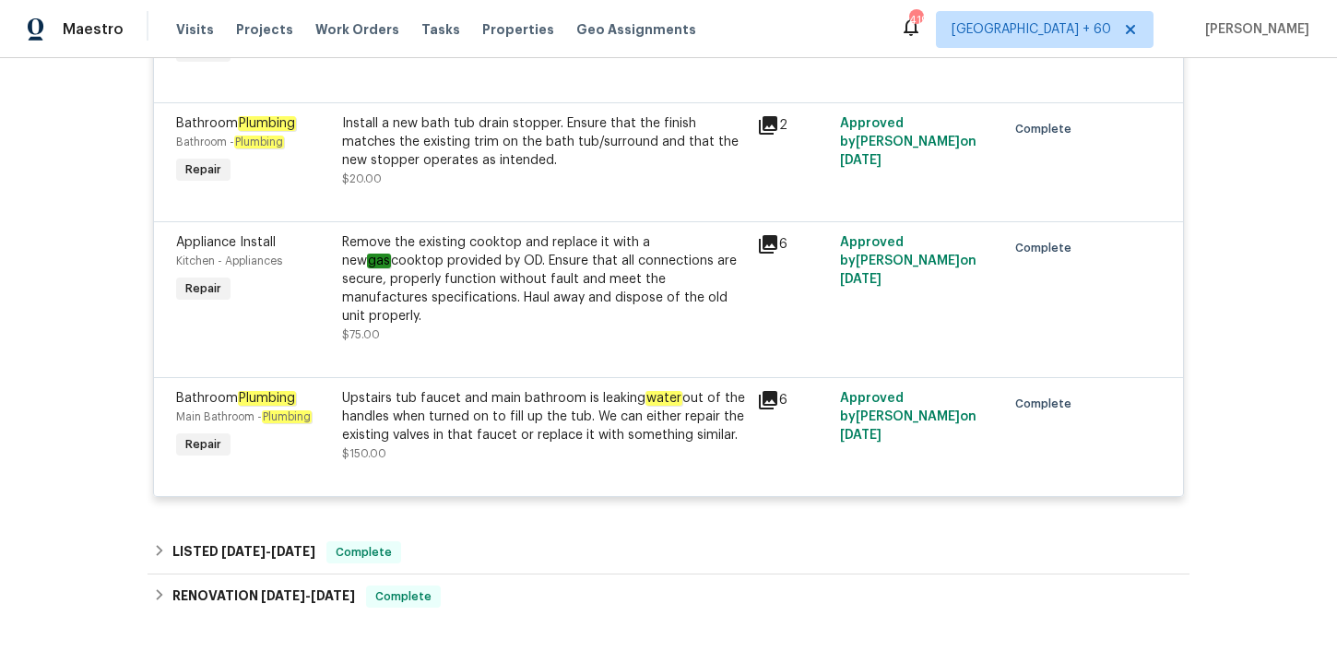
scroll to position [863, 0]
